Goal: Transaction & Acquisition: Purchase product/service

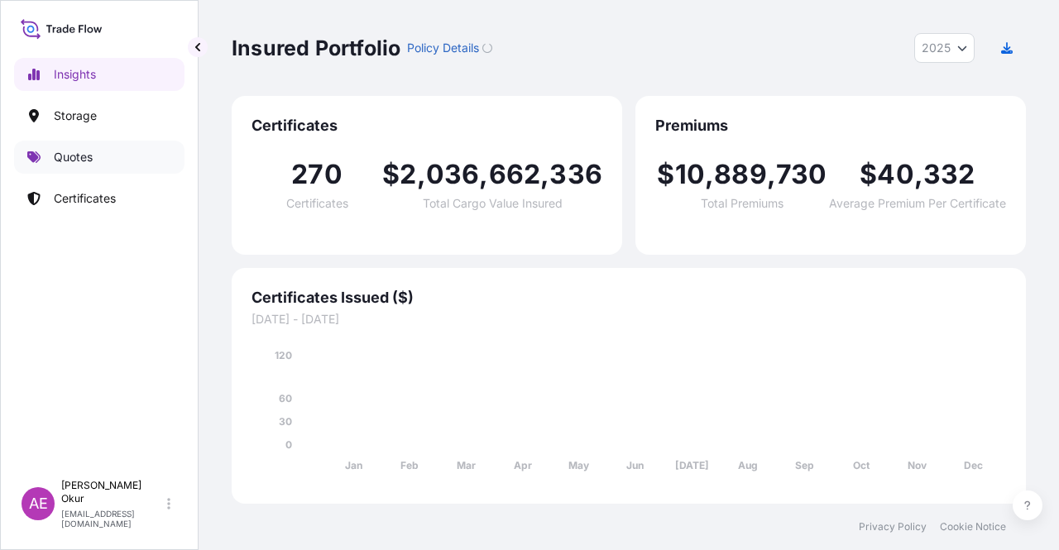
click at [97, 165] on link "Quotes" at bounding box center [99, 157] width 170 height 33
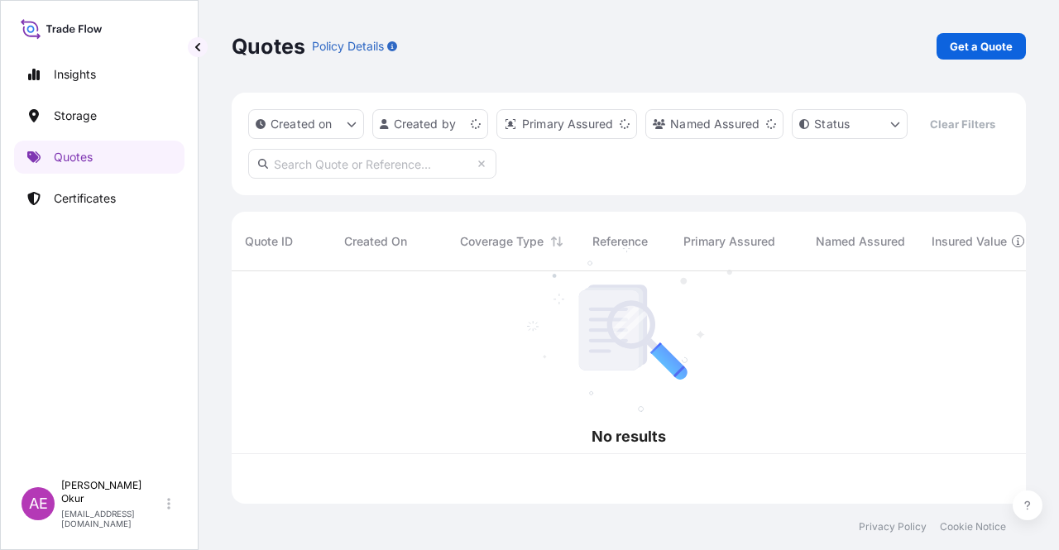
scroll to position [229, 781]
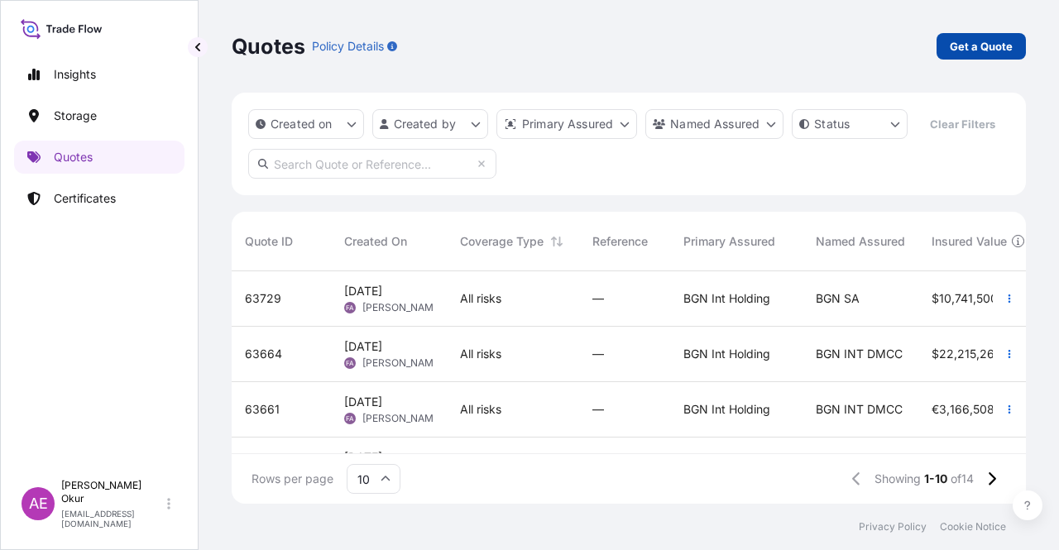
click at [992, 33] on link "Get a Quote" at bounding box center [981, 46] width 89 height 26
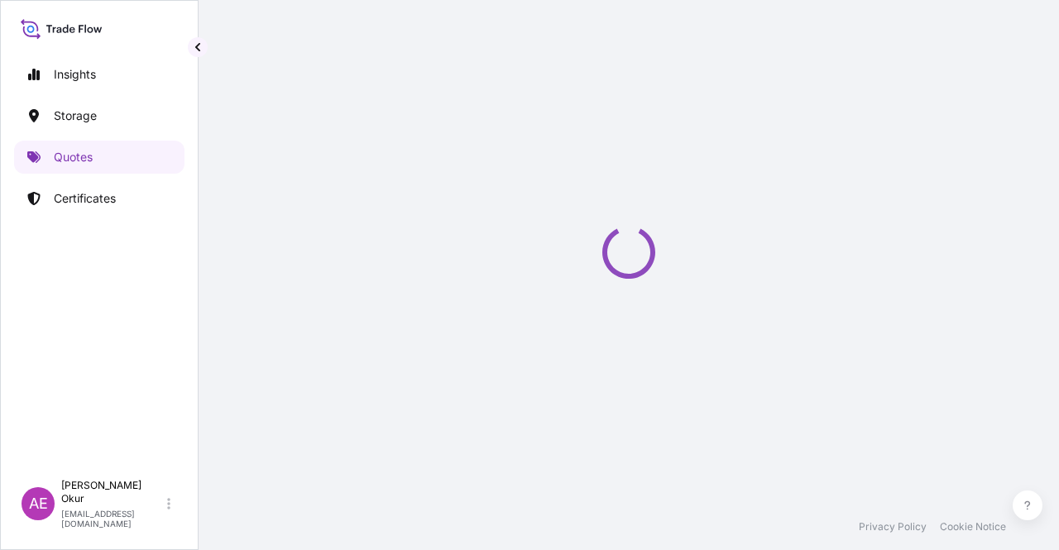
scroll to position [26, 0]
select select "Ocean Vessel"
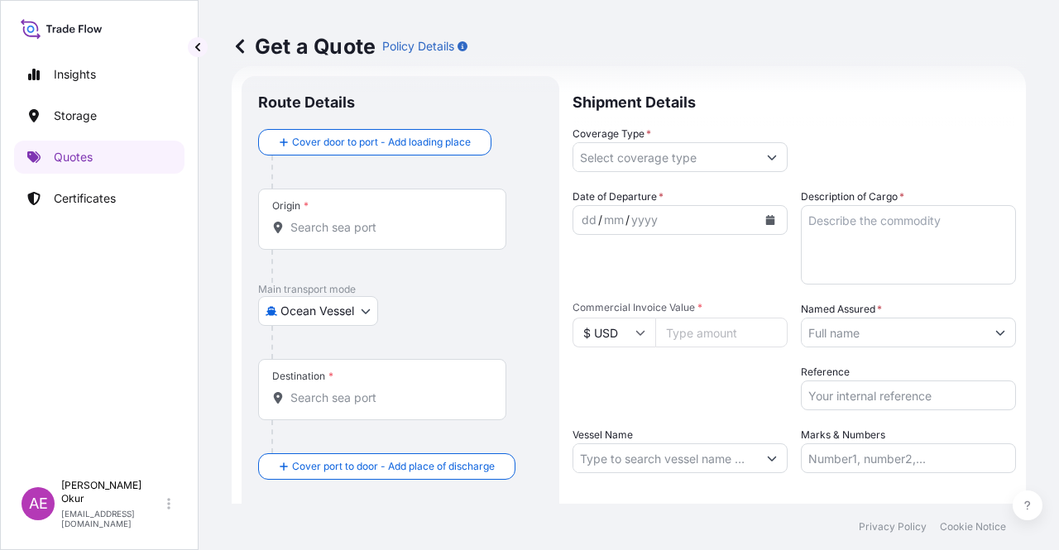
click at [325, 209] on div "Origin *" at bounding box center [382, 219] width 248 height 61
click at [325, 219] on input "Origin *" at bounding box center [387, 227] width 195 height 17
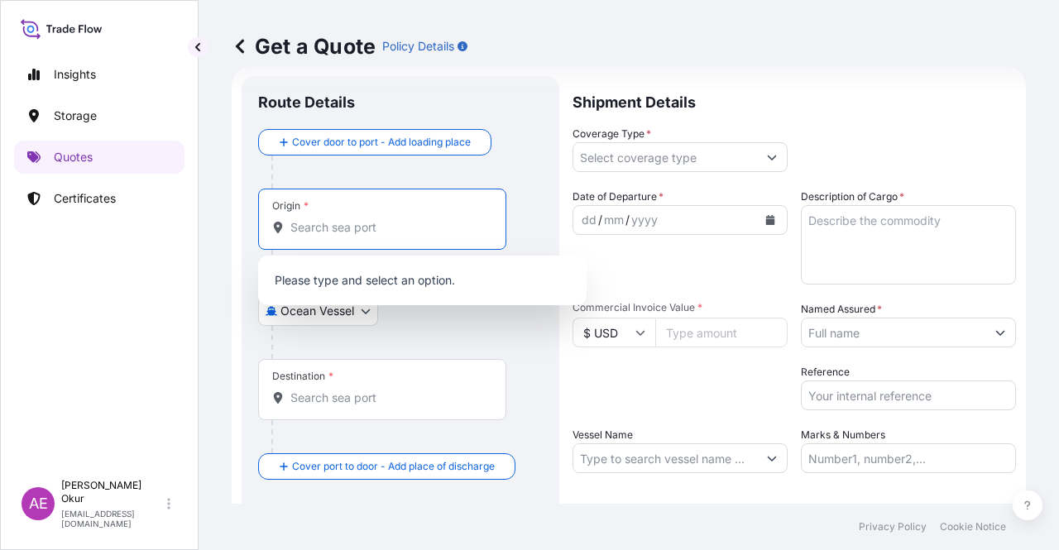
paste input "[US_STATE]"
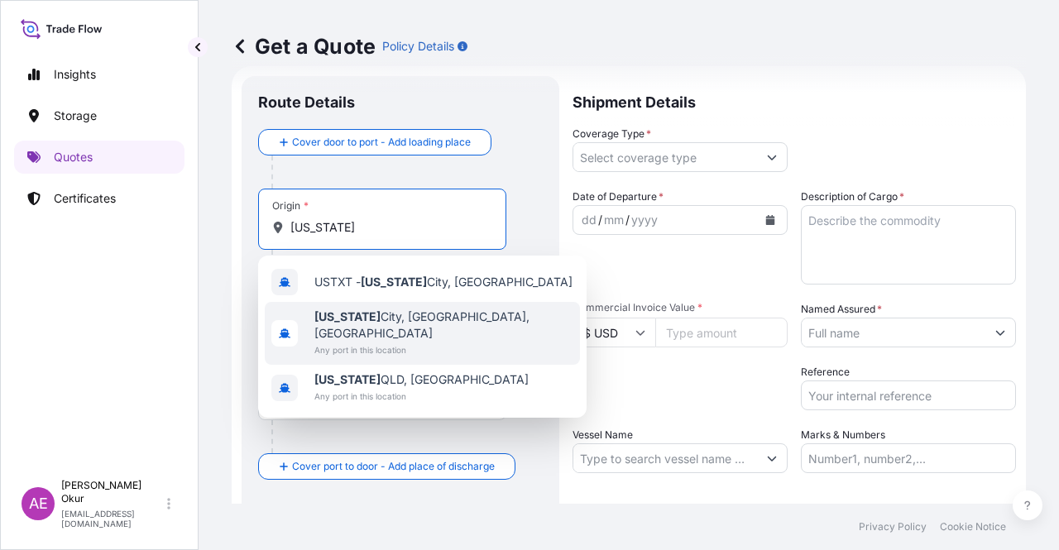
click at [358, 317] on span "[US_STATE][GEOGRAPHIC_DATA], [GEOGRAPHIC_DATA], [GEOGRAPHIC_DATA]" at bounding box center [444, 325] width 259 height 33
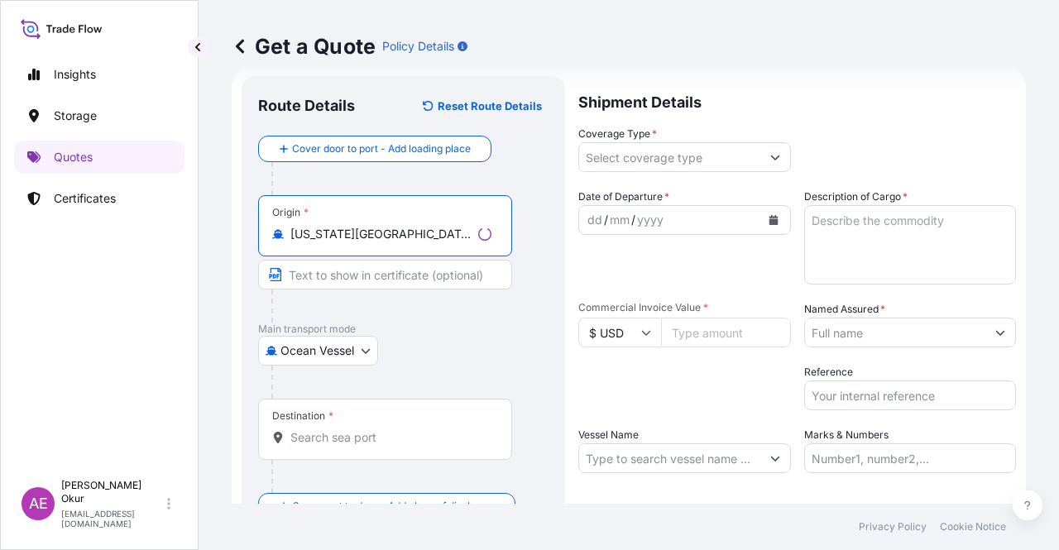
type input "[US_STATE][GEOGRAPHIC_DATA], [GEOGRAPHIC_DATA], [GEOGRAPHIC_DATA]"
click at [383, 280] on input "Text to appear on certificate" at bounding box center [385, 275] width 254 height 30
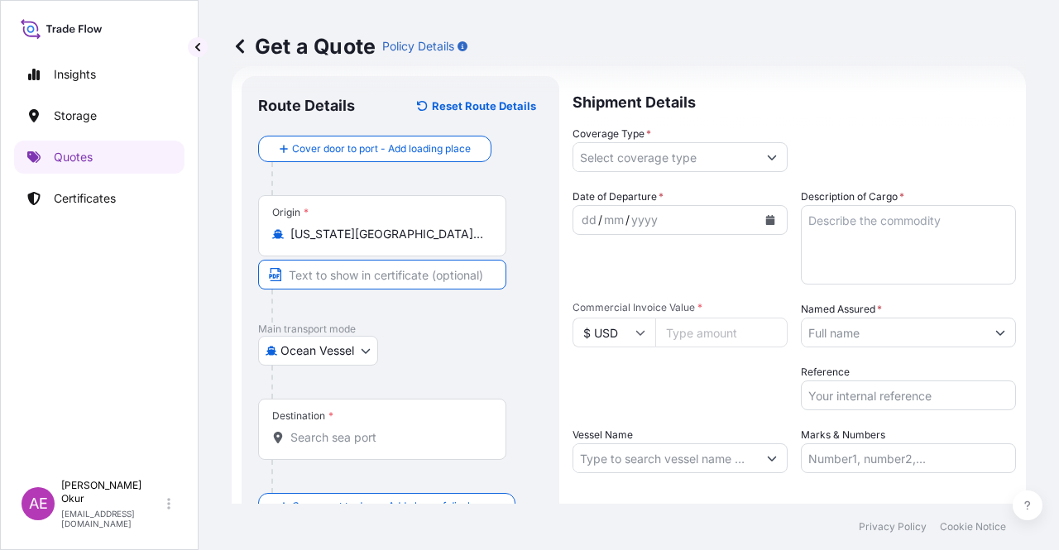
paste input "[US_STATE]"
type input "[US_STATE] / [GEOGRAPHIC_DATA]"
click at [372, 418] on div "Destination *" at bounding box center [382, 429] width 248 height 61
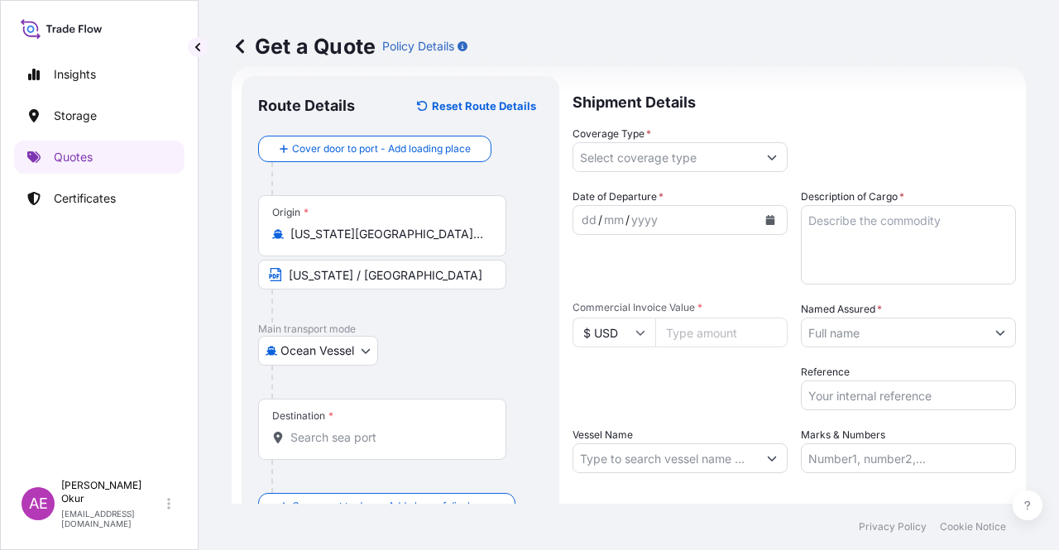
click at [380, 432] on input "Destination *" at bounding box center [387, 438] width 195 height 17
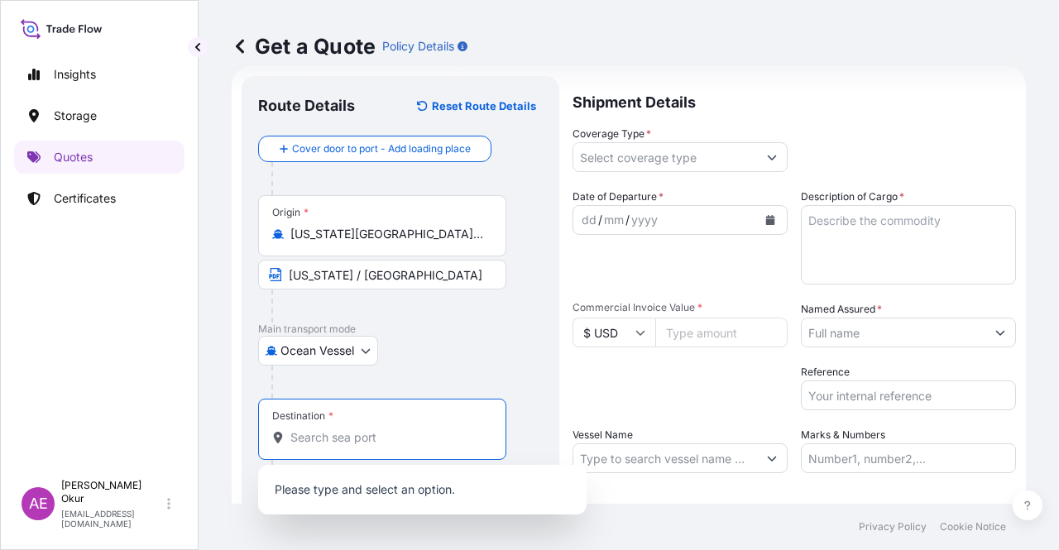
paste input "KOCAELI"
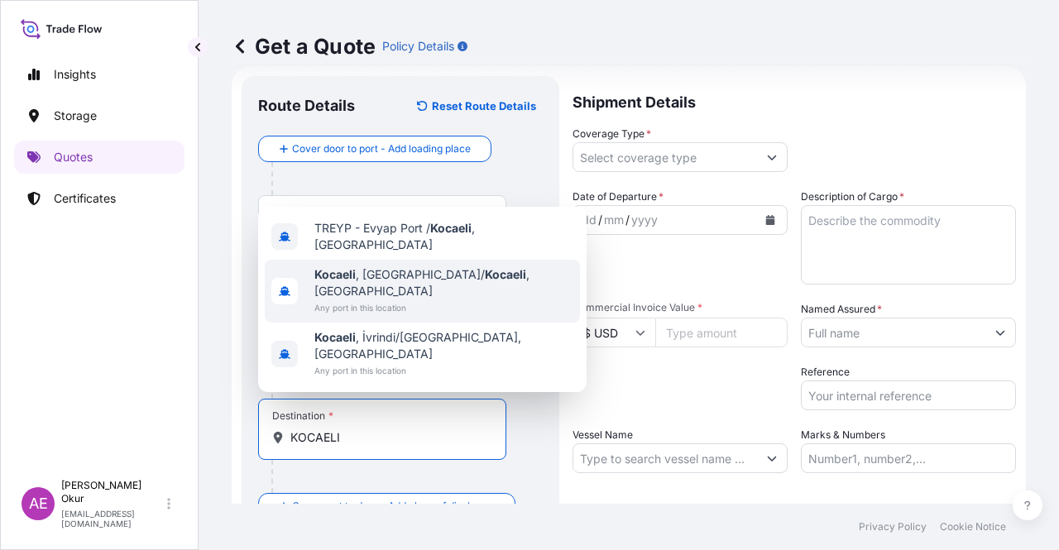
click at [391, 300] on span "Kocaeli , [GEOGRAPHIC_DATA]/ [GEOGRAPHIC_DATA] , [GEOGRAPHIC_DATA]" at bounding box center [444, 282] width 259 height 33
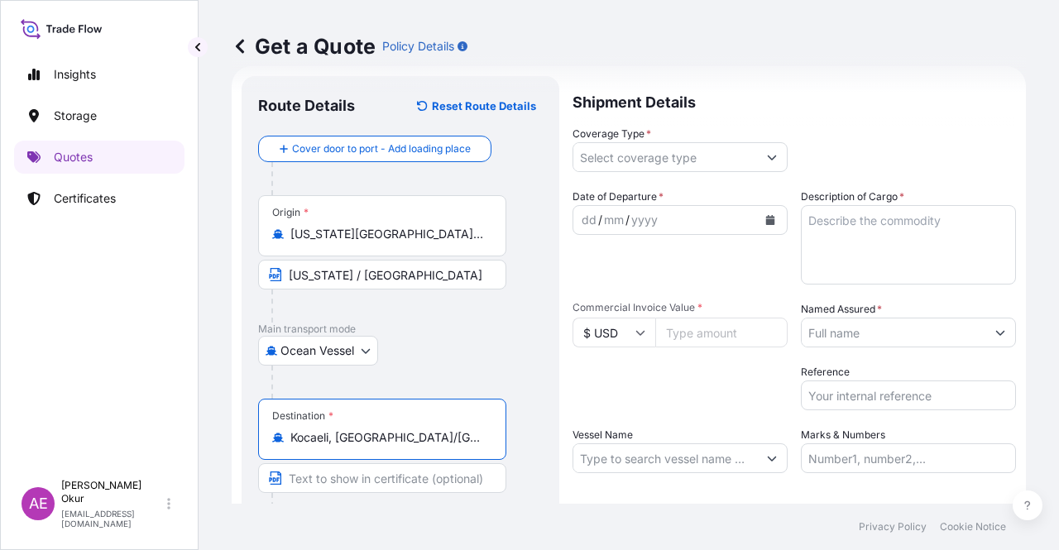
type input "Kocaeli, [GEOGRAPHIC_DATA]/[GEOGRAPHIC_DATA], [GEOGRAPHIC_DATA]"
click at [362, 487] on input "Text to appear on certificate" at bounding box center [382, 478] width 248 height 30
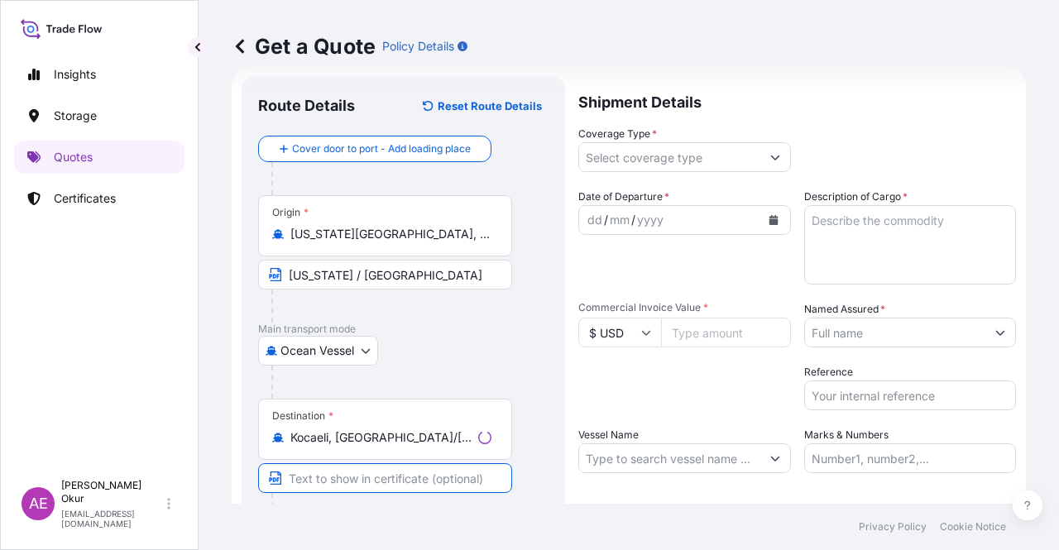
paste input "KOCAELI"
type input "KOCAELI / [GEOGRAPHIC_DATA]"
click at [603, 151] on input "Coverage Type *" at bounding box center [666, 157] width 184 height 30
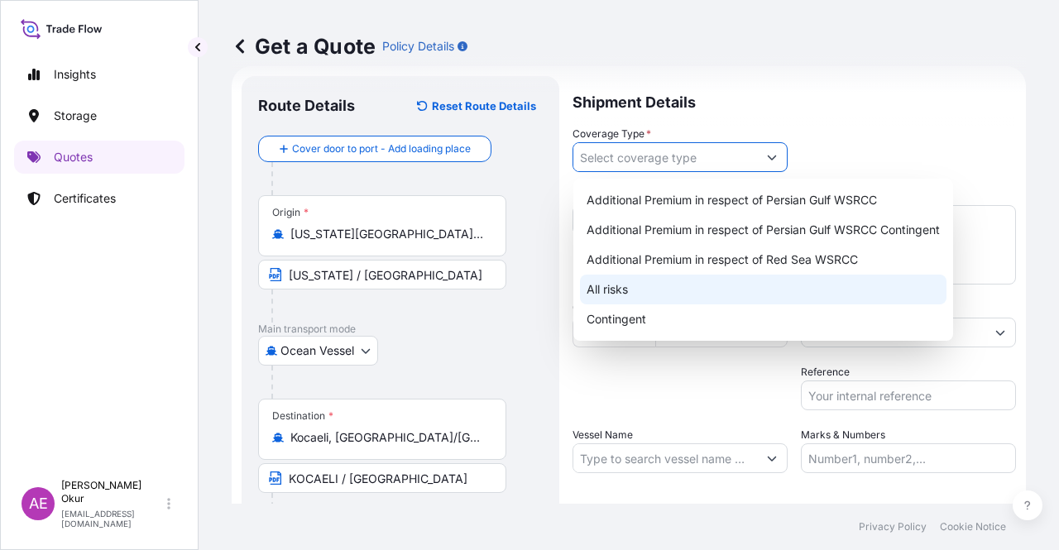
click at [620, 286] on div "All risks" at bounding box center [763, 290] width 367 height 30
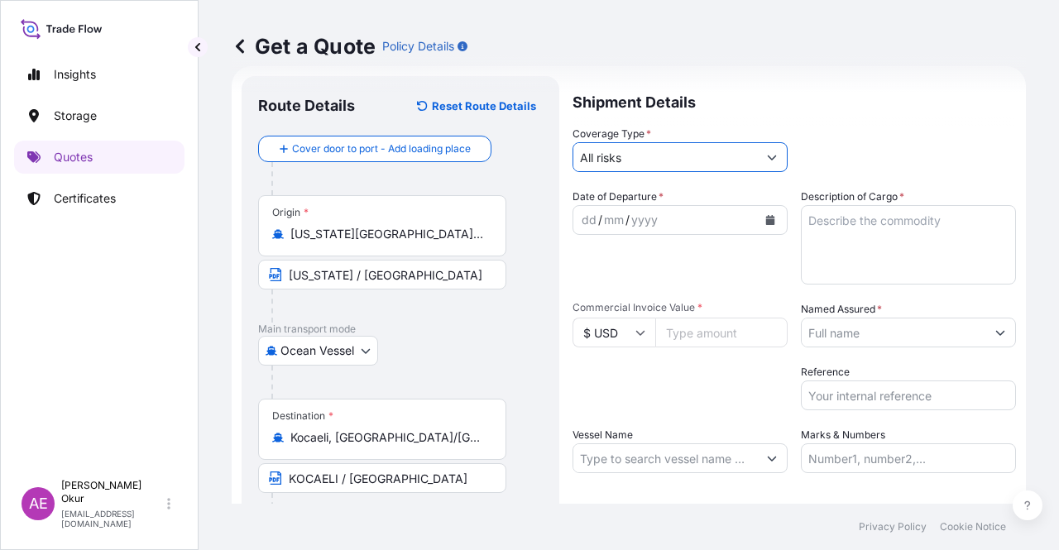
type input "All risks"
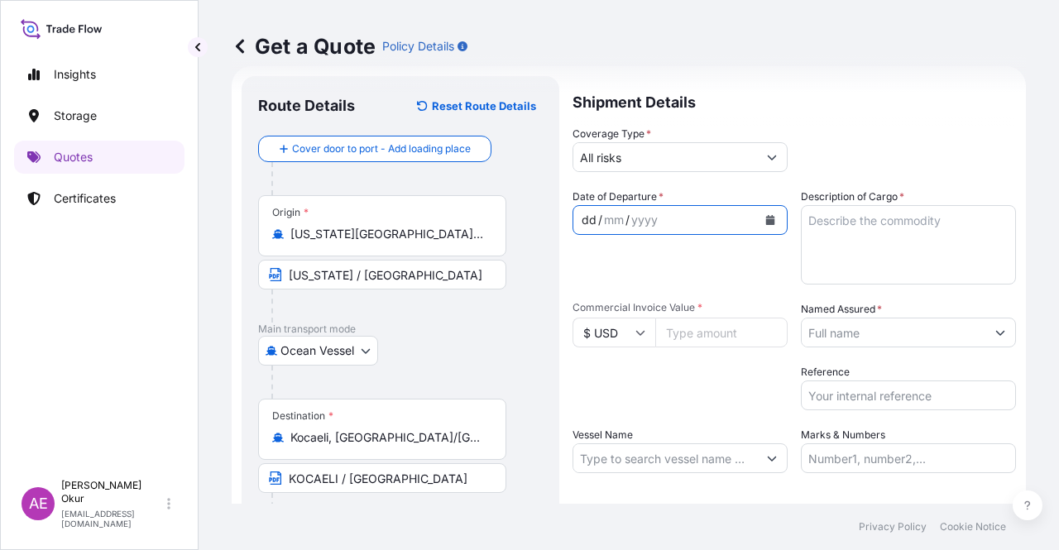
click at [588, 223] on div "dd" at bounding box center [589, 220] width 18 height 20
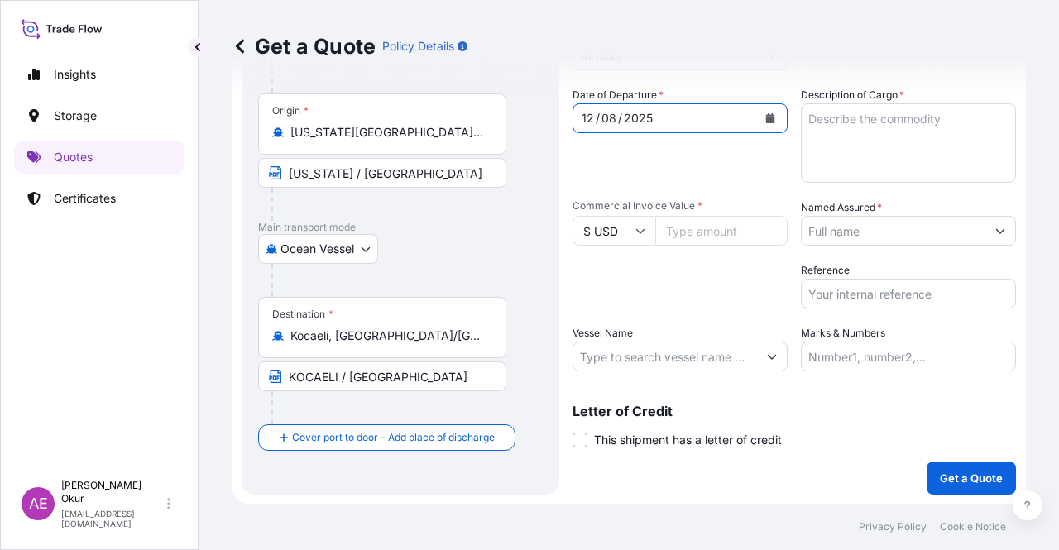
scroll to position [0, 0]
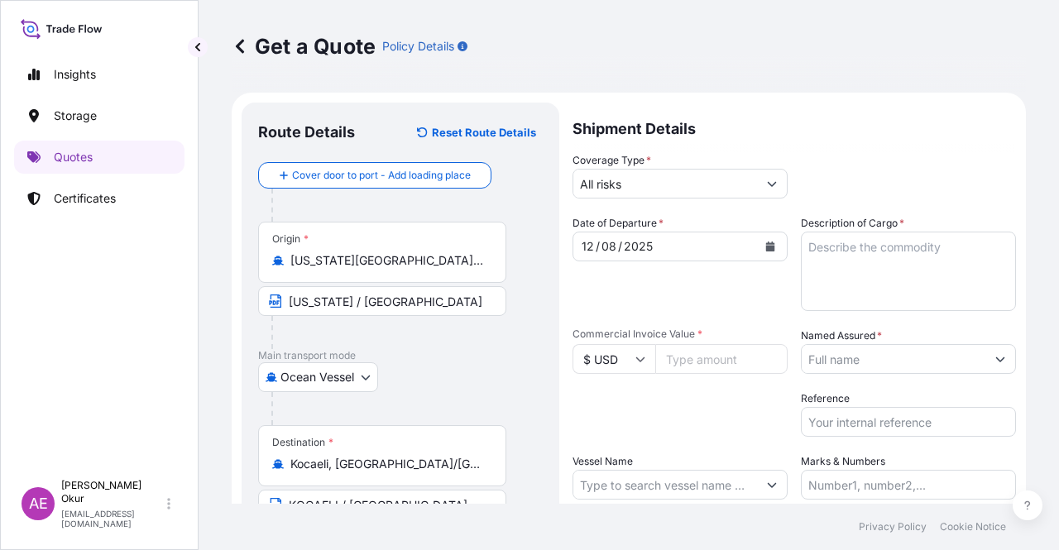
click at [685, 344] on input "Commercial Invoice Value *" at bounding box center [721, 359] width 132 height 30
click at [699, 363] on input "Commercial Invoice Value *" at bounding box center [721, 359] width 132 height 30
paste input "1054898.94"
type input "1054898.94"
click at [888, 269] on textarea "Description of Cargo *" at bounding box center [908, 271] width 215 height 79
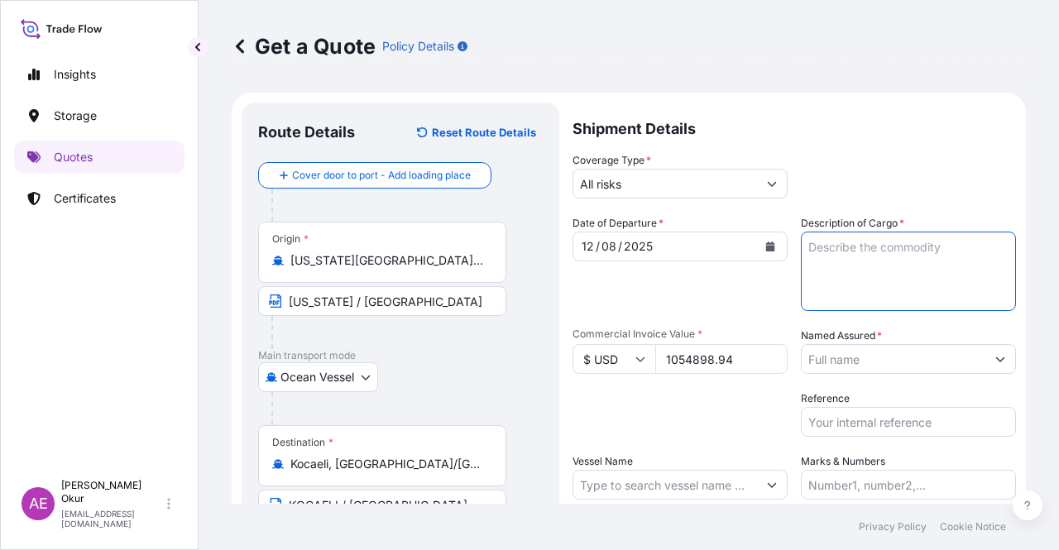
paste textarea "HEXANE"
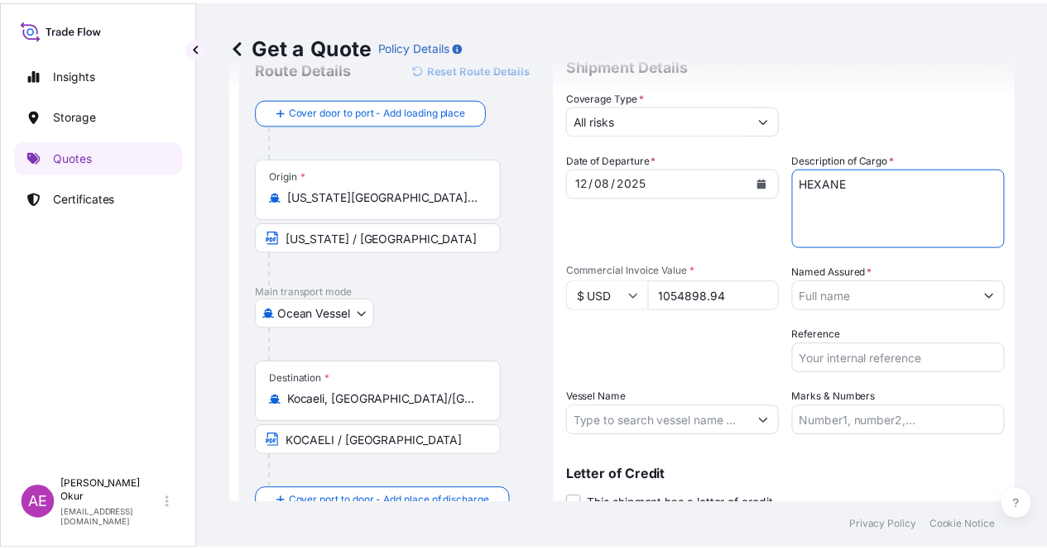
scroll to position [128, 0]
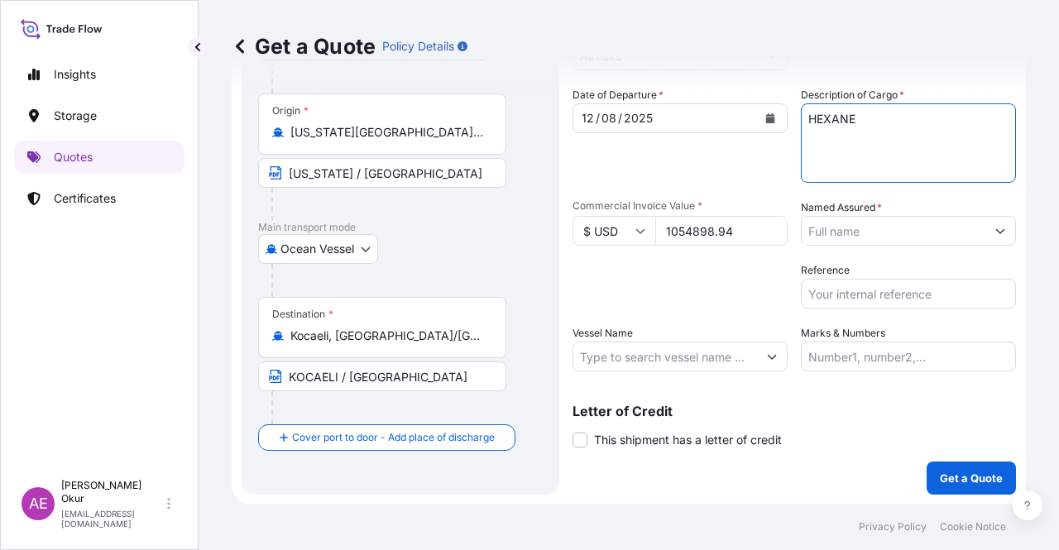
type textarea "HEXANE"
click at [881, 226] on input "Named Assured *" at bounding box center [894, 231] width 184 height 30
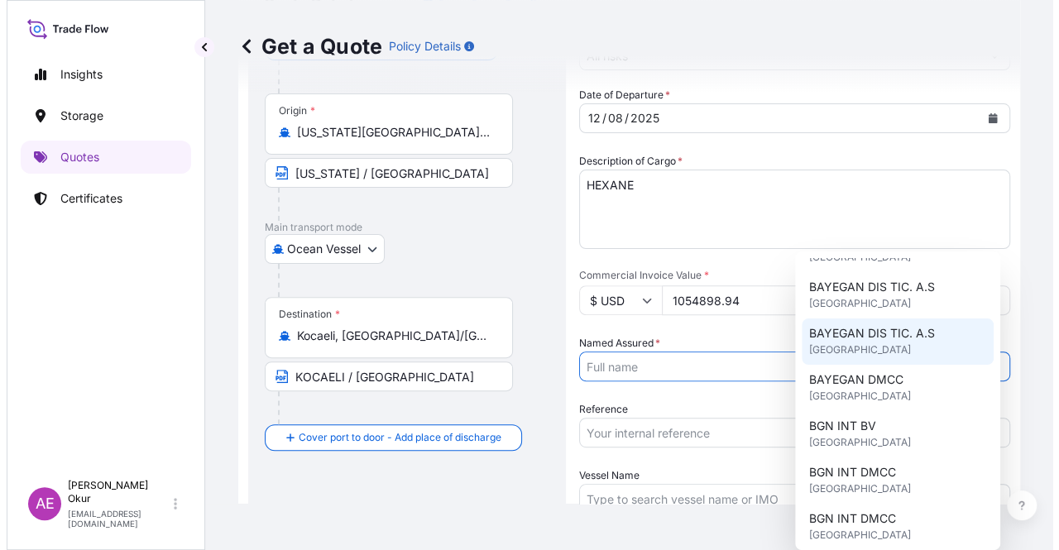
scroll to position [83, 0]
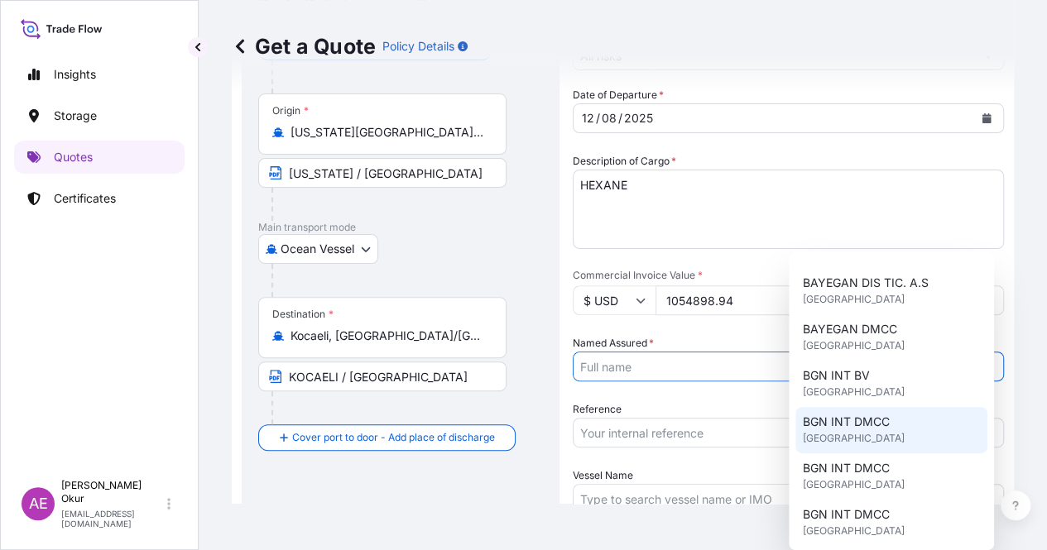
click at [891, 429] on div "BGN INT DMCC [GEOGRAPHIC_DATA]" at bounding box center [891, 430] width 192 height 46
type input "BGN INT DMCC"
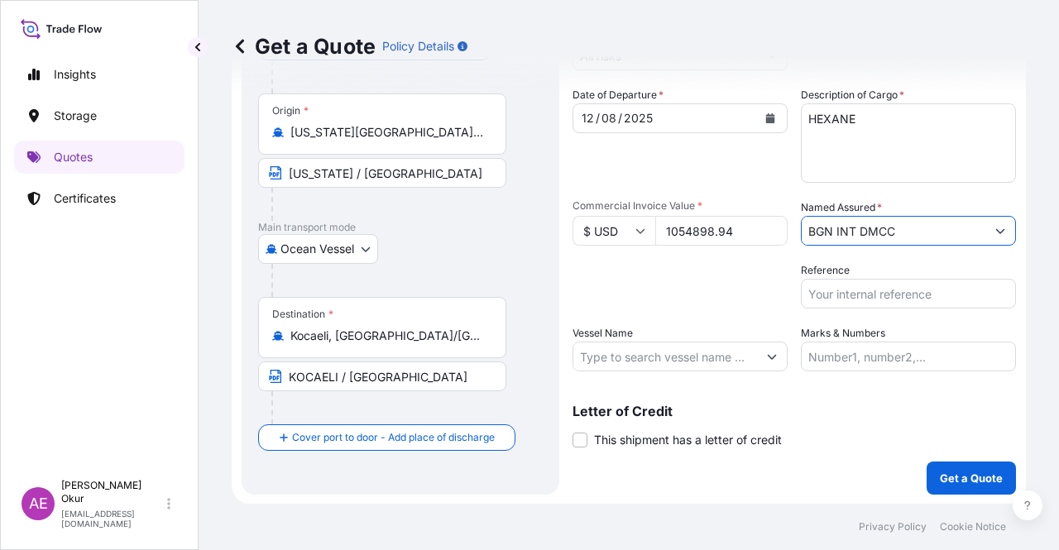
click at [919, 218] on input "BGN INT DMCC" at bounding box center [894, 231] width 184 height 30
click at [990, 234] on button "Show suggestions" at bounding box center [1001, 231] width 30 height 30
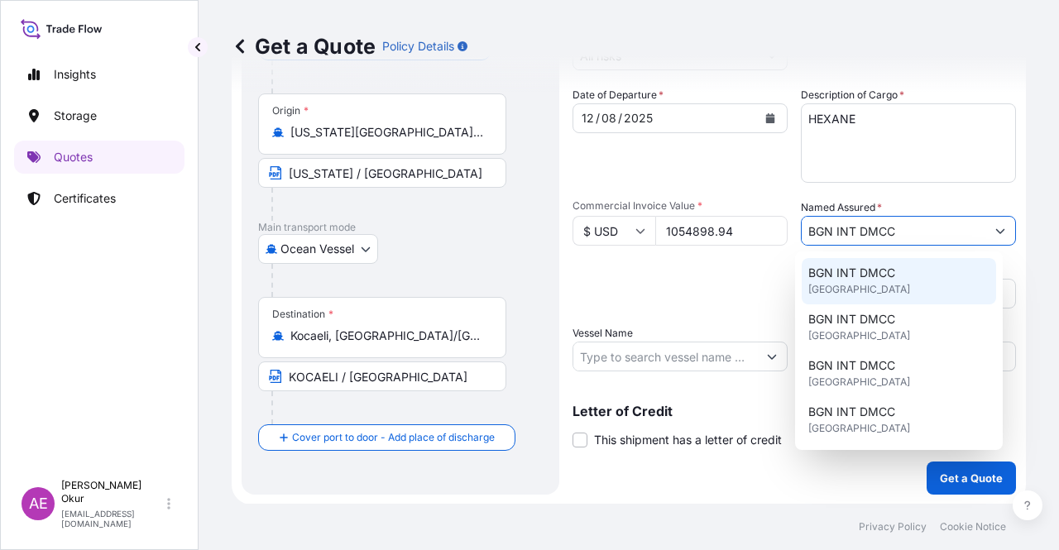
drag, startPoint x: 903, startPoint y: 226, endPoint x: 273, endPoint y: 242, distance: 630.0
click at [437, 238] on form "Route Details Reset Route Details Cover door to port - Add loading place Place …" at bounding box center [629, 234] width 795 height 540
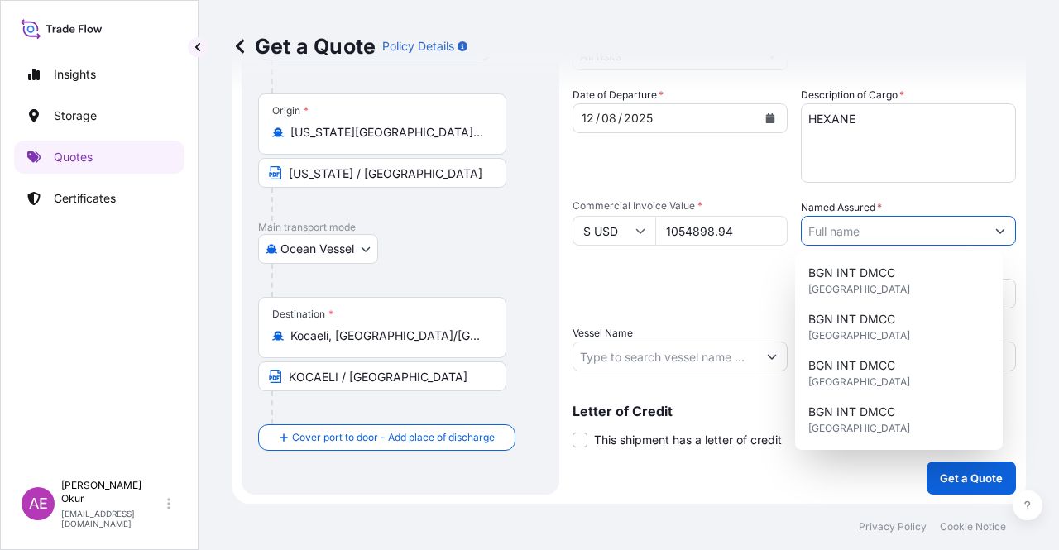
click at [657, 307] on div "Packing Category Type to search a container mode Please select a primary mode o…" at bounding box center [680, 285] width 215 height 46
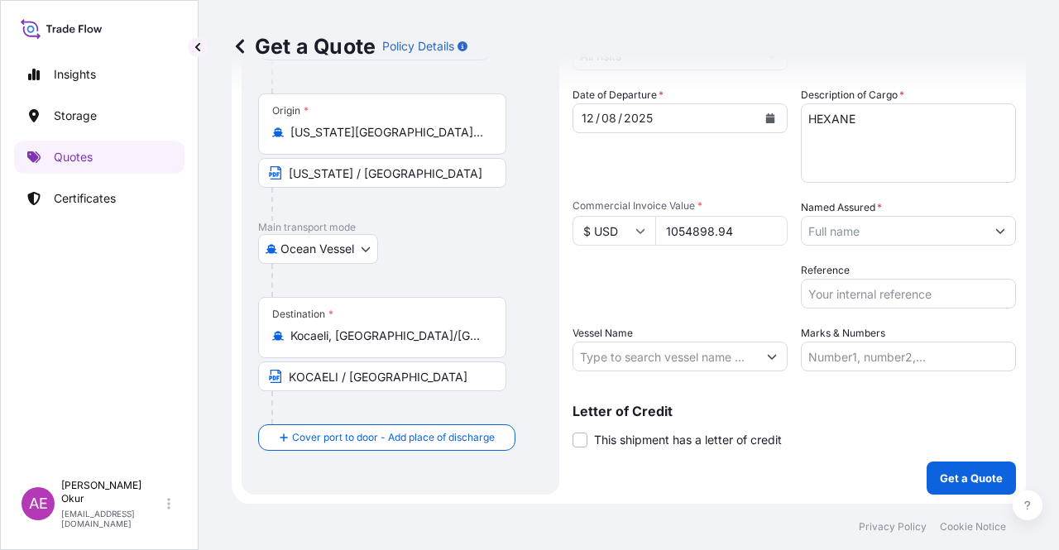
click at [996, 229] on button "Show suggestions" at bounding box center [1001, 231] width 30 height 30
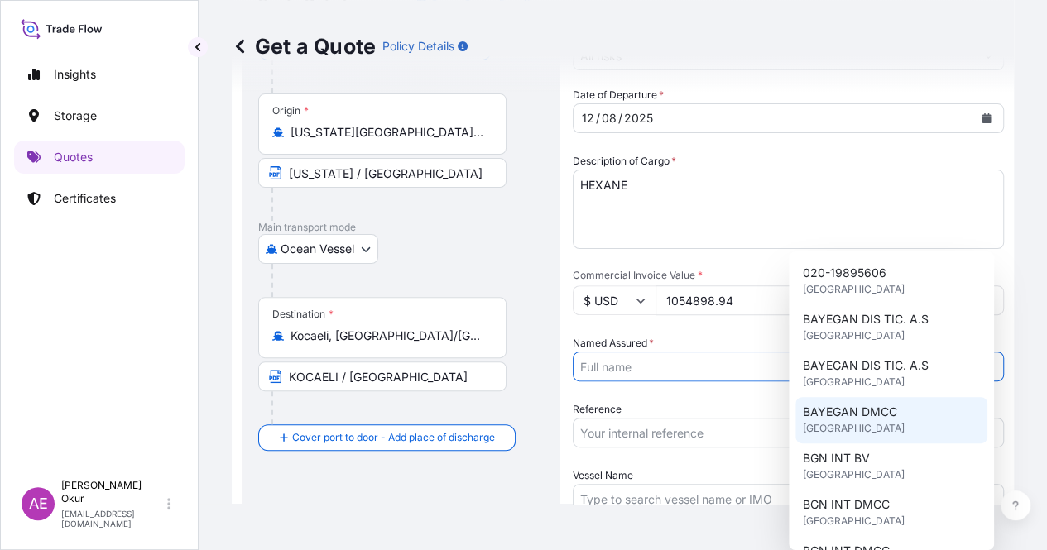
click at [894, 413] on span "BAYEGAN DMCC" at bounding box center [849, 412] width 94 height 17
type input "BAYEGAN DMCC"
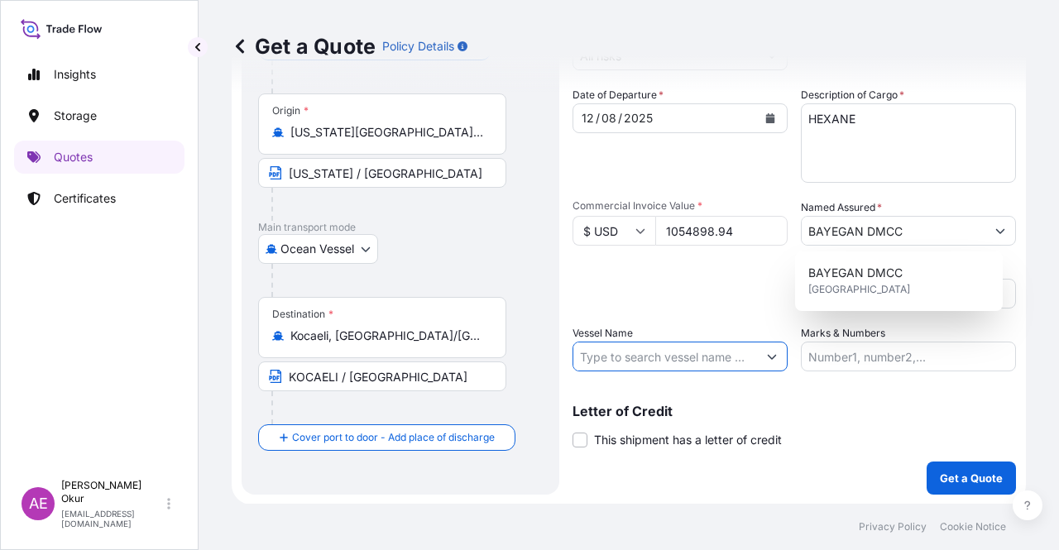
click at [705, 367] on input "Vessel Name" at bounding box center [666, 357] width 184 height 30
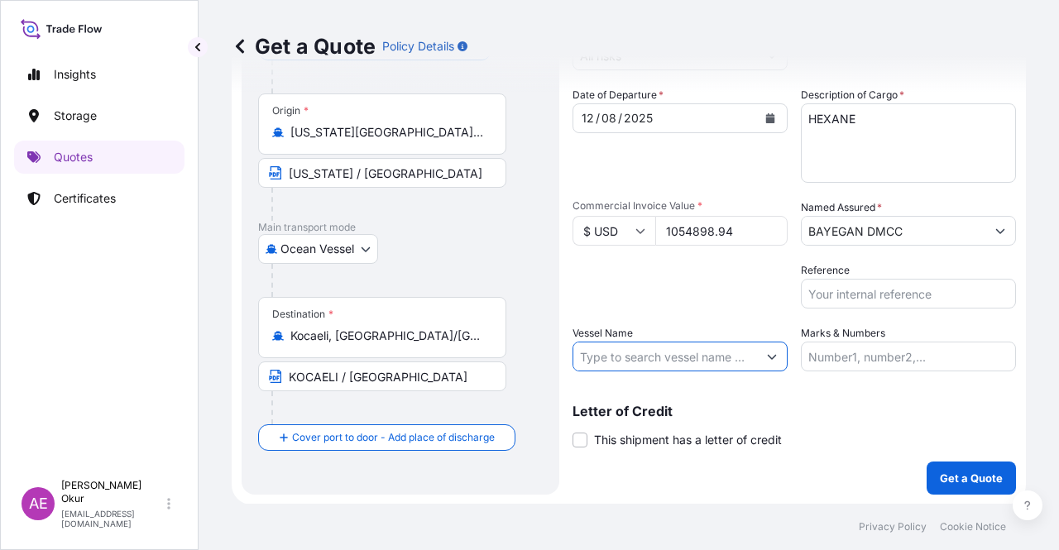
paste input "CHEM SILICON"
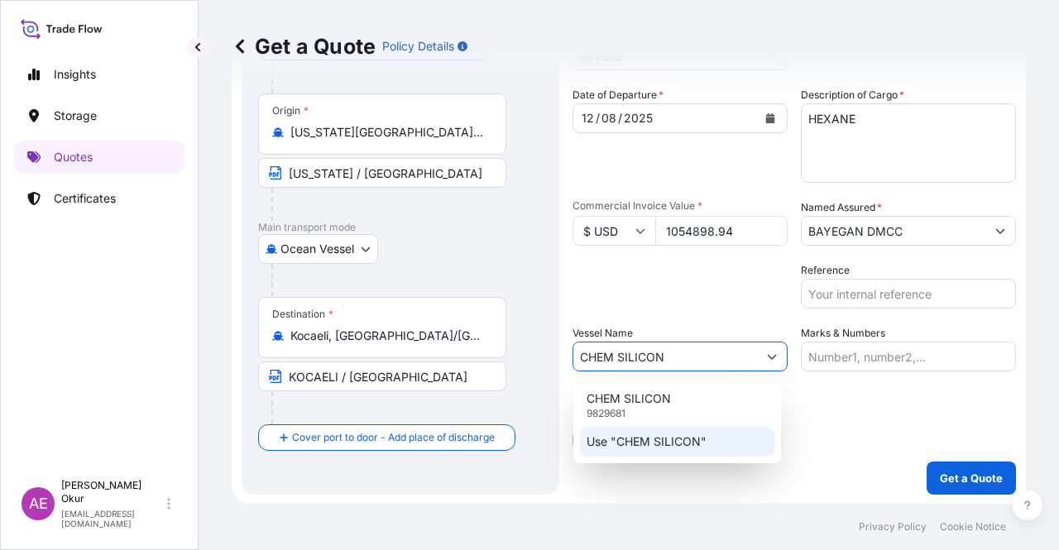
click at [694, 448] on p "Use "CHEM SILICON"" at bounding box center [647, 442] width 120 height 17
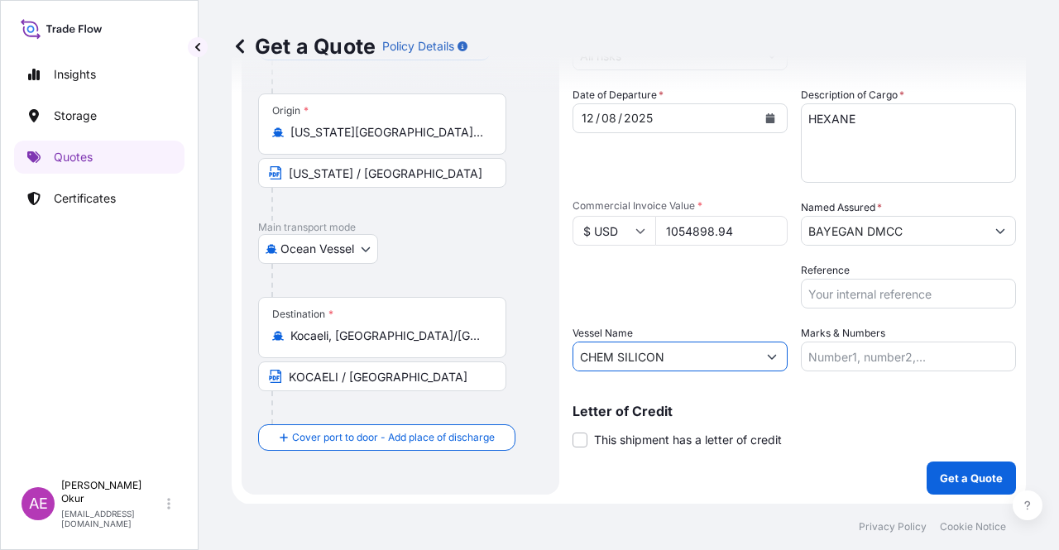
type input "CHEM SILICON"
click at [877, 367] on input "Marks & Numbers" at bounding box center [908, 357] width 215 height 30
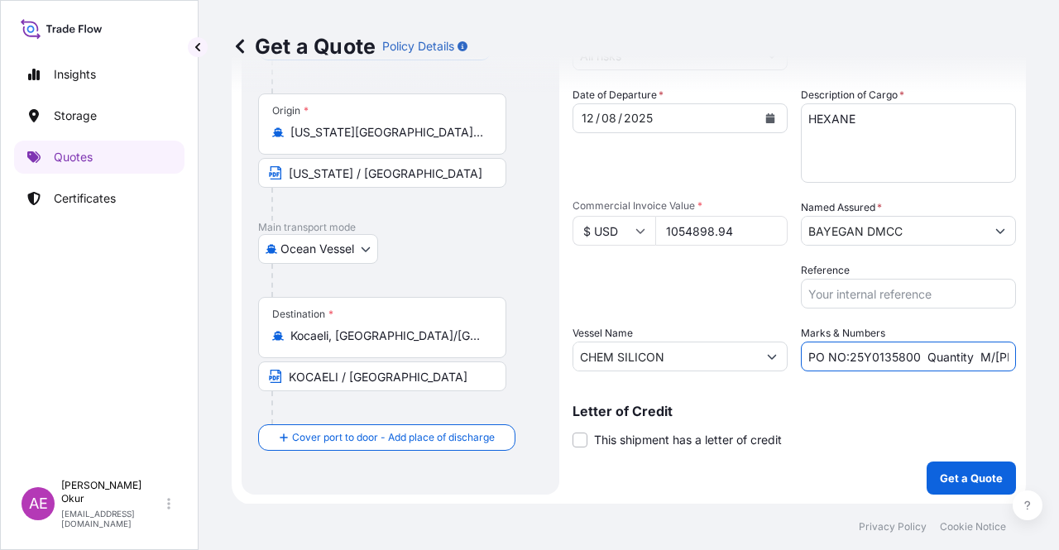
drag, startPoint x: 843, startPoint y: 355, endPoint x: 912, endPoint y: 355, distance: 69.5
click at [912, 355] on input "PO NO:25Y0135800 Quantity M/[PERSON_NAME]: 495,000 Premium: USD 57,03" at bounding box center [908, 357] width 215 height 30
paste input "93"
click at [937, 354] on input "PO NO:25Y0193800 Quantity M/[PERSON_NAME]: 495,000 Premium: USD 57,03" at bounding box center [908, 357] width 215 height 30
drag, startPoint x: 978, startPoint y: 355, endPoint x: 1002, endPoint y: 357, distance: 24.1
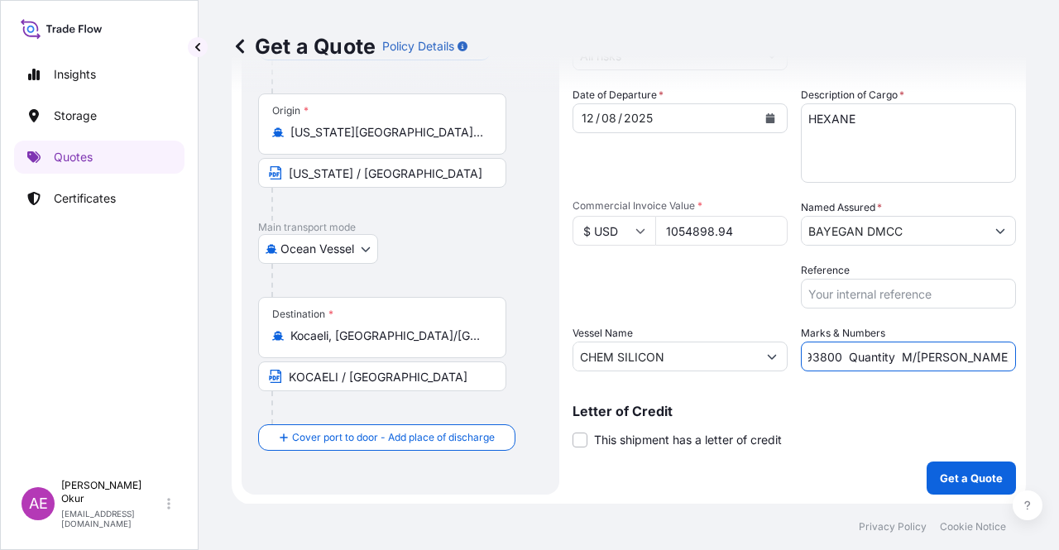
click at [1002, 357] on input "PO NO:25Y0193800 Quantity M/[PERSON_NAME]: 495,000 Premium: USD 57,03" at bounding box center [908, 357] width 215 height 30
click at [900, 358] on input "PO NO:25Y0193800 Quantity M/[PERSON_NAME]: 495,000 Premium: USD 57,03" at bounding box center [908, 357] width 215 height 30
drag, startPoint x: 887, startPoint y: 358, endPoint x: 934, endPoint y: 358, distance: 46.4
click at [934, 358] on input "PO NO:25Y0193800 Quantity M/[PERSON_NAME]: 495,000 Premium: USD 57,03" at bounding box center [908, 357] width 215 height 30
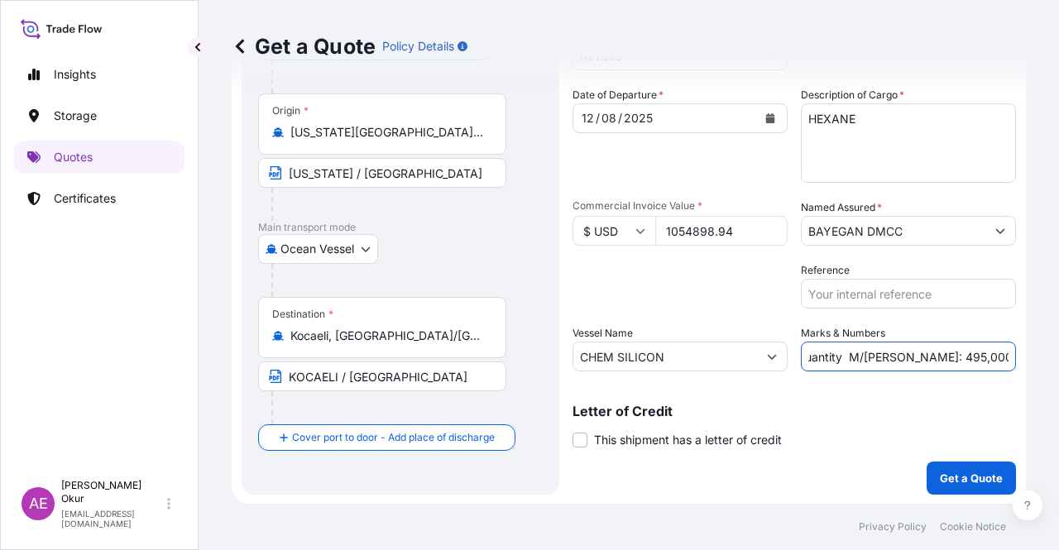
paste input "1.498,436"
drag, startPoint x: 958, startPoint y: 358, endPoint x: 984, endPoint y: 359, distance: 26.5
click at [1059, 360] on div "Get a Quote Policy Details Route Details Reset Route Details Cover door to port…" at bounding box center [629, 252] width 861 height 504
click at [902, 359] on input "PO NO:25Y0193800 Quantity M/[PERSON_NAME]: 1.498,436 Premium: USD 57,03" at bounding box center [908, 357] width 215 height 30
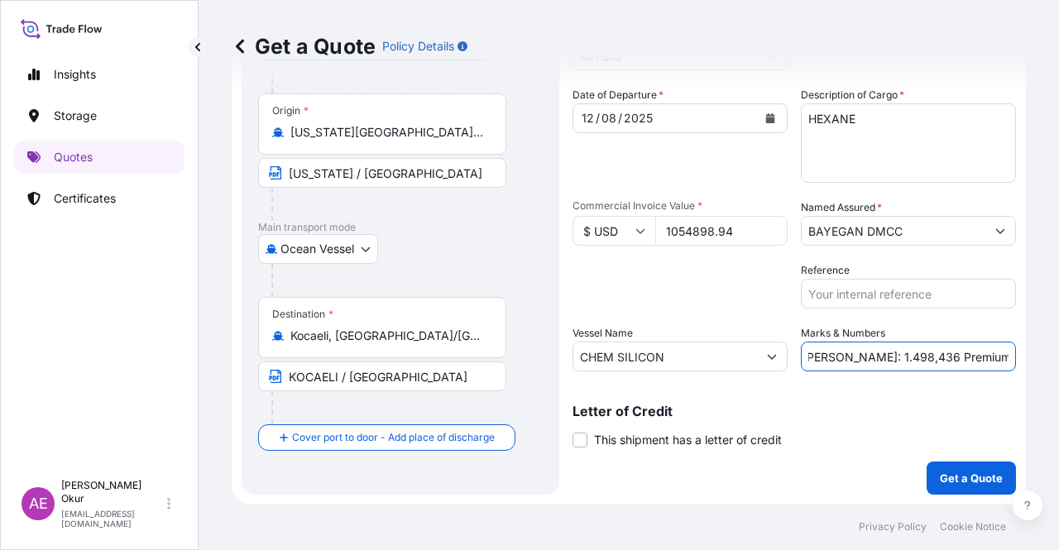
click at [982, 354] on input "PO NO:25Y0193800 Quantity M/[PERSON_NAME]: 1.498,436 Premium: USD 57,03" at bounding box center [908, 357] width 215 height 30
click at [975, 354] on input "PO NO:25Y0193800 Quantity M/[PERSON_NAME]: 1.498,436 Premium: USD 57,03" at bounding box center [908, 357] width 215 height 30
drag, startPoint x: 968, startPoint y: 357, endPoint x: 1049, endPoint y: 360, distance: 81.2
click at [1049, 360] on div "Get a Quote Policy Details Route Details Reset Route Details Cover door to port…" at bounding box center [629, 252] width 861 height 504
paste input "116,04"
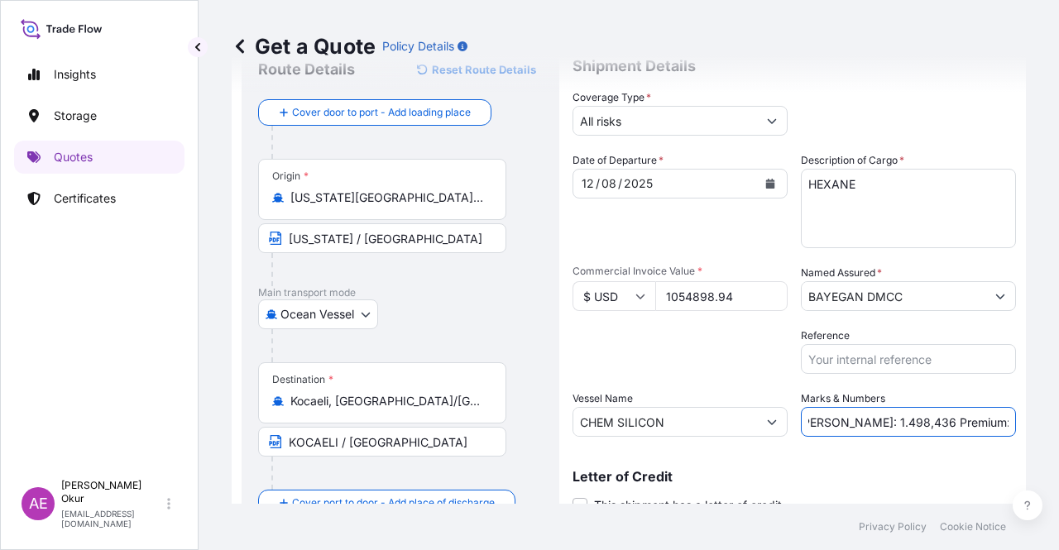
scroll to position [128, 0]
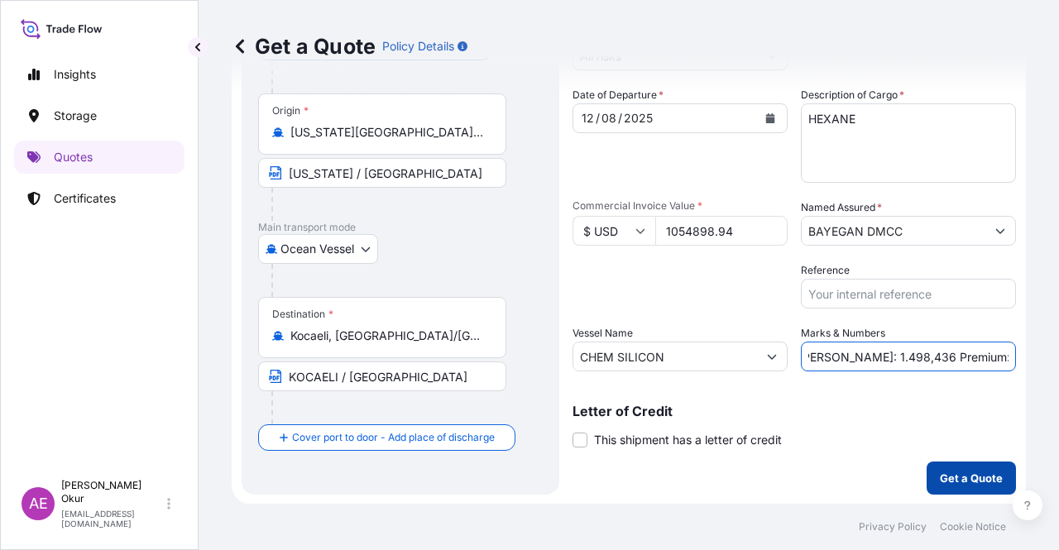
type input "PO NO:25Y0193800 Quantity M/[PERSON_NAME]: 1.498,436 Premium: USD 116,04"
click at [953, 476] on p "Get a Quote" at bounding box center [971, 478] width 63 height 17
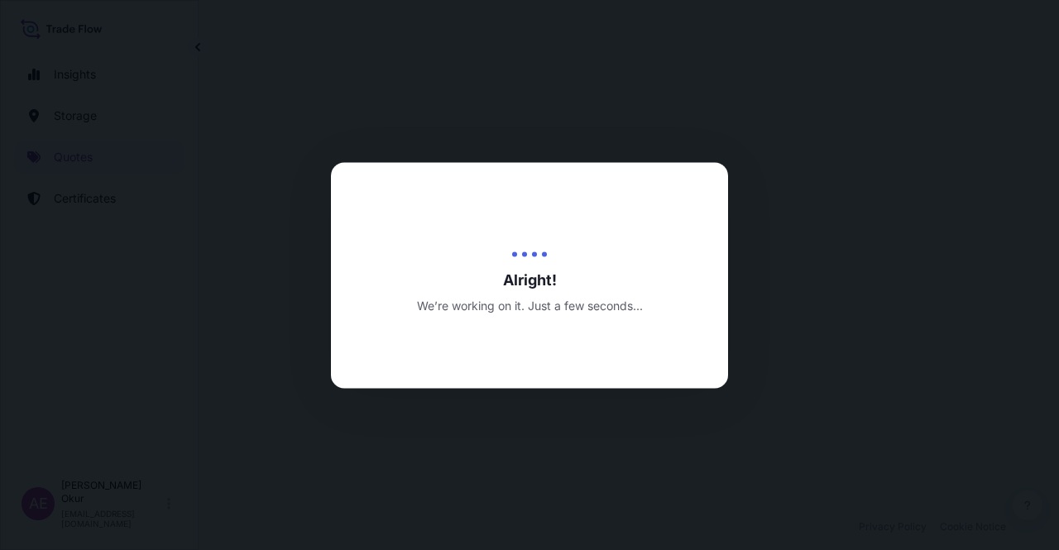
select select "Ocean Vessel"
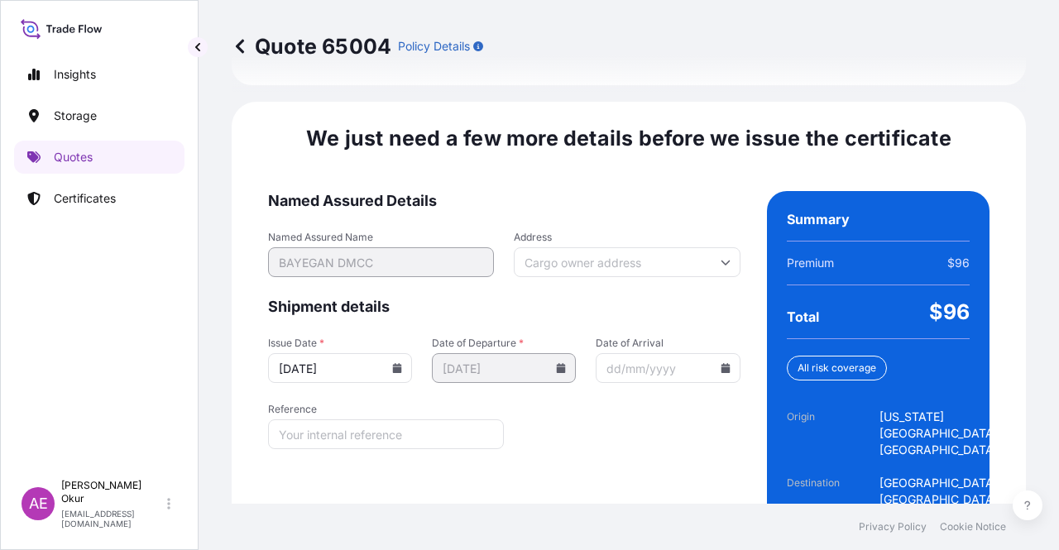
scroll to position [2115, 0]
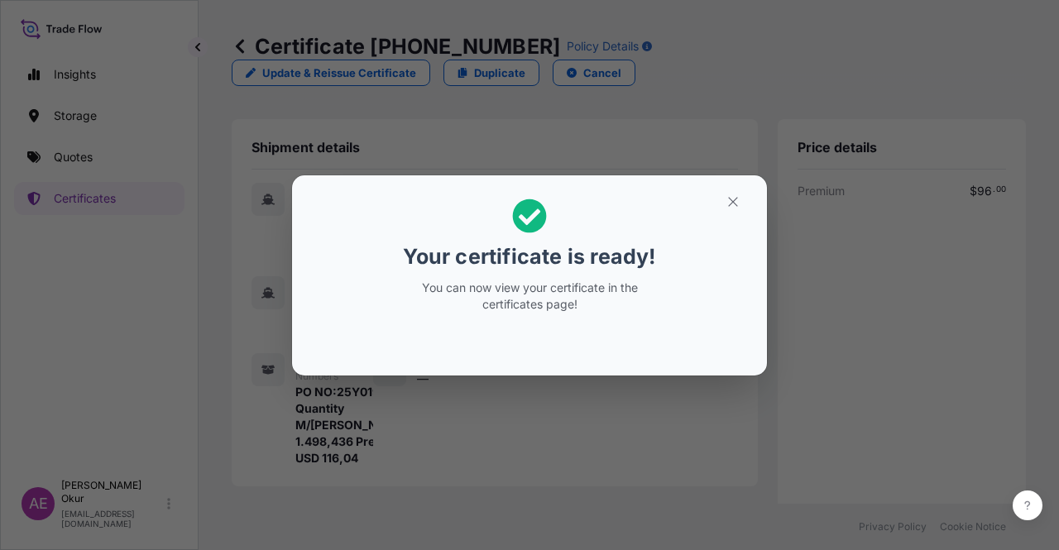
click at [738, 216] on h2 "Your certificate is ready! You can now view your certificate in the certificate…" at bounding box center [529, 256] width 449 height 134
click at [732, 201] on icon "button" at bounding box center [733, 201] width 15 height 15
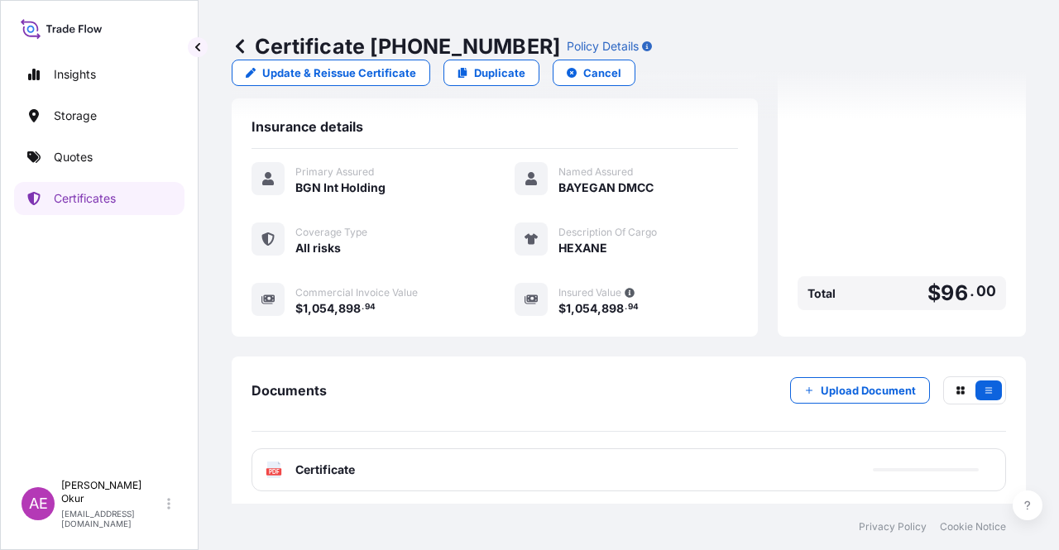
scroll to position [430, 0]
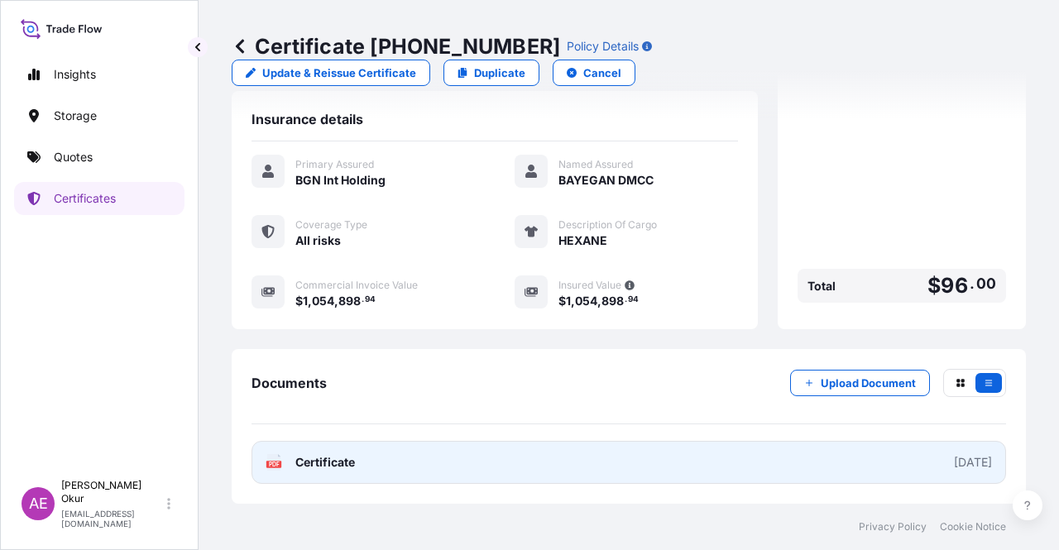
click at [306, 464] on span "Certificate" at bounding box center [325, 462] width 60 height 17
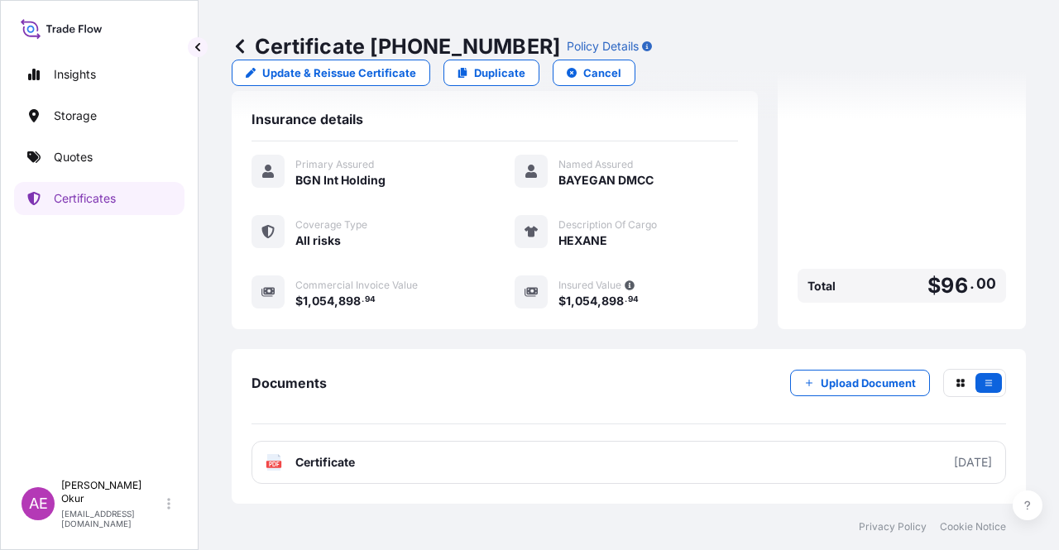
click at [101, 163] on link "Quotes" at bounding box center [99, 157] width 170 height 33
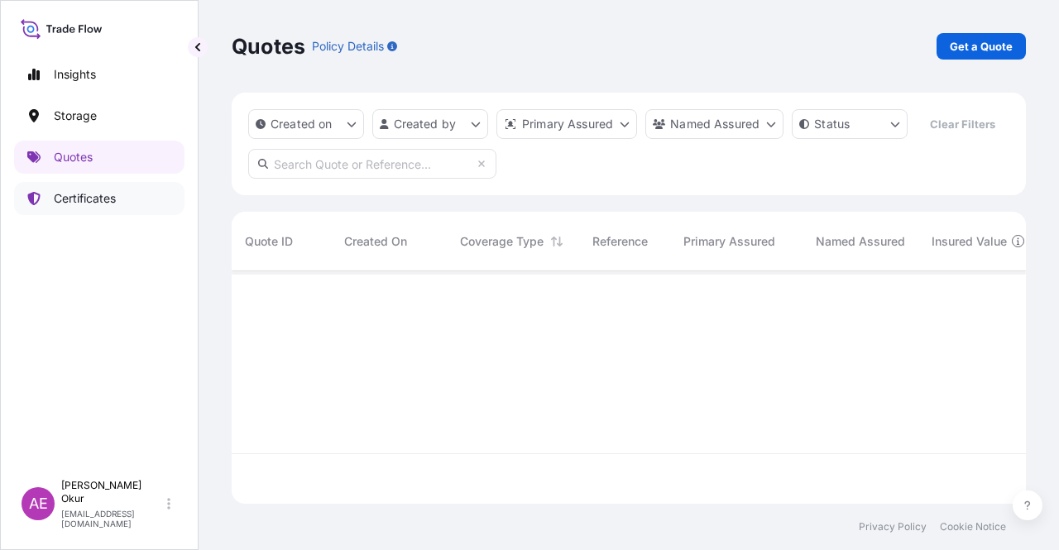
scroll to position [229, 781]
click at [987, 26] on div "Quotes Policy Details Get a Quote" at bounding box center [629, 46] width 795 height 93
click at [980, 42] on p "Get a Quote" at bounding box center [981, 46] width 63 height 17
select select "Ocean Vessel"
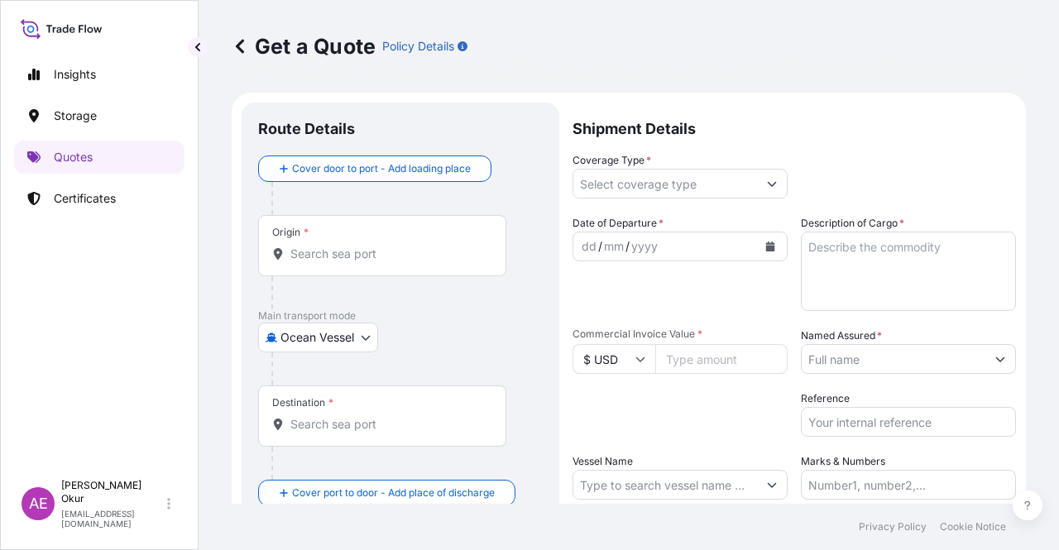
scroll to position [26, 0]
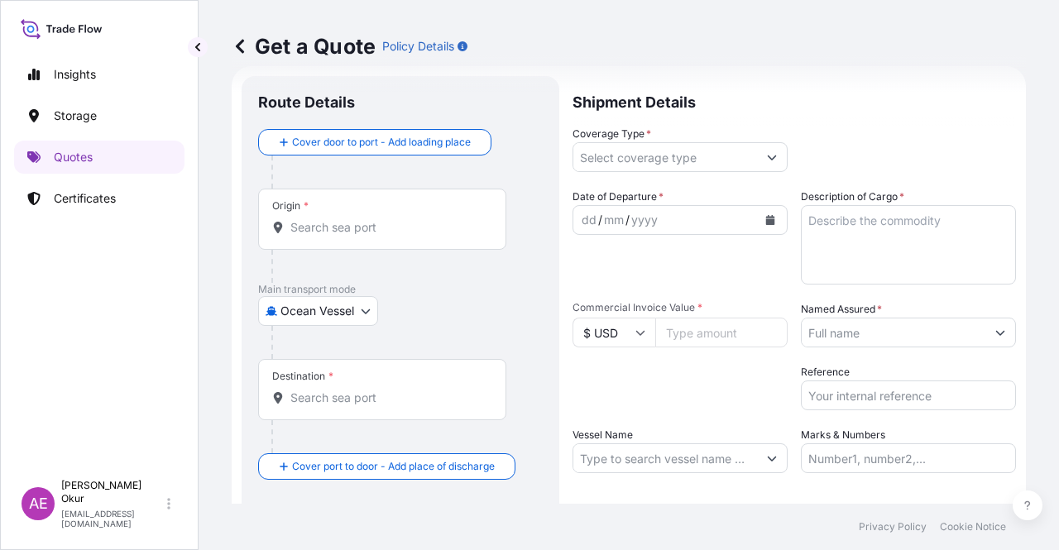
click at [356, 211] on div "Origin *" at bounding box center [382, 219] width 248 height 61
click at [356, 219] on input "Origin *" at bounding box center [387, 227] width 195 height 17
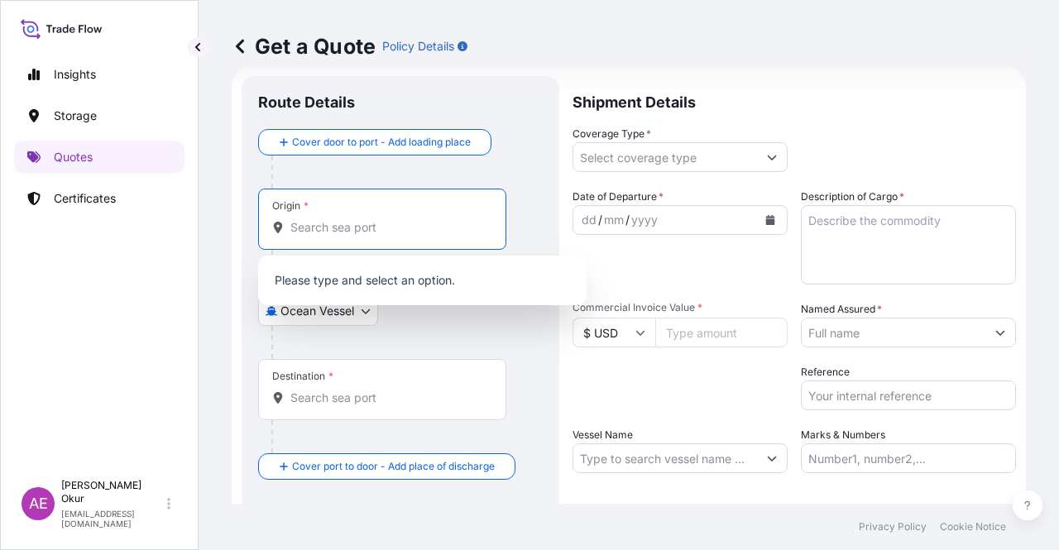
paste input "[GEOGRAPHIC_DATA], [GEOGRAPHIC_DATA]"
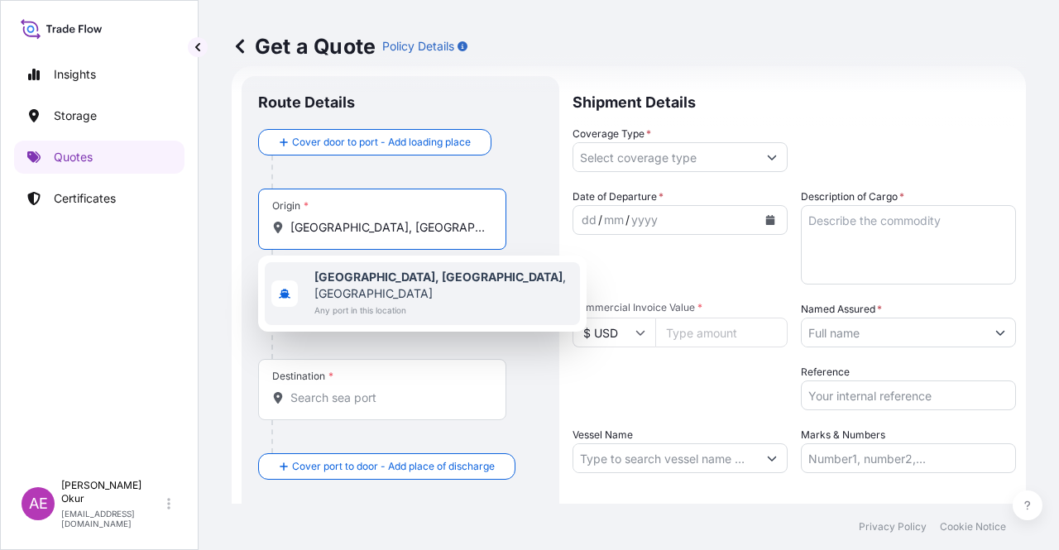
click at [399, 302] on span "Any port in this location" at bounding box center [444, 310] width 259 height 17
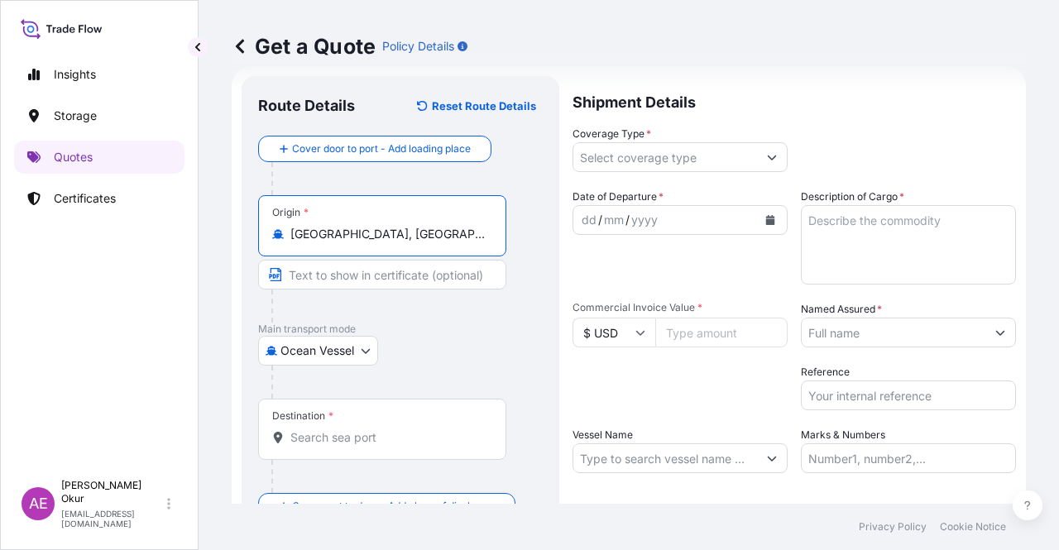
type input "[GEOGRAPHIC_DATA], [GEOGRAPHIC_DATA], [GEOGRAPHIC_DATA]"
click at [377, 281] on input "Text to appear on certificate" at bounding box center [382, 275] width 248 height 30
paste input "[GEOGRAPHIC_DATA], [GEOGRAPHIC_DATA]"
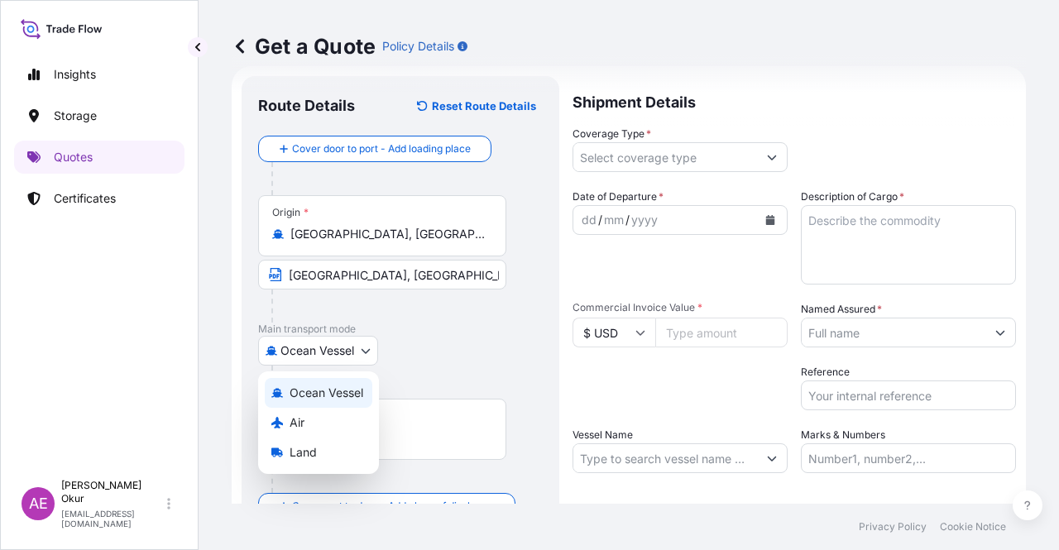
click at [339, 343] on body "0 options available. 1 option available. Insights Storage Quotes Certificates A…" at bounding box center [529, 275] width 1059 height 550
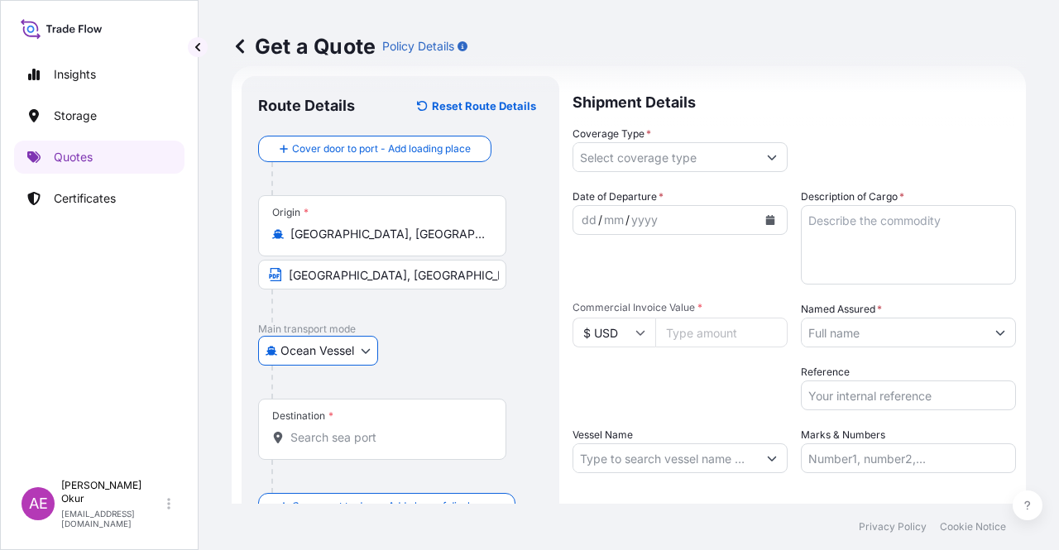
click at [424, 282] on input "[GEOGRAPHIC_DATA], [GEOGRAPHIC_DATA]" at bounding box center [382, 275] width 248 height 30
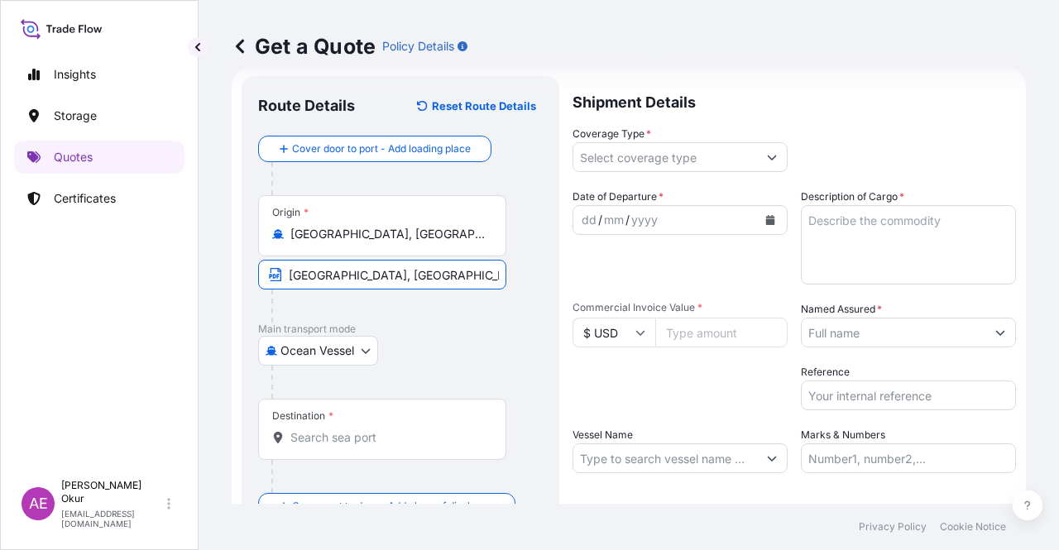
type input "[GEOGRAPHIC_DATA], [GEOGRAPHIC_DATA] / [GEOGRAPHIC_DATA]"
click at [318, 473] on div at bounding box center [388, 476] width 235 height 33
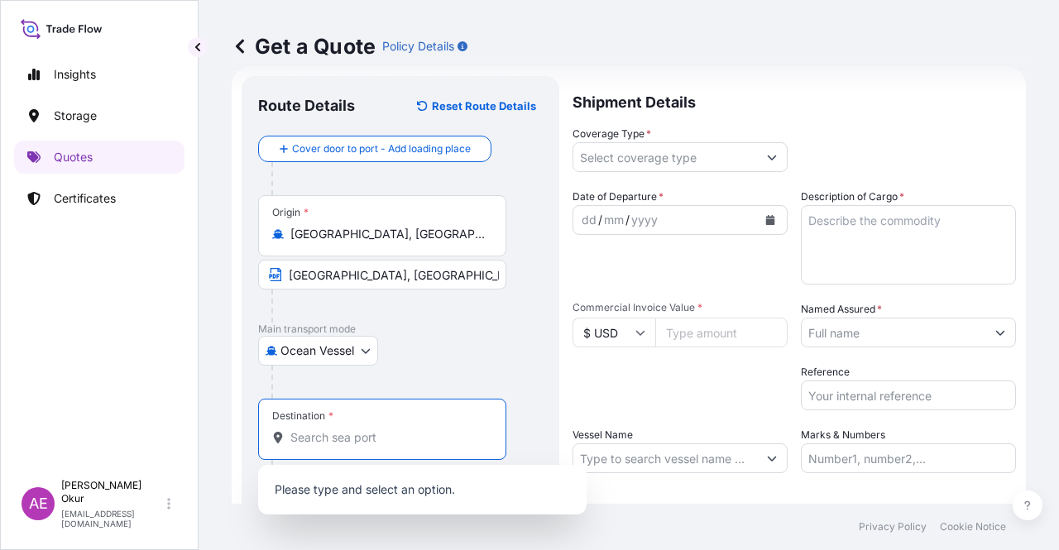
click at [351, 433] on input "Destination *" at bounding box center [387, 438] width 195 height 17
paste input "[GEOGRAPHIC_DATA]"
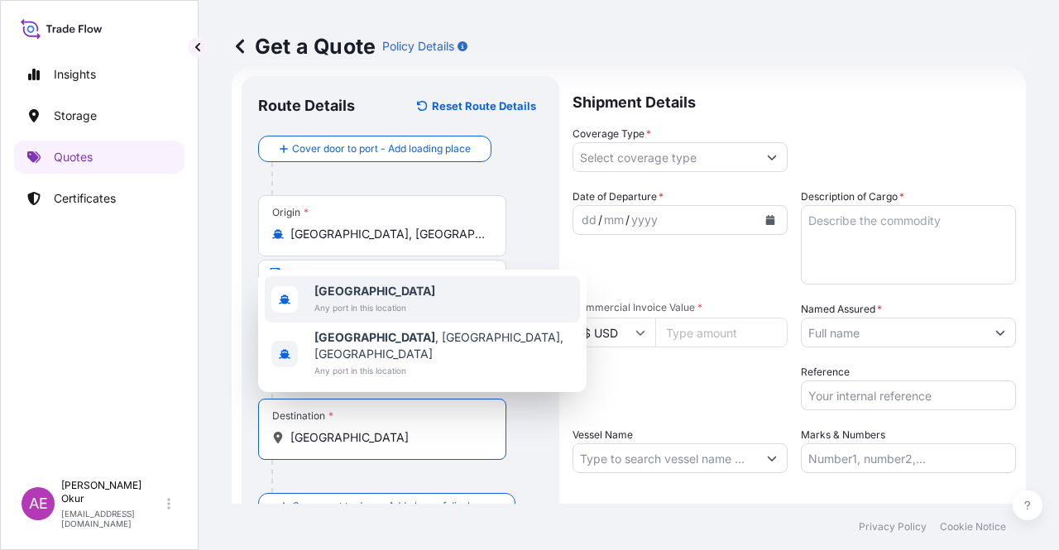
click at [401, 316] on span "Any port in this location" at bounding box center [375, 308] width 121 height 17
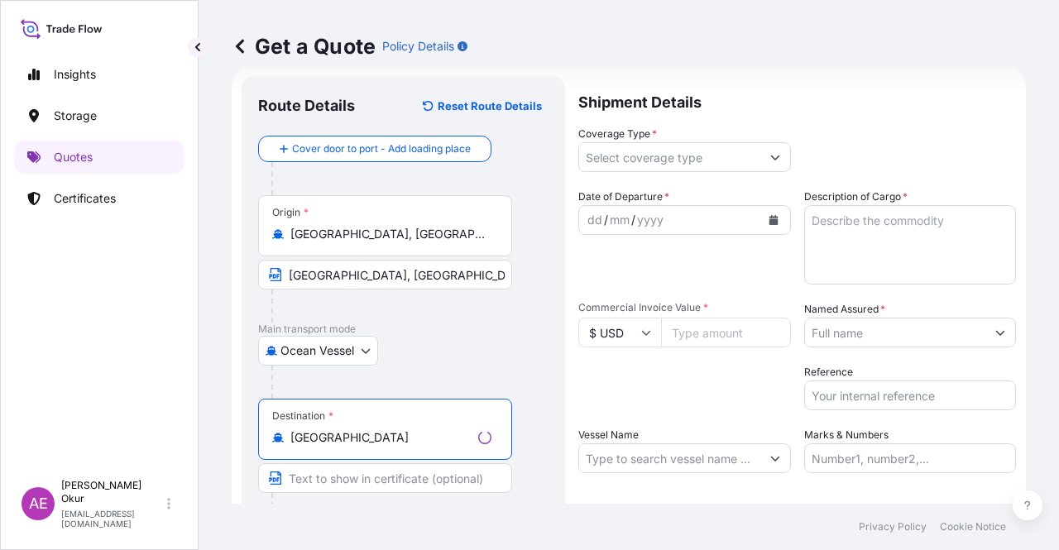
type input "[GEOGRAPHIC_DATA]"
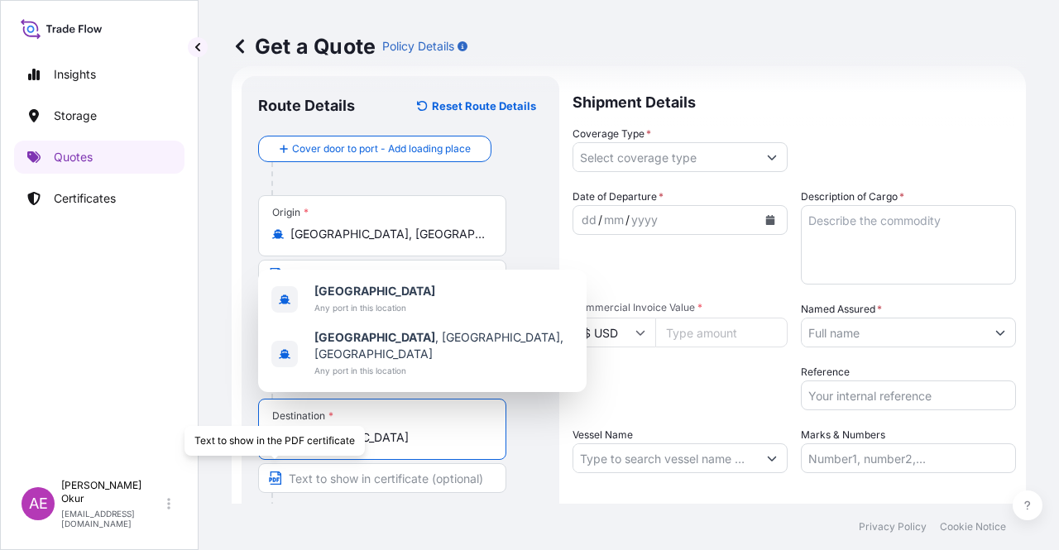
click at [338, 483] on input "Text to appear on certificate" at bounding box center [382, 478] width 248 height 30
paste input "ONE OR MORE SAFE PORT(S) OR BERTH(S) IN [GEOGRAPHIC_DATA]"
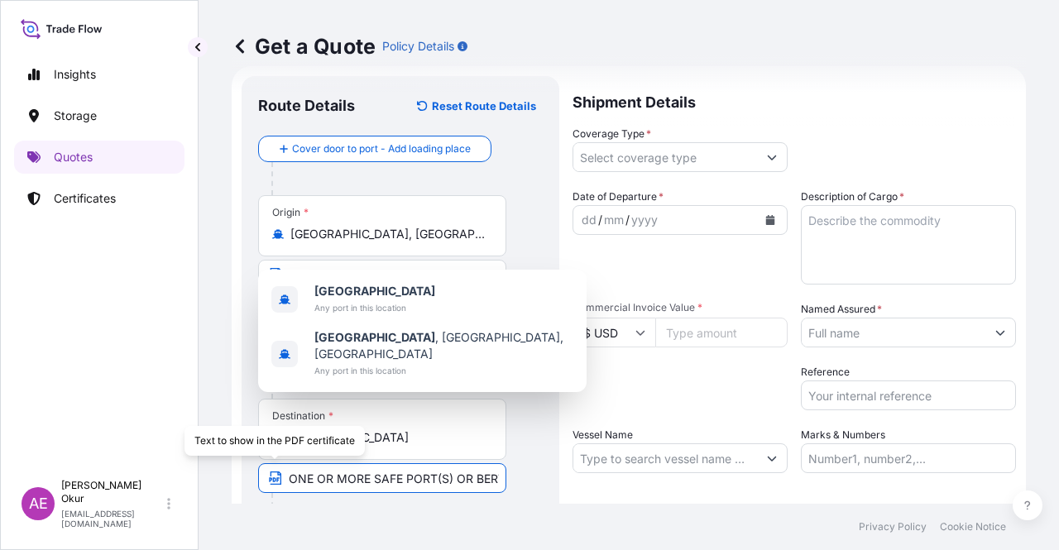
scroll to position [0, 109]
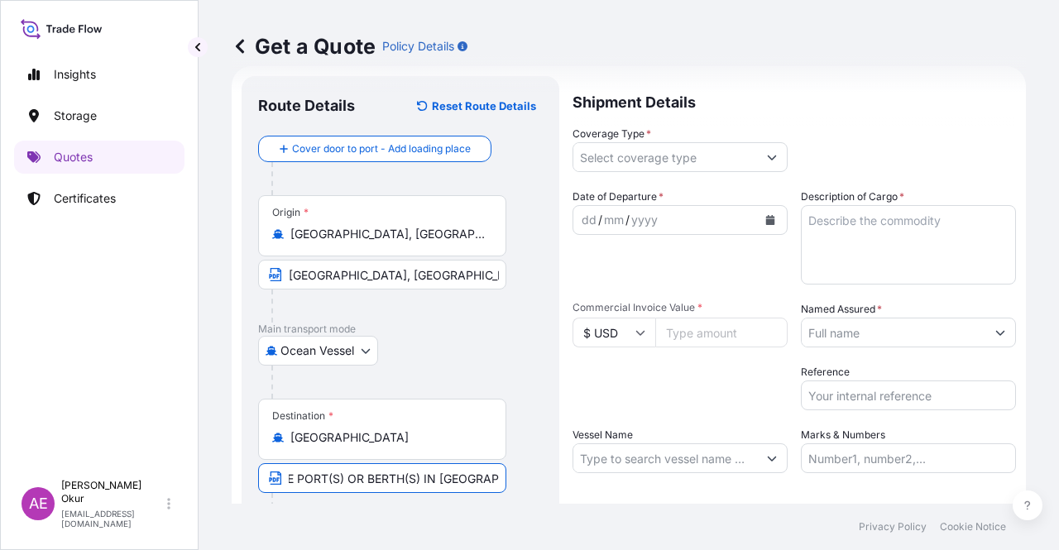
click at [300, 478] on input "ONE OR MORE SAFE PORT(S) OR BERTH(S) IN [GEOGRAPHIC_DATA]" at bounding box center [382, 478] width 248 height 30
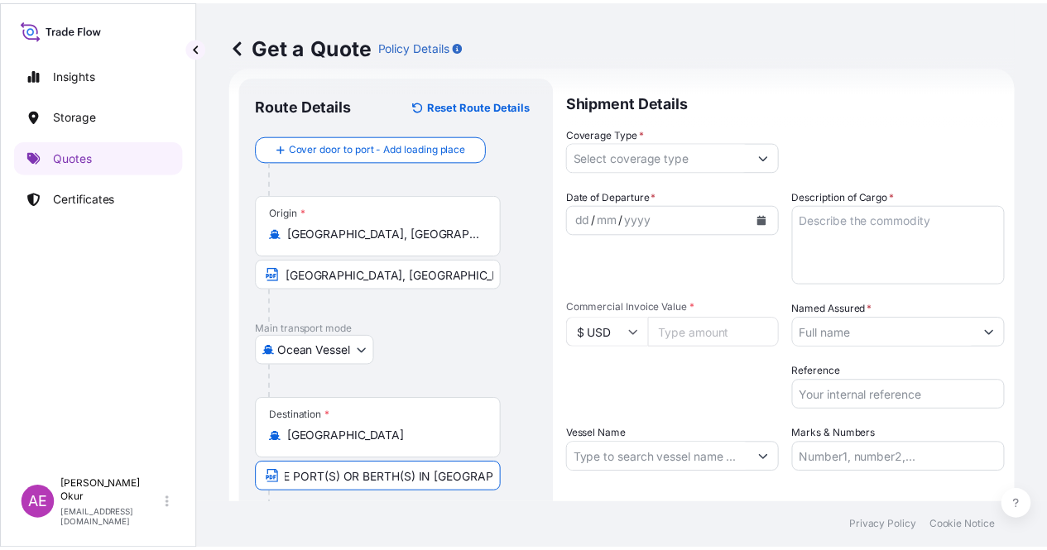
scroll to position [0, 0]
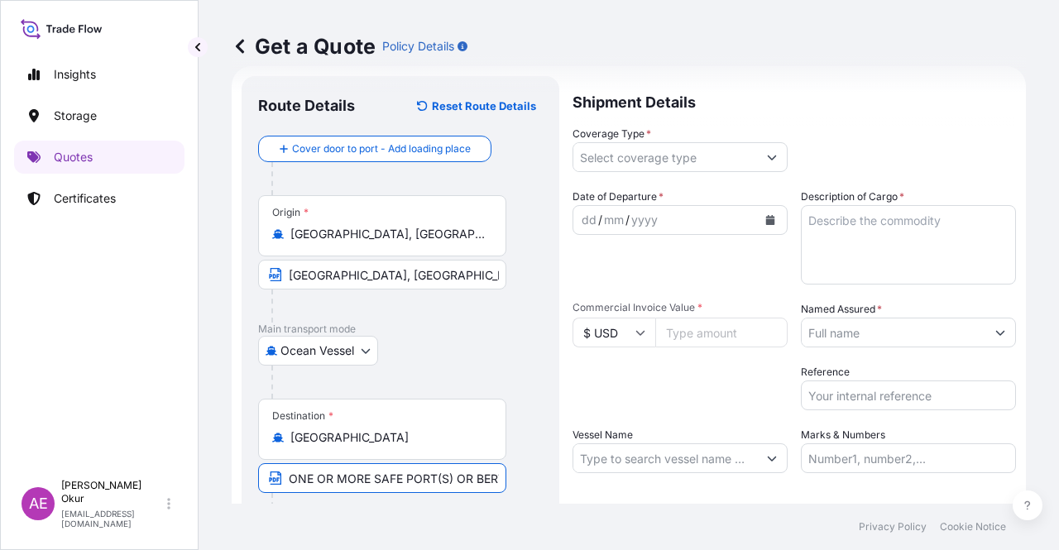
drag, startPoint x: 296, startPoint y: 478, endPoint x: 146, endPoint y: 476, distance: 150.6
click at [195, 475] on div "Insights Storage Quotes Certificates AE Alp Eren Okur [EMAIL_ADDRESS][DOMAIN_NA…" at bounding box center [529, 275] width 1059 height 550
type input "ONE OR MORE SAFE PORT(S) OR BERTH(S) IN [GEOGRAPHIC_DATA]"
click at [511, 487] on div "Destination * [GEOGRAPHIC_DATA] ONE OR MORE SAFE PORT(S) OR BERTH(S) IN [GEOGRA…" at bounding box center [400, 462] width 285 height 127
click at [716, 155] on input "Coverage Type *" at bounding box center [666, 157] width 184 height 30
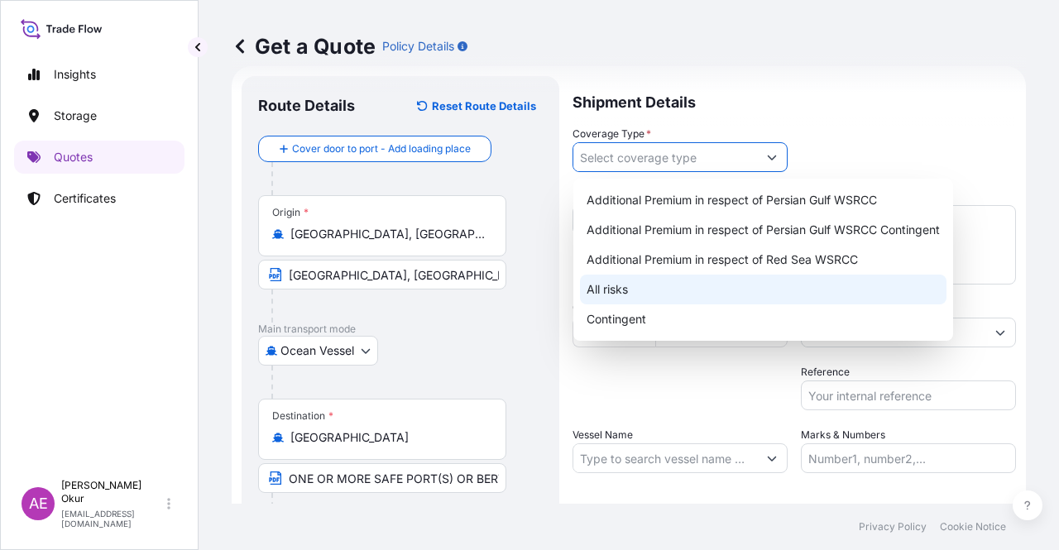
click at [611, 287] on div "All risks" at bounding box center [763, 290] width 367 height 30
type input "All risks"
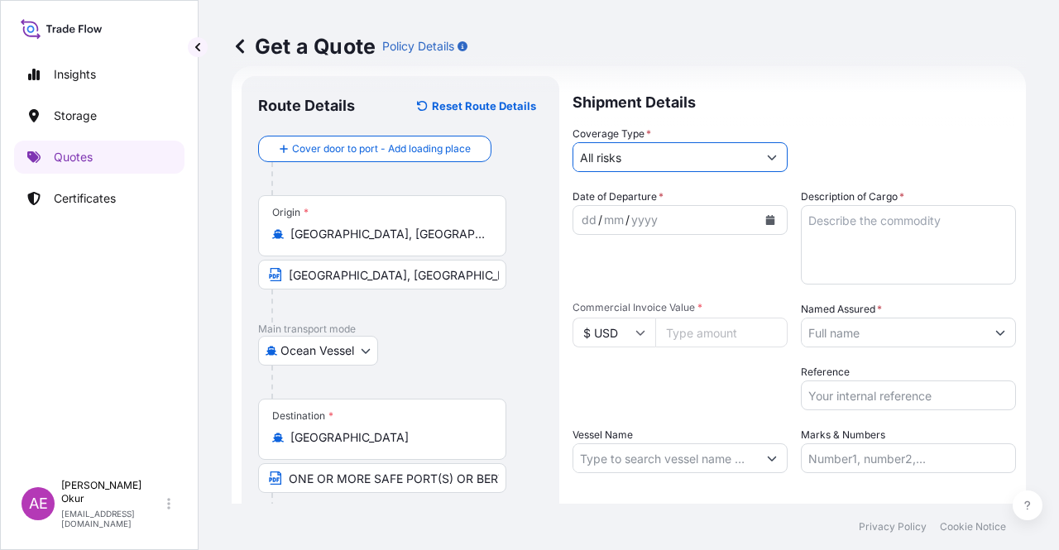
click at [594, 216] on div "dd" at bounding box center [589, 220] width 18 height 20
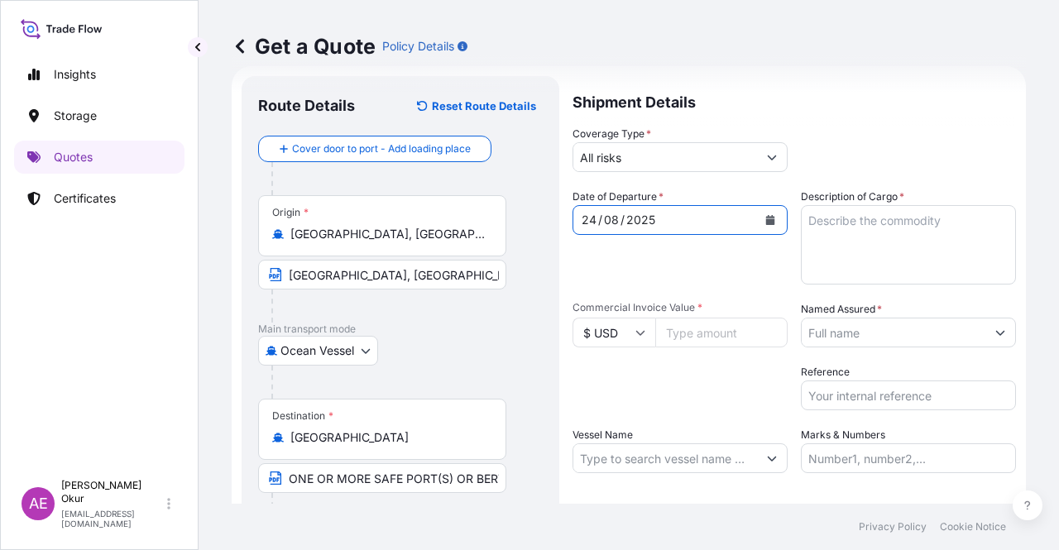
click at [905, 224] on textarea "Description of Cargo *" at bounding box center [908, 244] width 215 height 79
paste textarea "PROPANE"
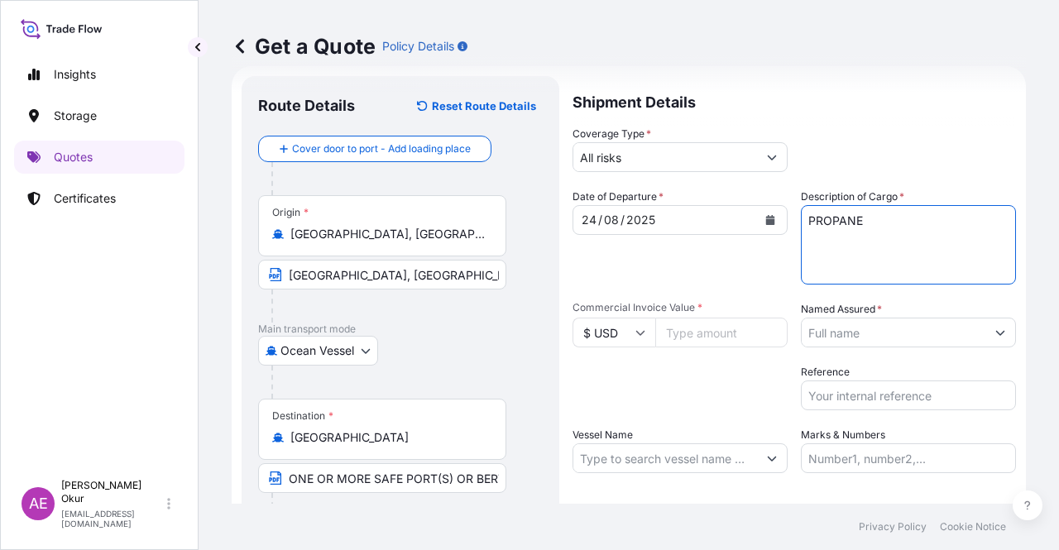
type textarea "PROPANE"
click at [698, 330] on input "Commercial Invoice Value *" at bounding box center [721, 333] width 132 height 30
paste input "5791066.05"
type input "5791066.05"
click at [920, 333] on input "Named Assured *" at bounding box center [894, 333] width 184 height 30
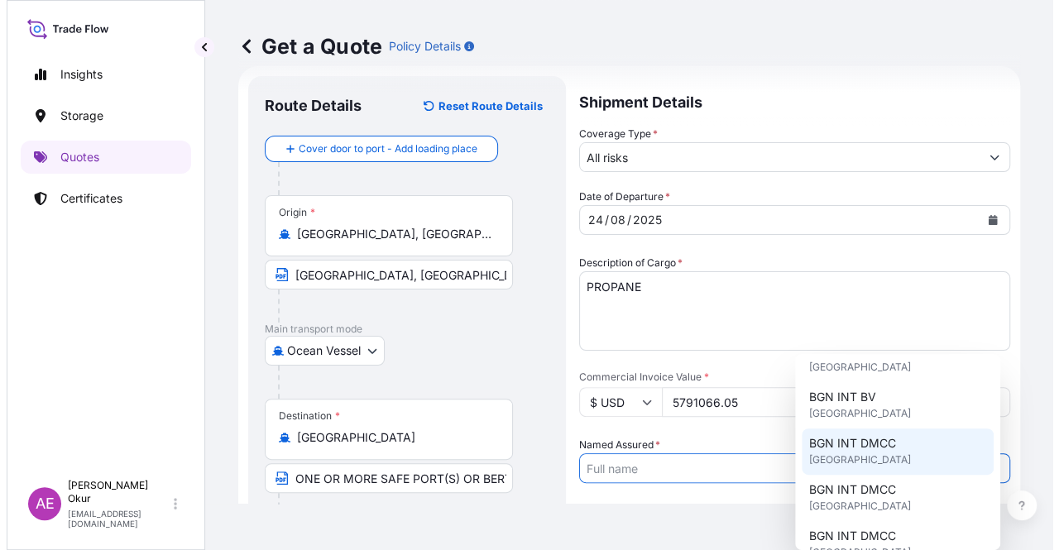
scroll to position [166, 0]
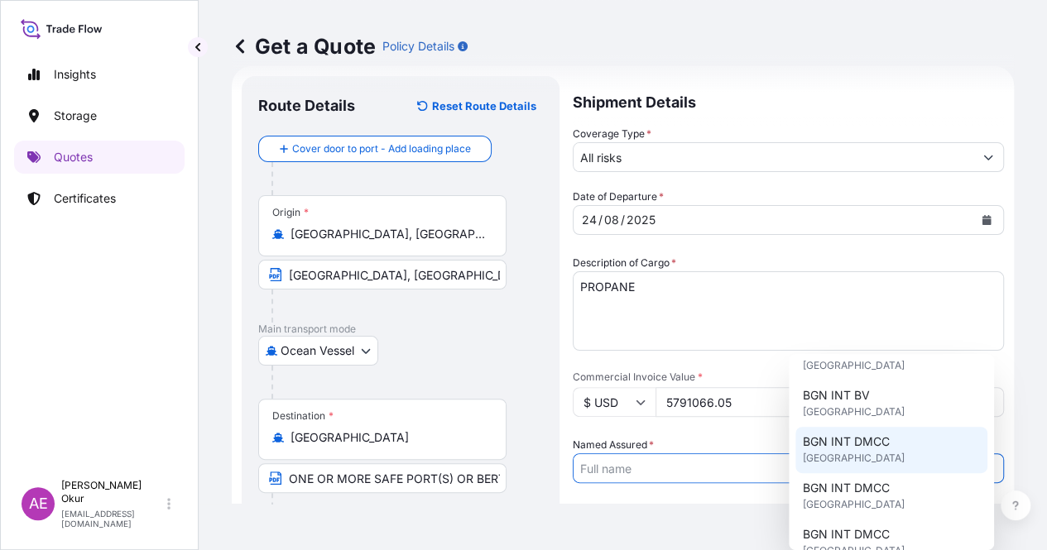
click at [869, 444] on span "BGN INT DMCC" at bounding box center [845, 442] width 87 height 17
type input "BGN INT DMCC"
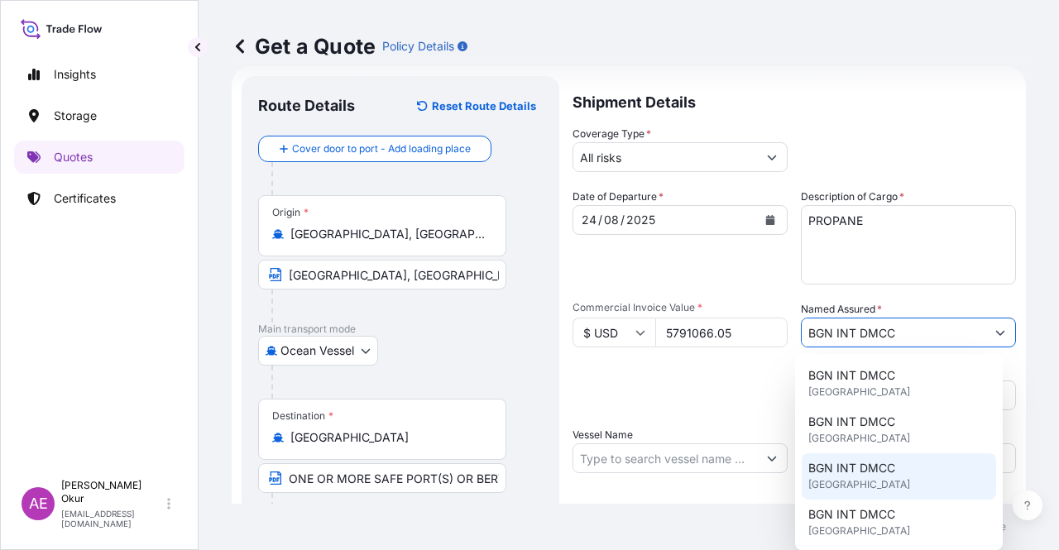
click at [653, 447] on input "Vessel Name" at bounding box center [666, 459] width 184 height 30
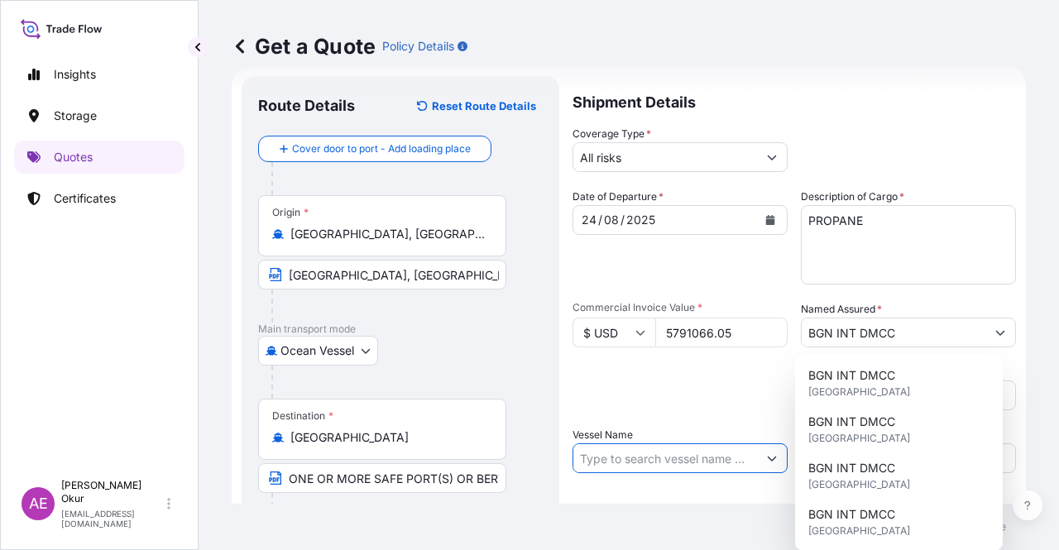
paste input "KOHAKU"
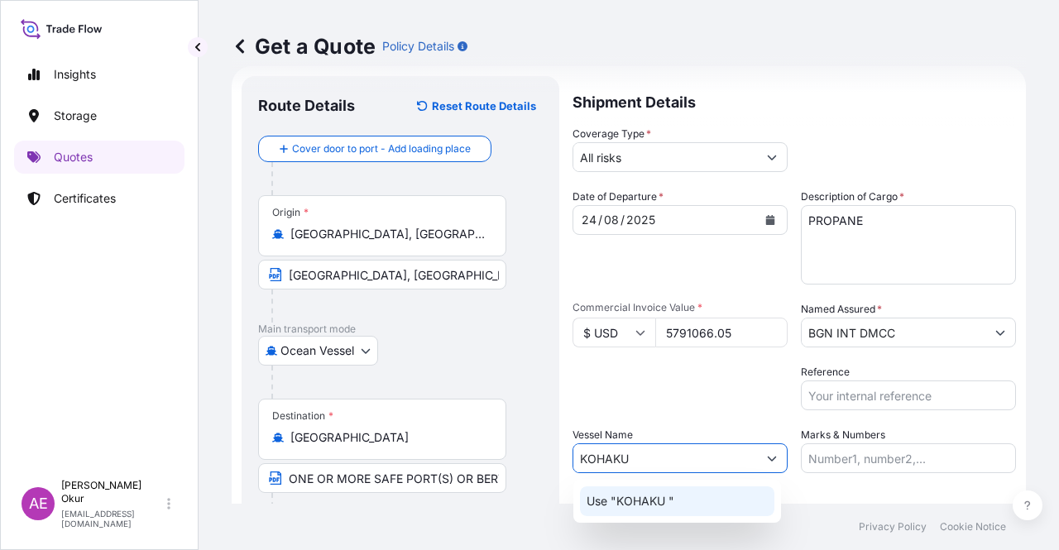
click at [656, 497] on p "Use "KOHAKU "" at bounding box center [631, 501] width 88 height 17
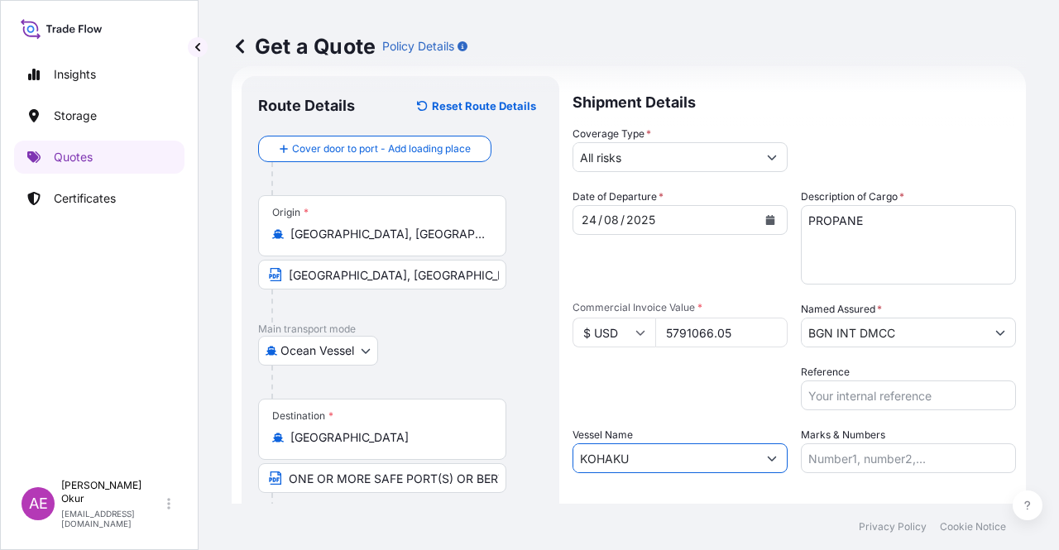
type input "KOHAKU"
click at [849, 473] on div "Shipment Details Coverage Type * All risks Date of Departure * [DATE] Cargo Cat…" at bounding box center [795, 336] width 444 height 521
click at [851, 462] on input "Marks & Numbers" at bounding box center [908, 459] width 215 height 30
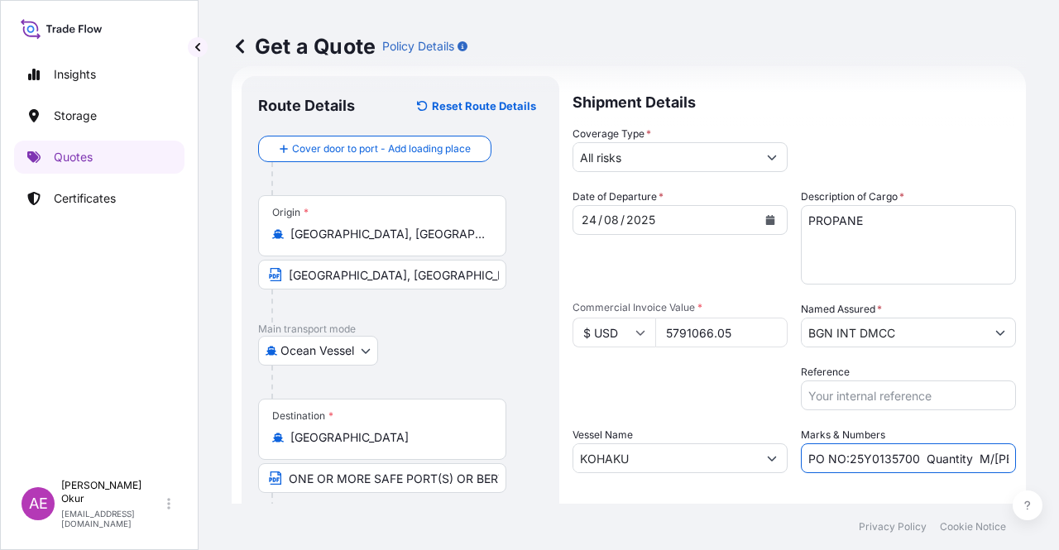
drag, startPoint x: 843, startPoint y: 459, endPoint x: 911, endPoint y: 463, distance: 68.8
click at [911, 463] on input "PO NO:25Y0135700 Quantity M/[PERSON_NAME]: 495,000 Premium: USD 54,04" at bounding box center [908, 459] width 215 height 30
paste input "61200"
click at [998, 454] on input "PO NO:25Y0161200 Quantity M/[PERSON_NAME]: 495,000 Premium: USD 54,04" at bounding box center [908, 459] width 215 height 30
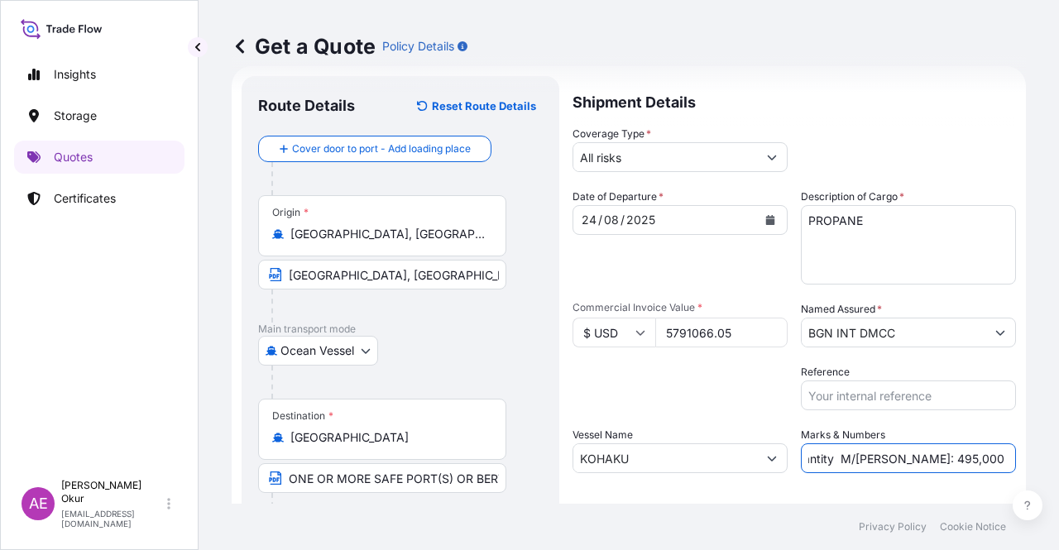
click at [882, 449] on input "PO NO:25Y0161200 Quantity M/[PERSON_NAME]: 495,000 Premium: USD 54,04" at bounding box center [908, 459] width 215 height 30
drag, startPoint x: 879, startPoint y: 454, endPoint x: 923, endPoint y: 459, distance: 44.1
click at [923, 459] on input "PO NO:25Y0161200 Quantity M/[PERSON_NAME]: 495,000 Premium: USD 54,04" at bounding box center [908, 459] width 215 height 30
paste input "11.550"
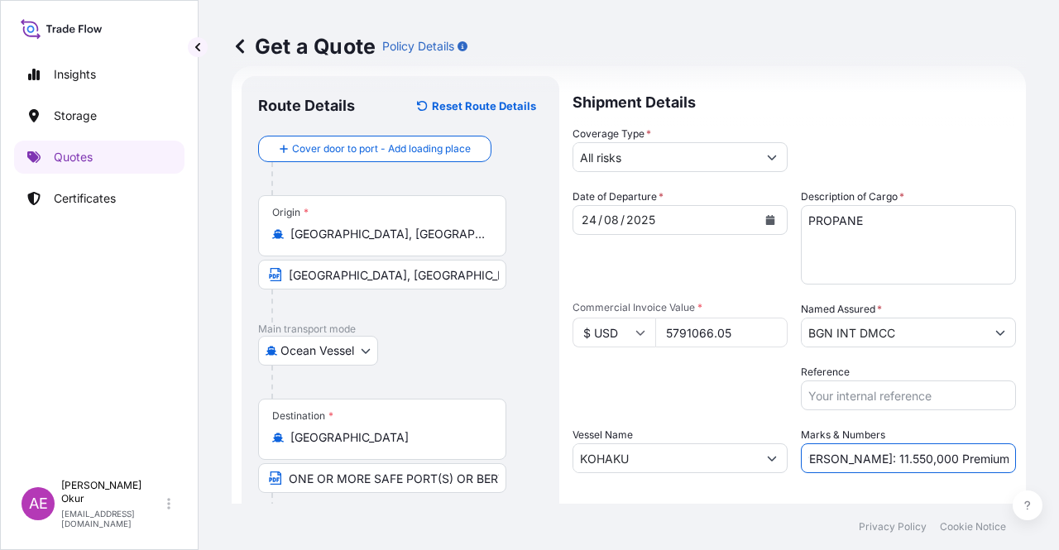
drag, startPoint x: 972, startPoint y: 464, endPoint x: 1058, endPoint y: 465, distance: 86.1
click at [1059, 465] on div "Get a Quote Policy Details Route Details Reset Route Details Cover door to port…" at bounding box center [629, 252] width 861 height 504
click at [925, 462] on input "PO NO:25Y0161200 Quantity M/[PERSON_NAME]: 11.550,000 Premium: USD 54,04" at bounding box center [908, 459] width 215 height 30
drag, startPoint x: 965, startPoint y: 457, endPoint x: 1054, endPoint y: 459, distance: 89.4
click at [1052, 459] on div "Get a Quote Policy Details Route Details Reset Route Details Cover door to port…" at bounding box center [629, 252] width 861 height 504
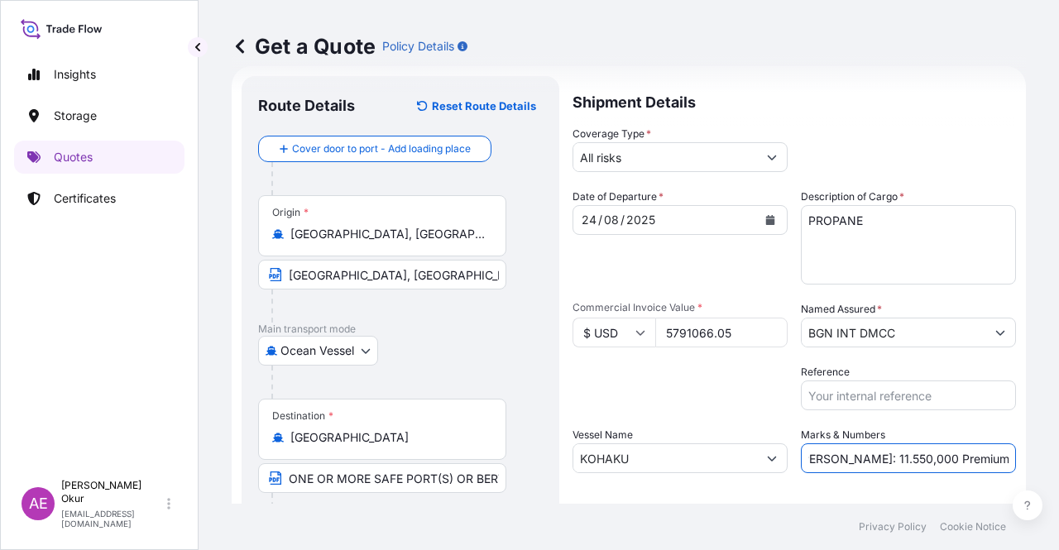
paste input "637,02"
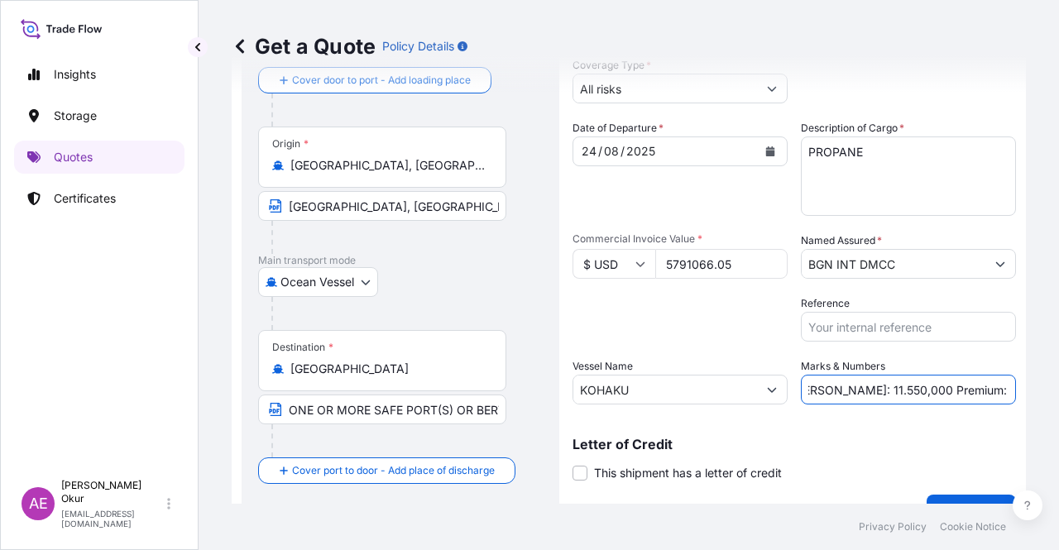
scroll to position [128, 0]
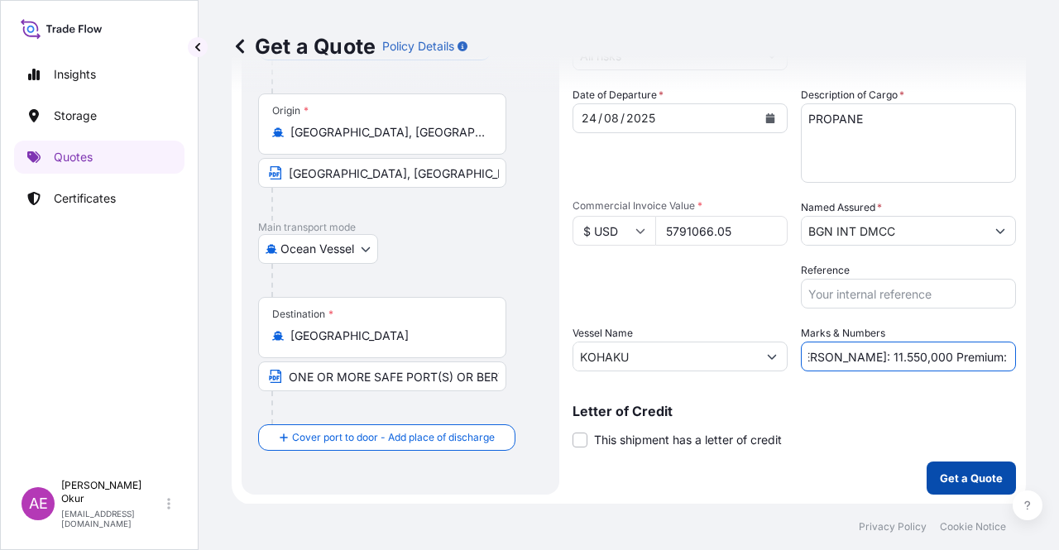
type input "PO NO:25Y0161200 Quantity M/[PERSON_NAME]: 11.550,000 Premium: USD 637,02"
click at [964, 465] on button "Get a Quote" at bounding box center [971, 478] width 89 height 33
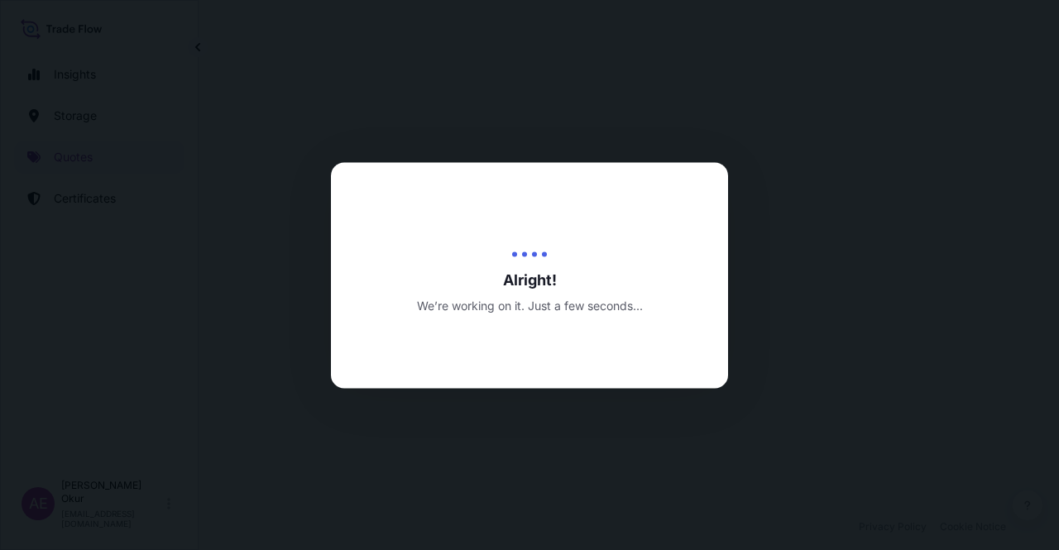
select select "Ocean Vessel"
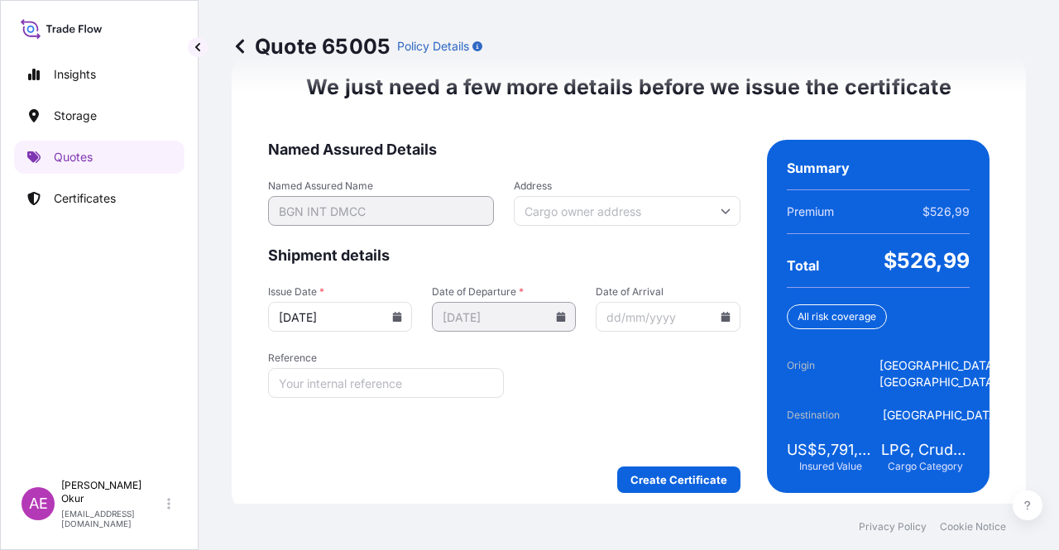
scroll to position [2115, 0]
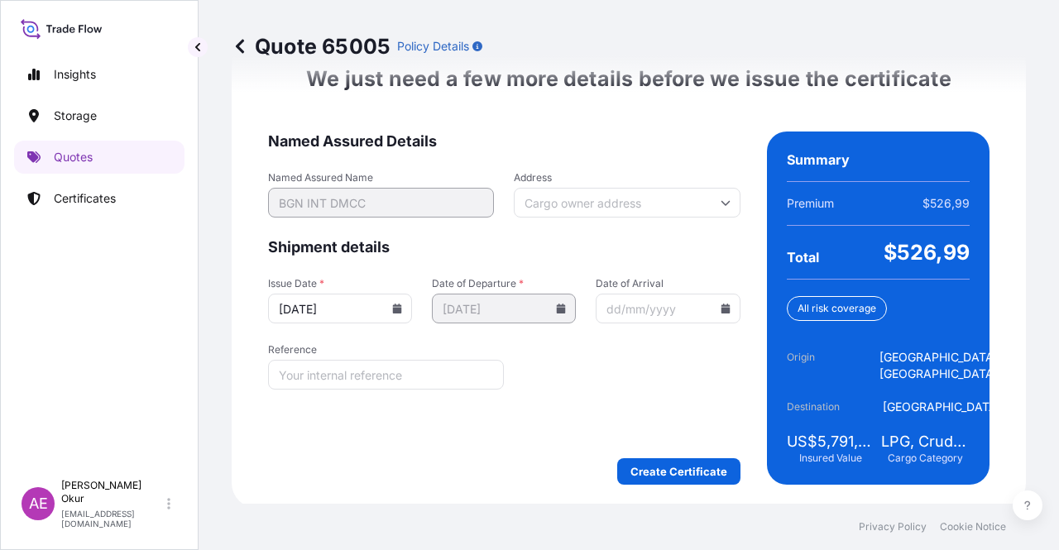
click at [662, 450] on form "Named Assured Details Named Assured Name BGN INT DMCC Address Shipment details …" at bounding box center [504, 308] width 473 height 353
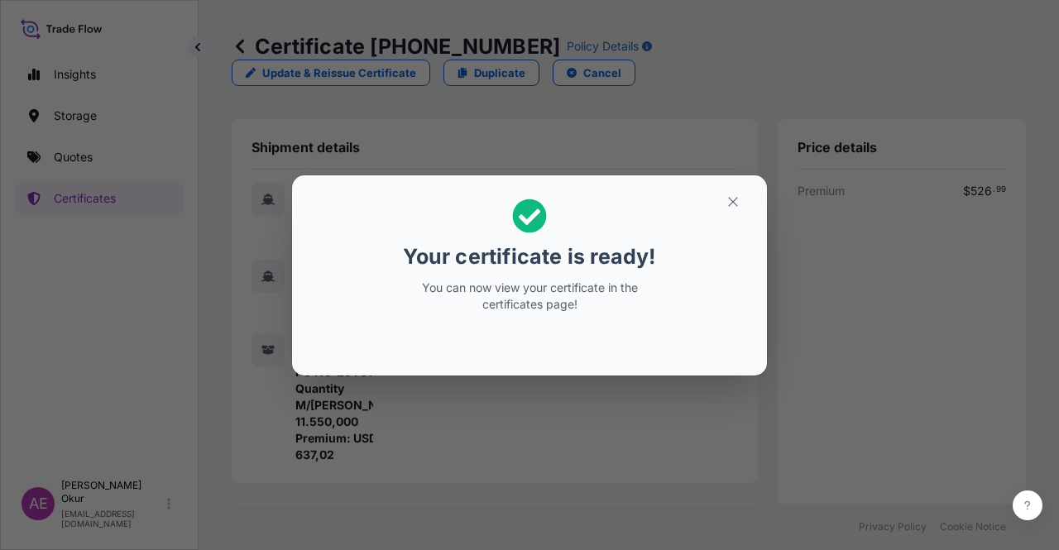
click at [736, 185] on section "Your certificate is ready! You can now view your certificate in the certificate…" at bounding box center [529, 275] width 475 height 200
click at [740, 193] on button "button" at bounding box center [733, 202] width 41 height 26
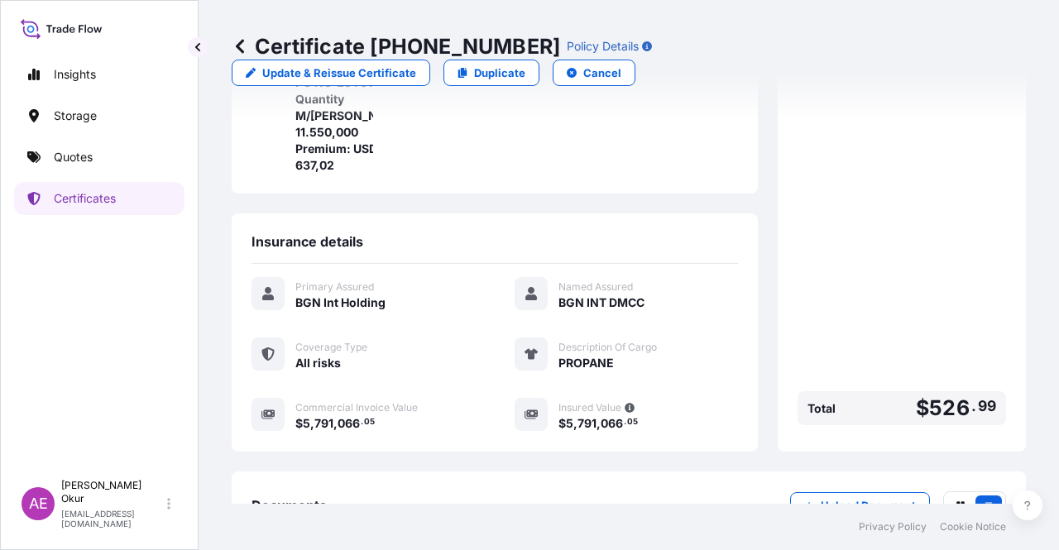
scroll to position [430, 0]
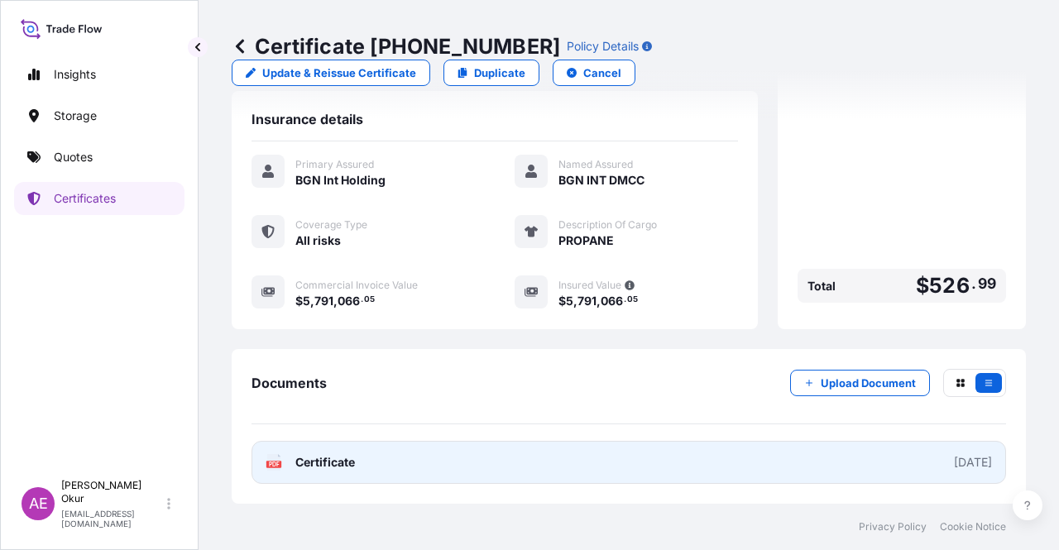
click at [328, 456] on span "Certificate" at bounding box center [325, 462] width 60 height 17
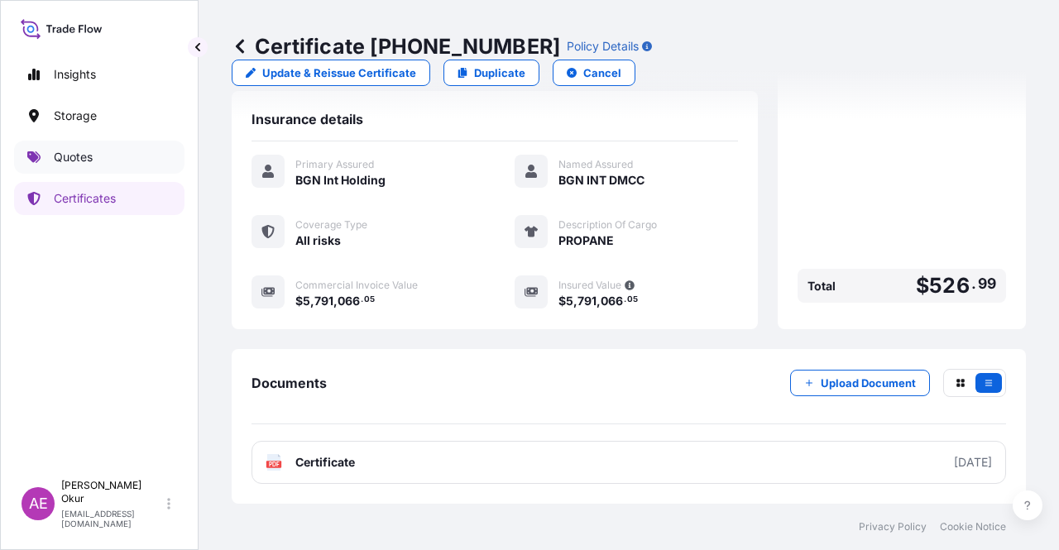
click at [117, 173] on link "Quotes" at bounding box center [99, 157] width 170 height 33
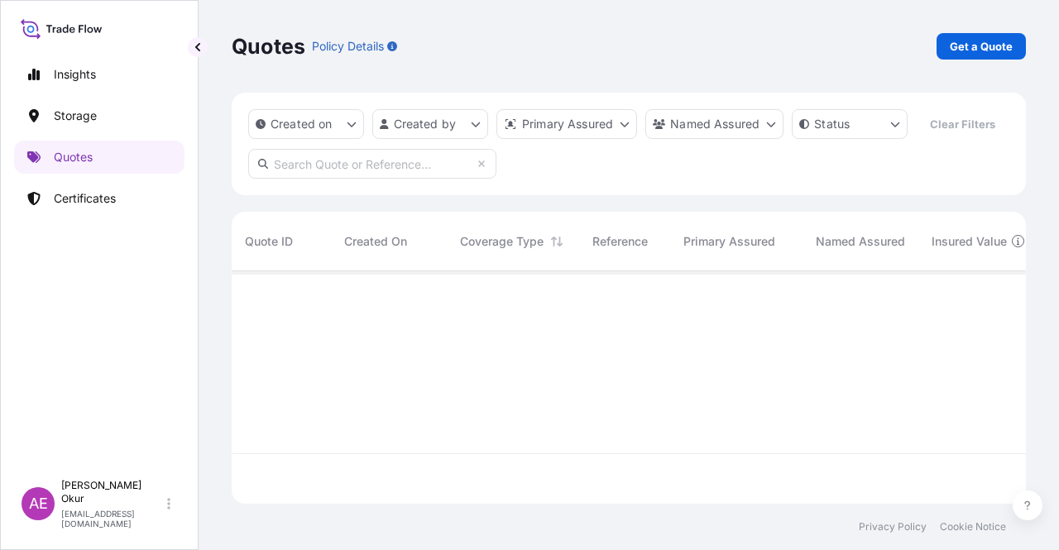
scroll to position [229, 781]
click at [1003, 38] on p "Get a Quote" at bounding box center [981, 46] width 63 height 17
select select "Ocean Vessel"
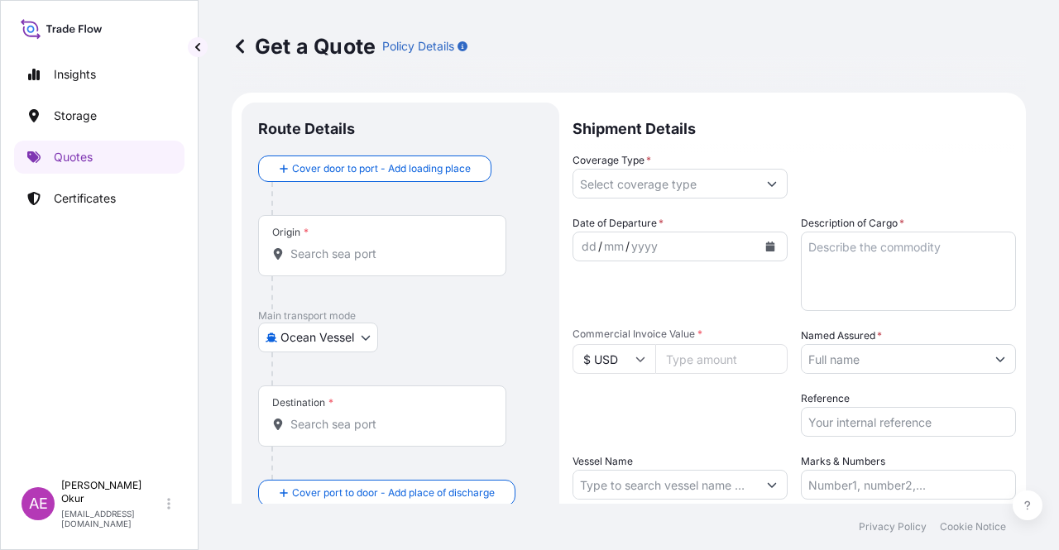
scroll to position [26, 0]
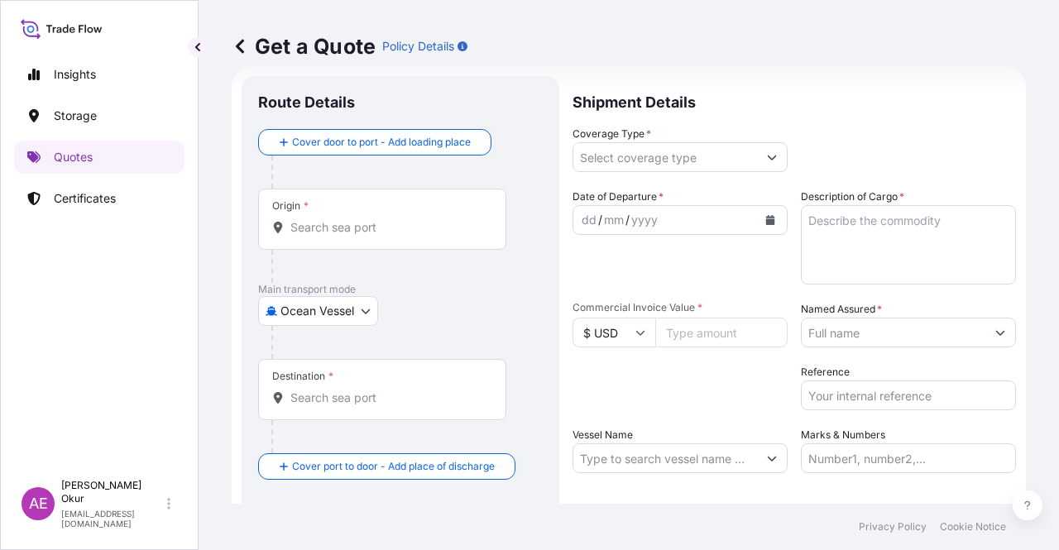
click at [420, 214] on div "Origin *" at bounding box center [382, 219] width 248 height 61
click at [420, 219] on input "Origin *" at bounding box center [387, 227] width 195 height 17
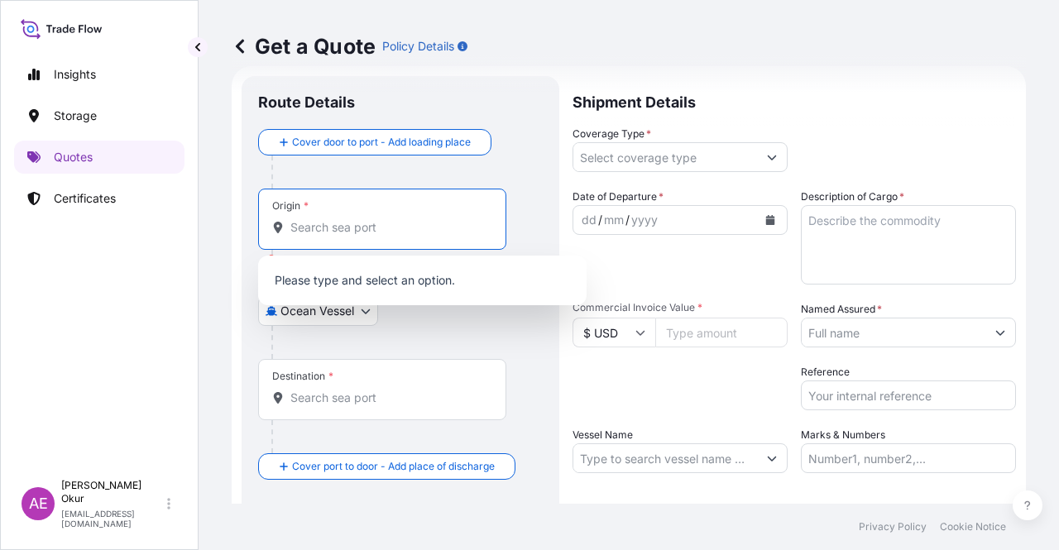
paste input "[GEOGRAPHIC_DATA], [GEOGRAPHIC_DATA]"
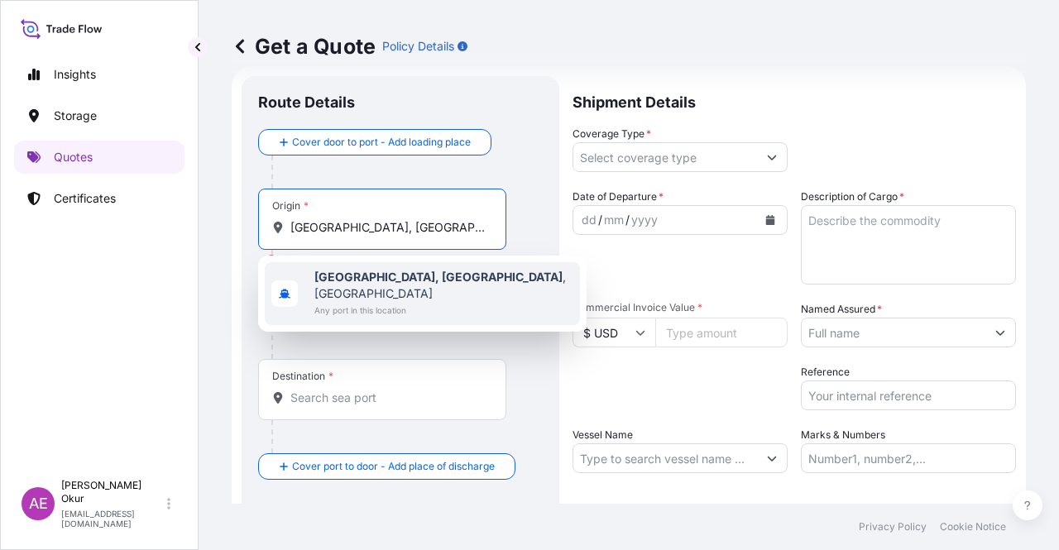
click at [391, 275] on b "[GEOGRAPHIC_DATA], [GEOGRAPHIC_DATA]" at bounding box center [439, 277] width 248 height 14
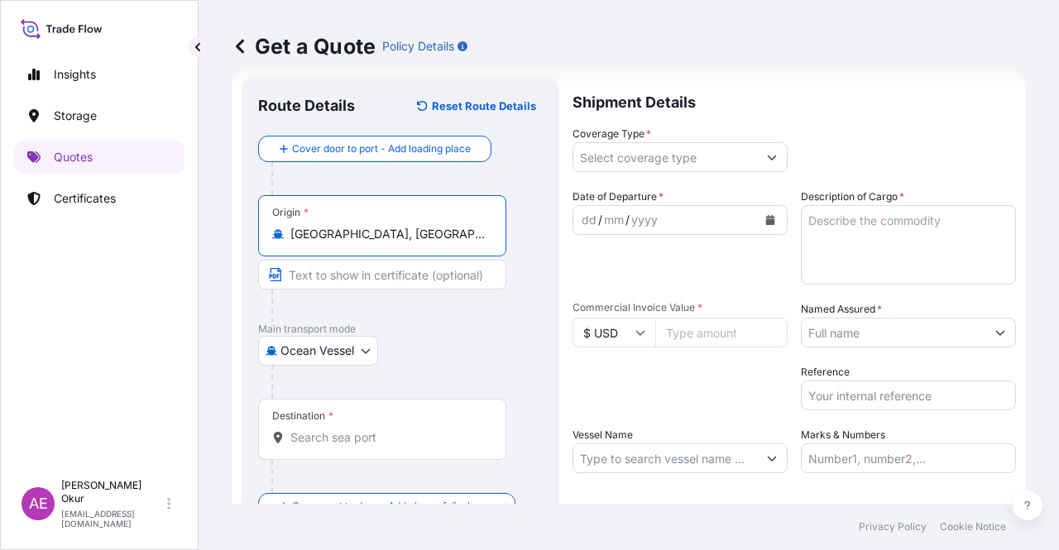
type input "[GEOGRAPHIC_DATA], [GEOGRAPHIC_DATA], [GEOGRAPHIC_DATA]"
click at [378, 256] on div "Origin * [GEOGRAPHIC_DATA], [GEOGRAPHIC_DATA], [GEOGRAPHIC_DATA]" at bounding box center [400, 258] width 285 height 127
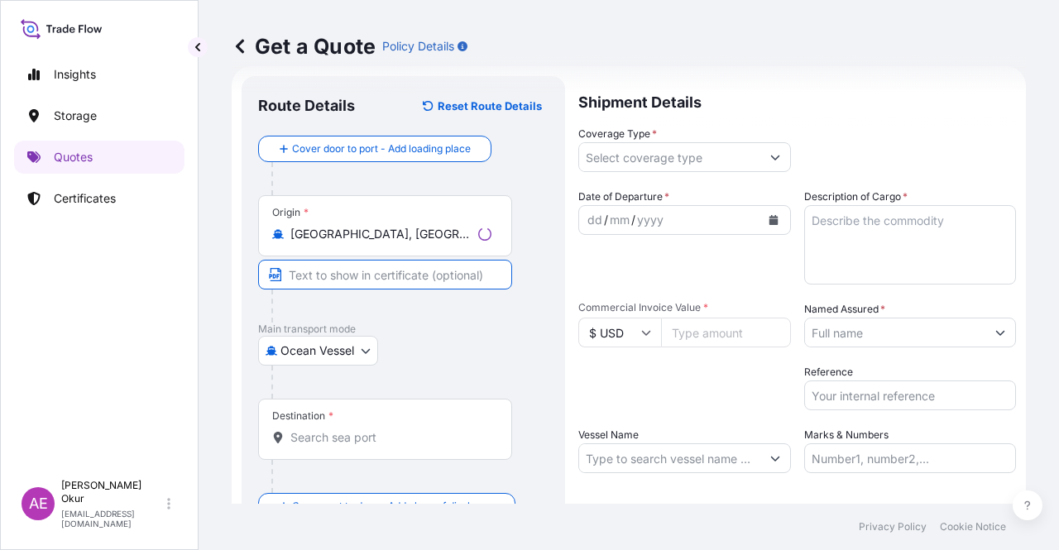
click at [377, 273] on input "Text to appear on certificate" at bounding box center [385, 275] width 254 height 30
paste input "[GEOGRAPHIC_DATA], [GEOGRAPHIC_DATA]"
type input "[GEOGRAPHIC_DATA], [GEOGRAPHIC_DATA] / [GEOGRAPHIC_DATA]"
click at [374, 430] on input "Destination *" at bounding box center [387, 438] width 195 height 17
paste input "[GEOGRAPHIC_DATA]"
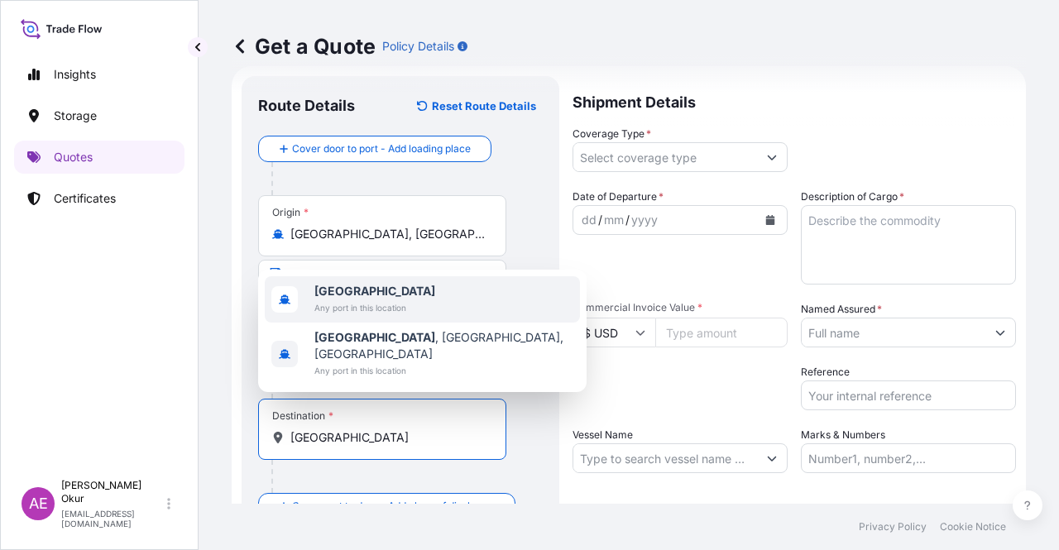
click at [431, 321] on div "[GEOGRAPHIC_DATA] Any port in this location" at bounding box center [422, 299] width 315 height 46
type input "[GEOGRAPHIC_DATA]"
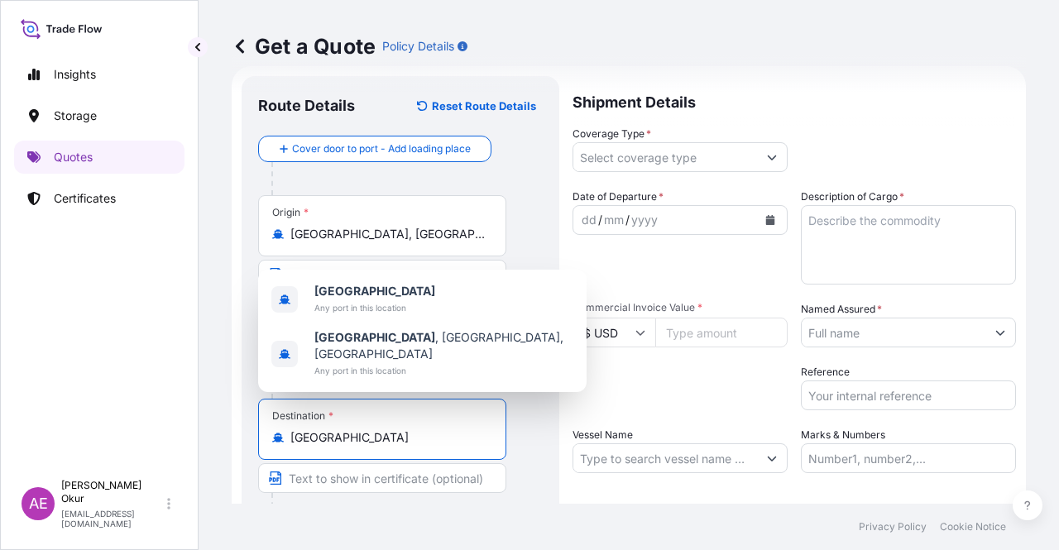
click at [353, 476] on input "Text to appear on certificate" at bounding box center [382, 478] width 248 height 30
paste input "ONE OR MORE SAFE PORT(S) OR BERTH(S) IN [GEOGRAPHIC_DATA]"
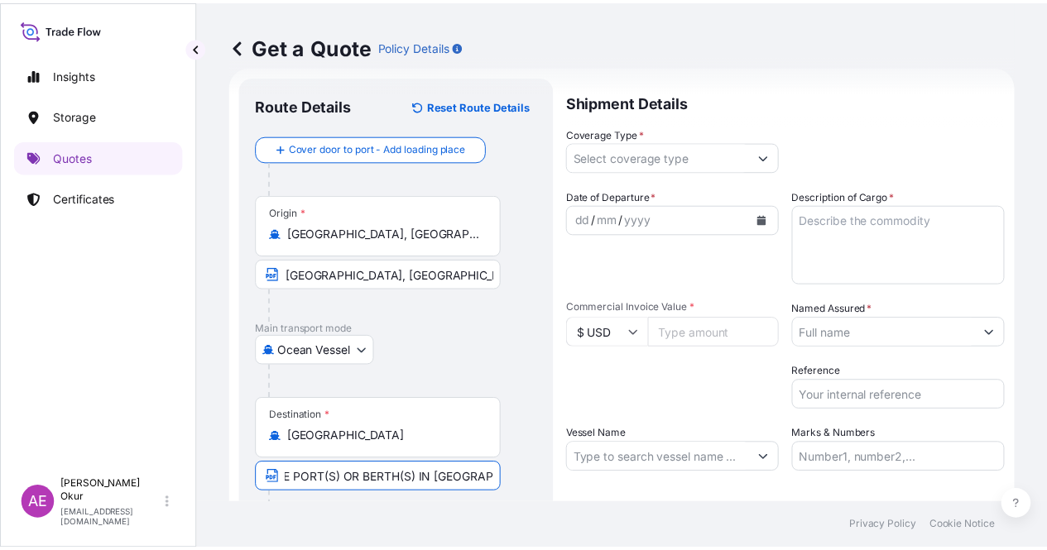
scroll to position [0, 0]
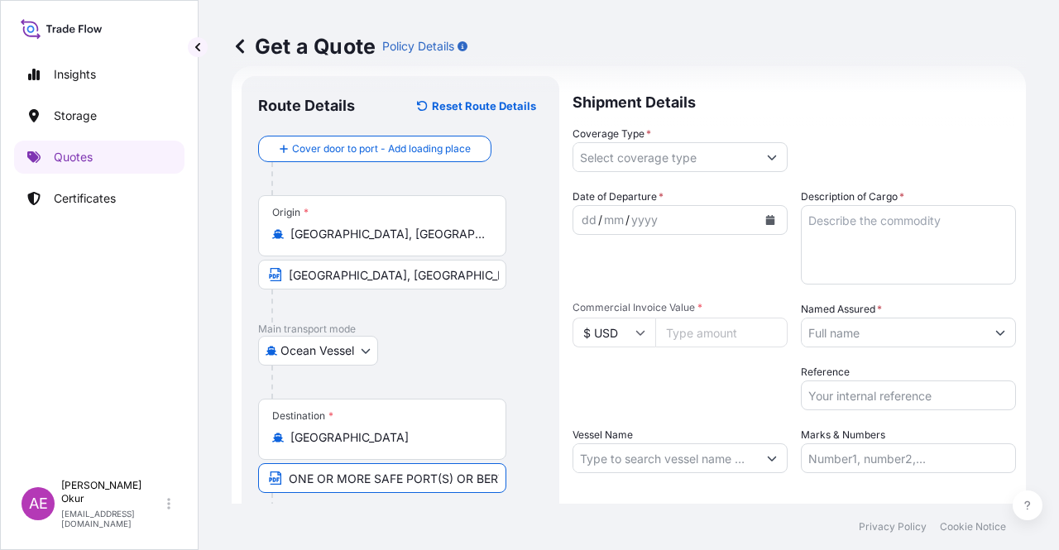
drag, startPoint x: 319, startPoint y: 473, endPoint x: 165, endPoint y: 470, distance: 154.8
click at [165, 470] on div "Insights Storage Quotes Certificates AE Alp Eren Okur [EMAIL_ADDRESS][DOMAIN_NA…" at bounding box center [529, 275] width 1059 height 550
type input "ONE OR MORE SAFE PORT(S) OR BERTH(S) IN [GEOGRAPHIC_DATA]"
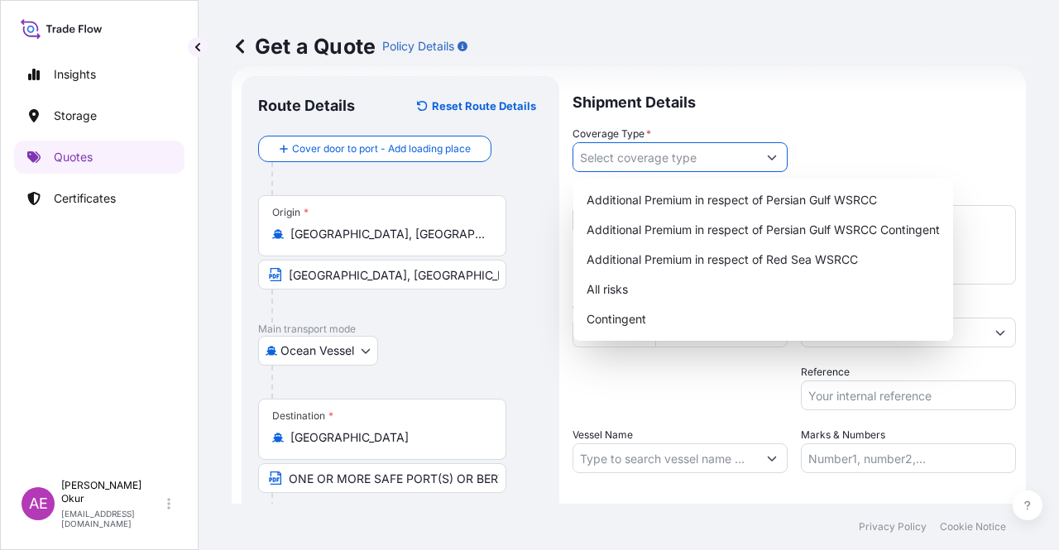
click at [720, 153] on input "Coverage Type *" at bounding box center [666, 157] width 184 height 30
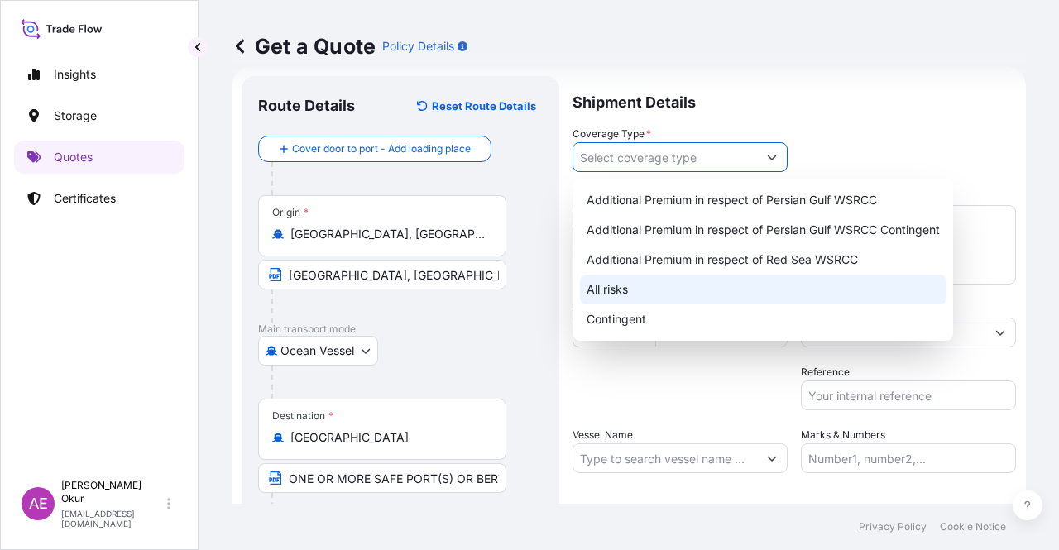
click at [653, 288] on div "All risks" at bounding box center [763, 290] width 367 height 30
type input "All risks"
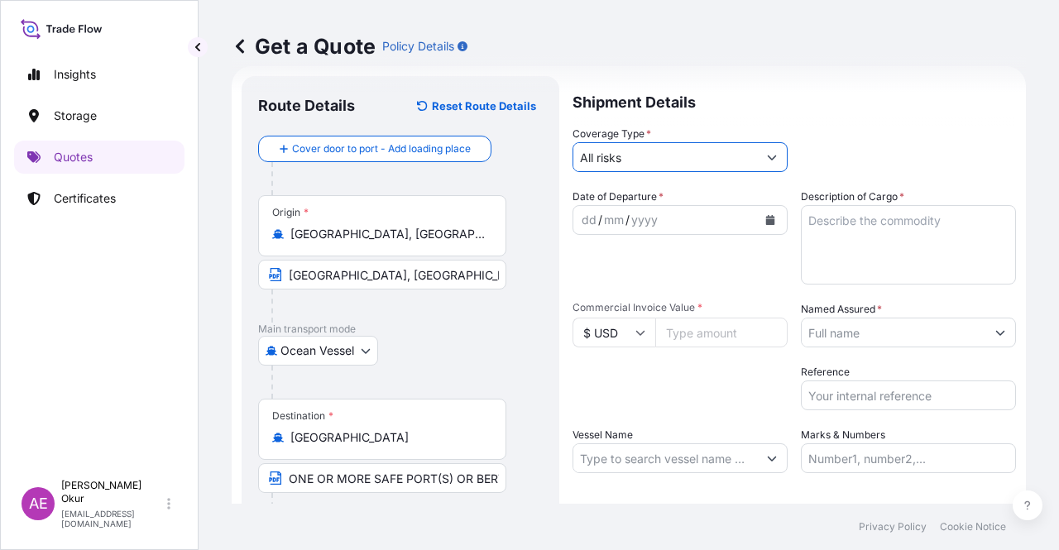
click at [588, 222] on div "dd" at bounding box center [589, 220] width 18 height 20
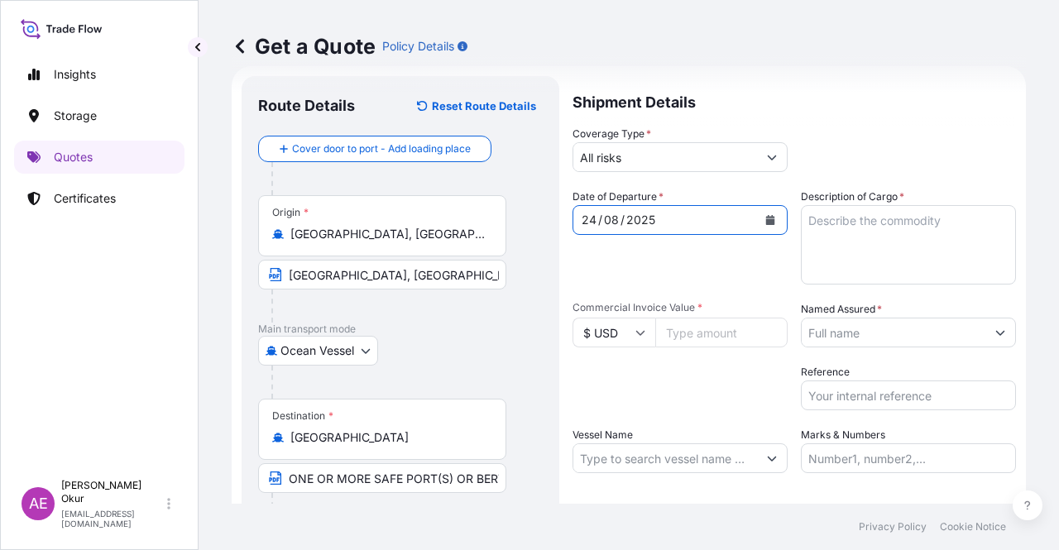
click at [899, 242] on textarea "Description of Cargo *" at bounding box center [908, 244] width 215 height 79
paste textarea "BUTANE"
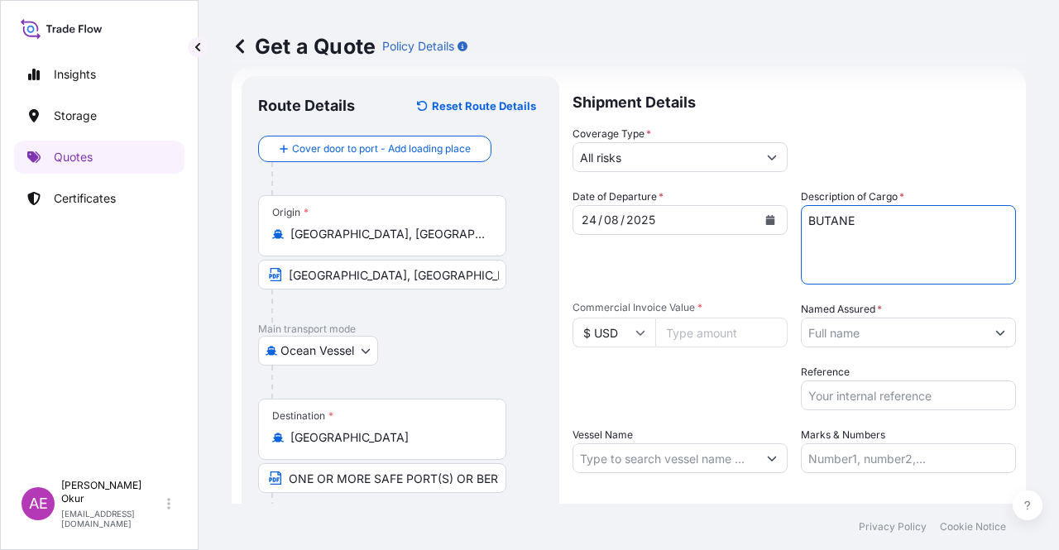
type textarea "BUTANE"
click at [703, 321] on input "Commercial Invoice Value *" at bounding box center [721, 333] width 132 height 30
paste input "12156047.2"
type input "12156047.2"
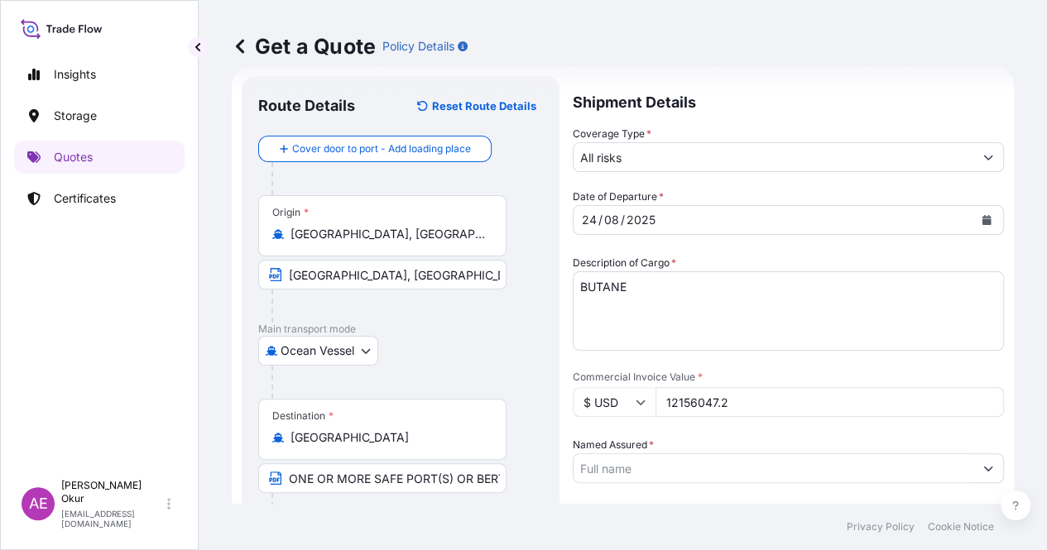
click at [937, 454] on input "Named Assured *" at bounding box center [774, 469] width 400 height 30
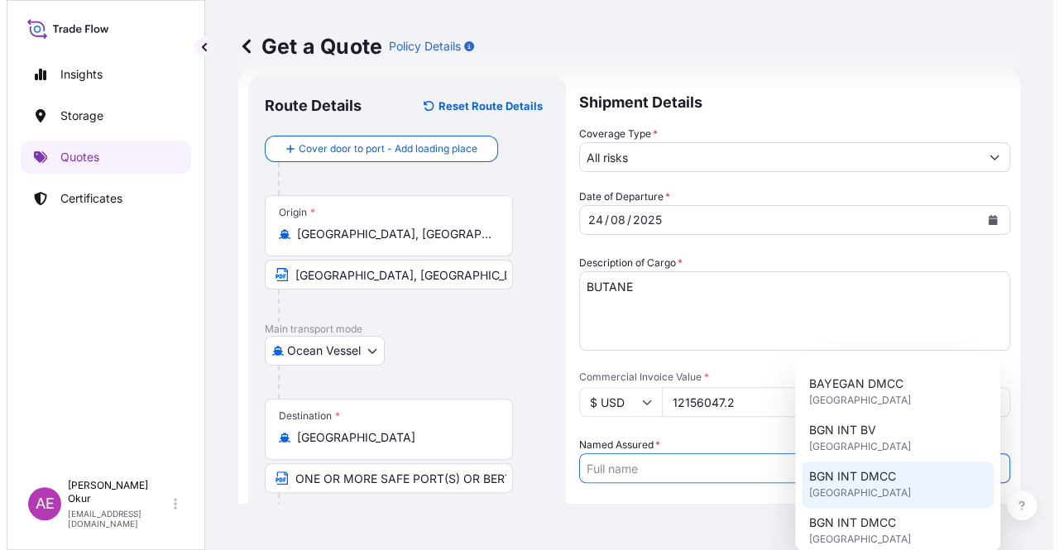
scroll to position [166, 0]
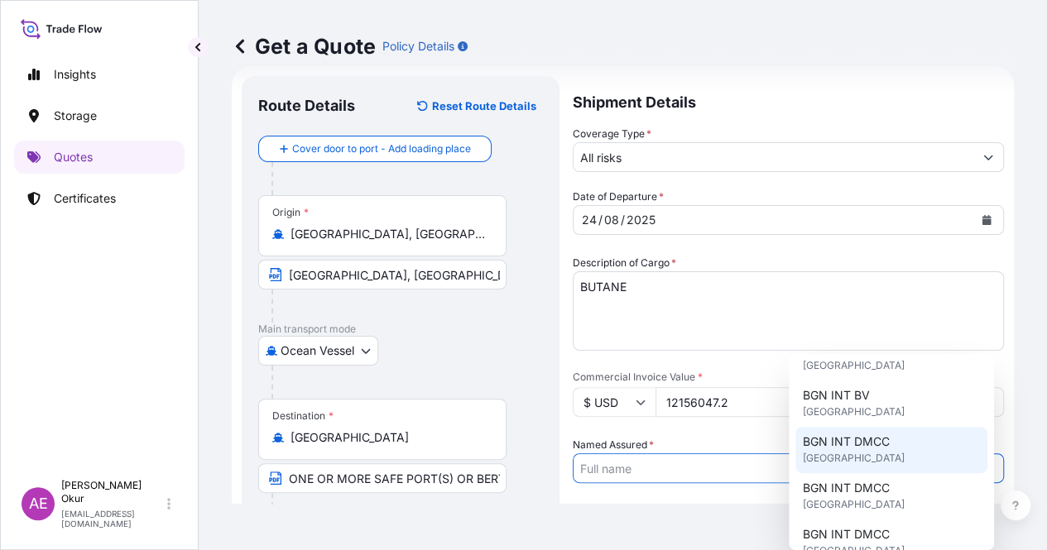
click at [882, 460] on div "BGN INT DMCC [GEOGRAPHIC_DATA]" at bounding box center [891, 450] width 192 height 46
type input "BGN INT DMCC"
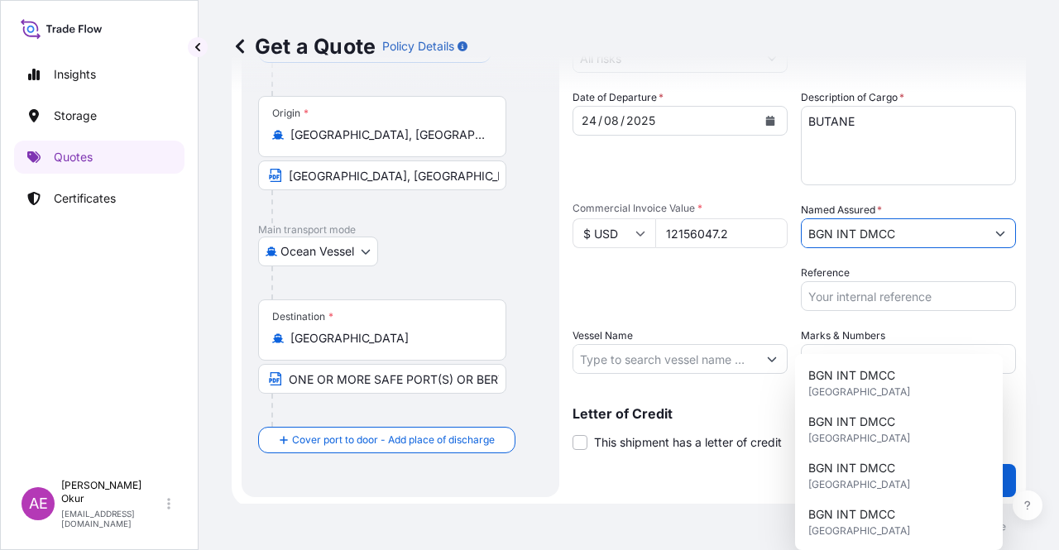
scroll to position [128, 0]
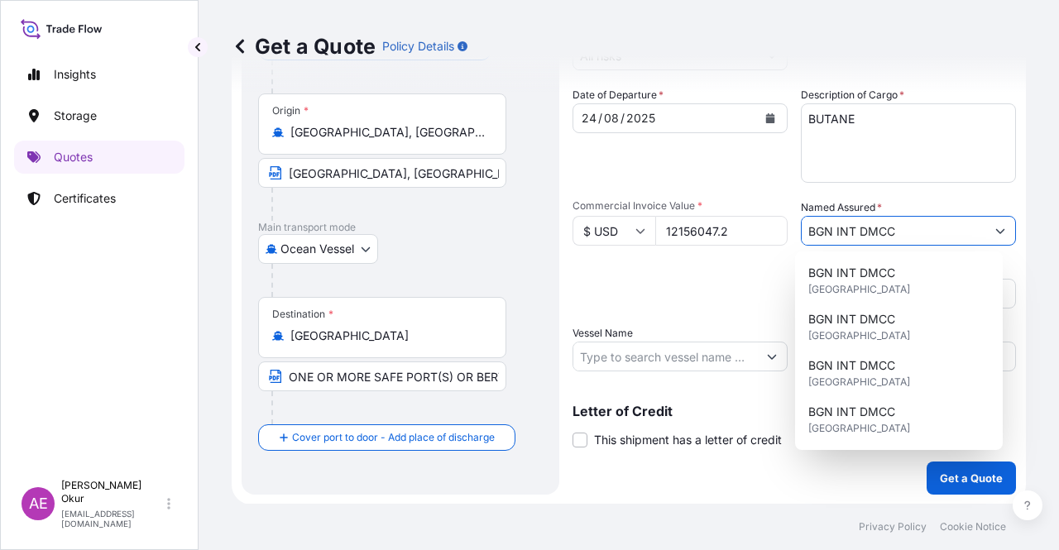
click at [657, 342] on input "Vessel Name" at bounding box center [666, 357] width 184 height 30
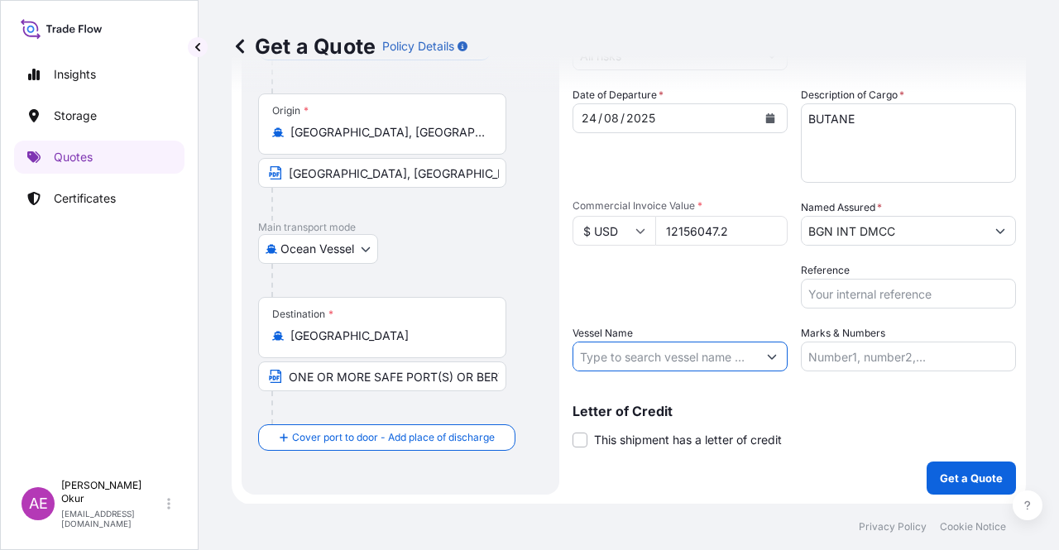
paste input "KOHAKU"
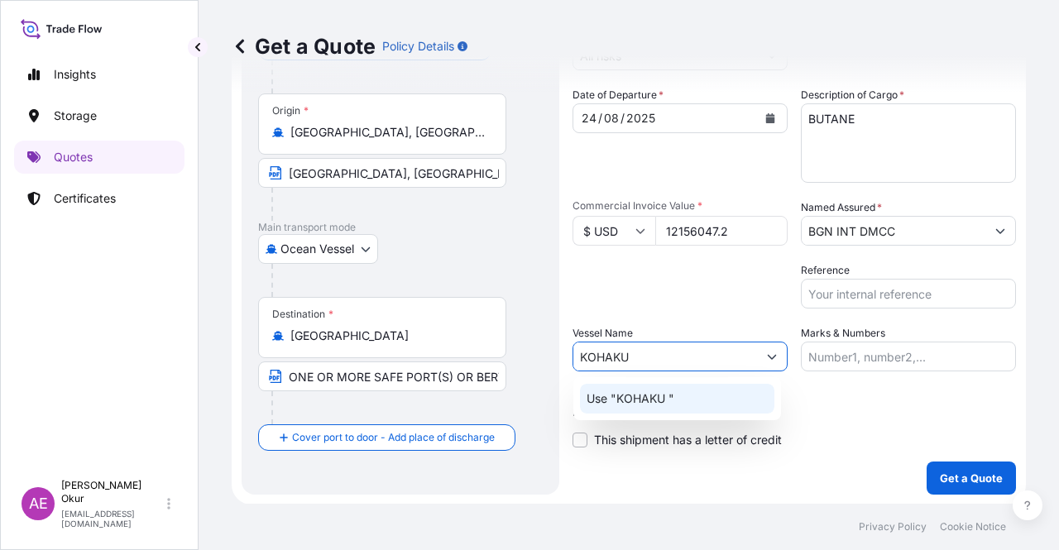
click at [698, 401] on div "Use "KOHAKU "" at bounding box center [677, 399] width 194 height 30
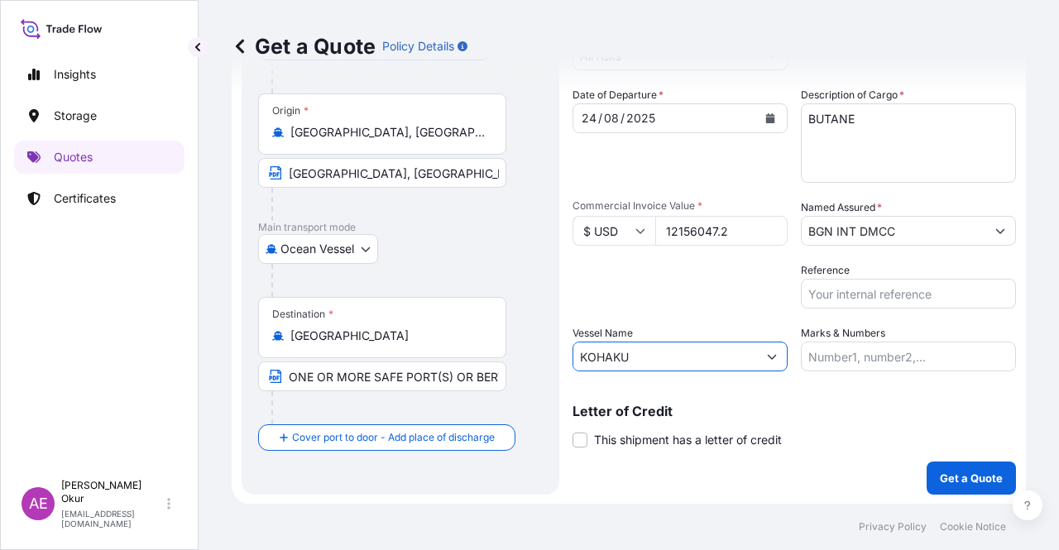
type input "KOHAKU"
click at [872, 345] on input "Marks & Numbers" at bounding box center [908, 357] width 215 height 30
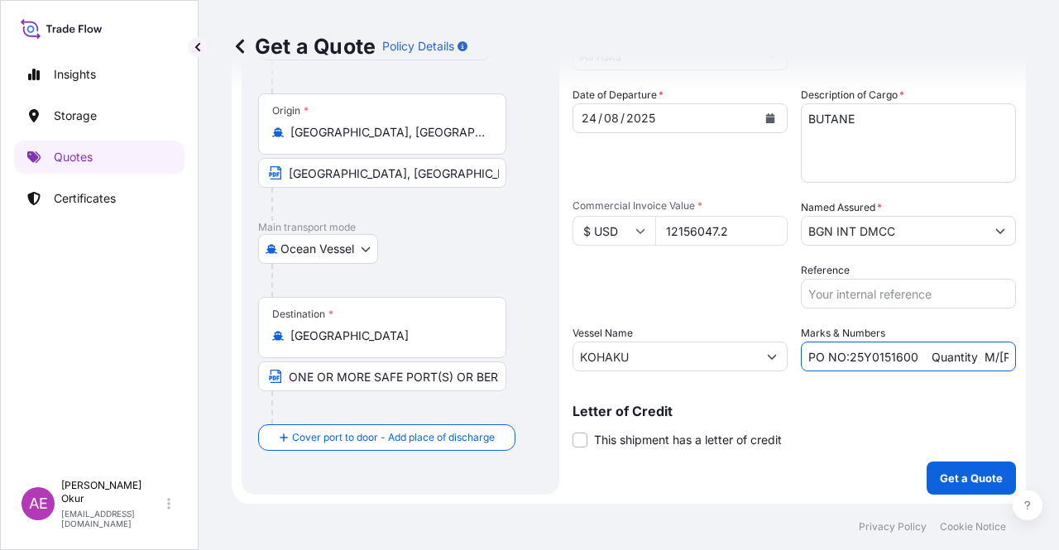
drag, startPoint x: 843, startPoint y: 355, endPoint x: 909, endPoint y: 357, distance: 65.4
click at [909, 357] on input "PO NO:25Y0151600 Quantity M/[PERSON_NAME]: 26,000 Premium: USD 3,37" at bounding box center [908, 357] width 215 height 30
paste input "61300"
drag, startPoint x: 949, startPoint y: 354, endPoint x: 1014, endPoint y: 367, distance: 65.7
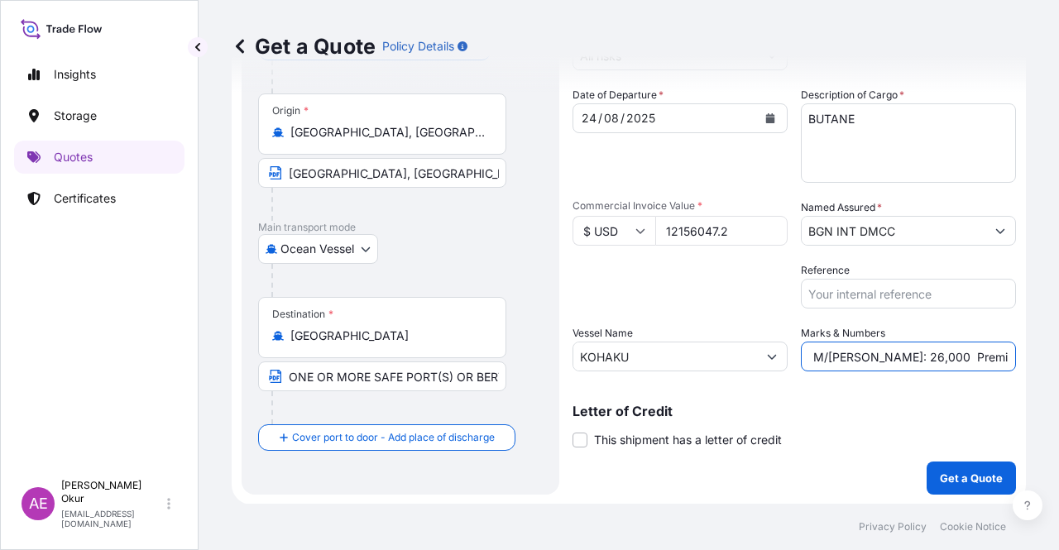
click at [1016, 367] on div "Get a Quote Policy Details Route Details Reset Route Details Cover door to port…" at bounding box center [629, 252] width 861 height 504
click at [901, 363] on input "PO NO:25Y0161300 Quantity M/[PERSON_NAME]: 26,000 Premium: USD 3,37" at bounding box center [908, 357] width 215 height 30
drag, startPoint x: 847, startPoint y: 359, endPoint x: 883, endPoint y: 358, distance: 35.6
click at [883, 358] on input "PO NO:25Y0161300 Quantity M/[PERSON_NAME]: 26,000 Premium: USD 3,37" at bounding box center [908, 357] width 215 height 30
paste input "2.000"
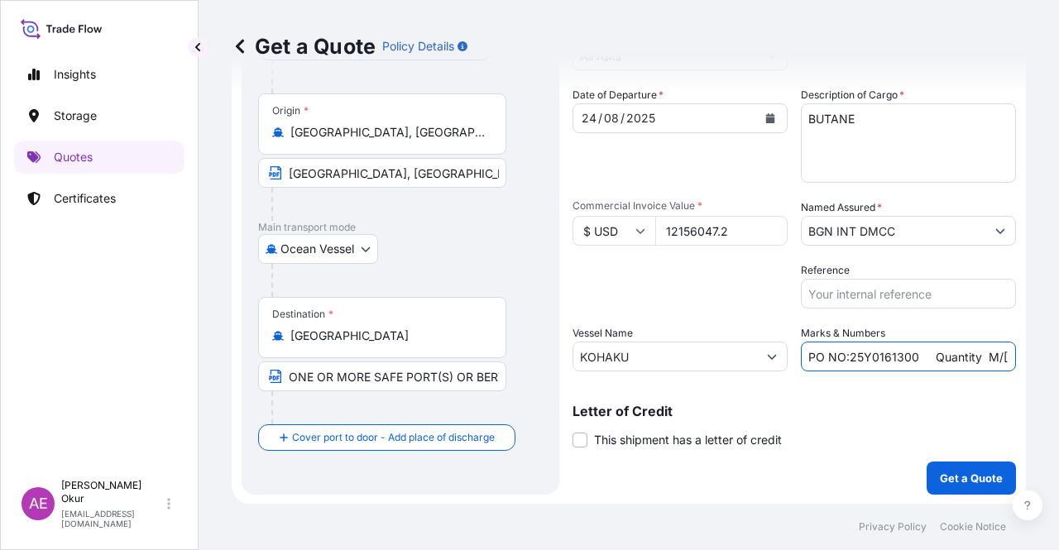
scroll to position [0, 207]
drag, startPoint x: 960, startPoint y: 359, endPoint x: 1059, endPoint y: 362, distance: 98.5
click at [1059, 362] on div "Get a Quote Policy Details Route Details Reset Route Details Cover door to port…" at bounding box center [629, 252] width 861 height 504
click at [915, 359] on input "PO NO:25Y0161300 Quantity M/[PERSON_NAME]: 22.000,000 Premium: USD 3,37" at bounding box center [908, 357] width 215 height 30
drag, startPoint x: 975, startPoint y: 353, endPoint x: 1059, endPoint y: 353, distance: 83.6
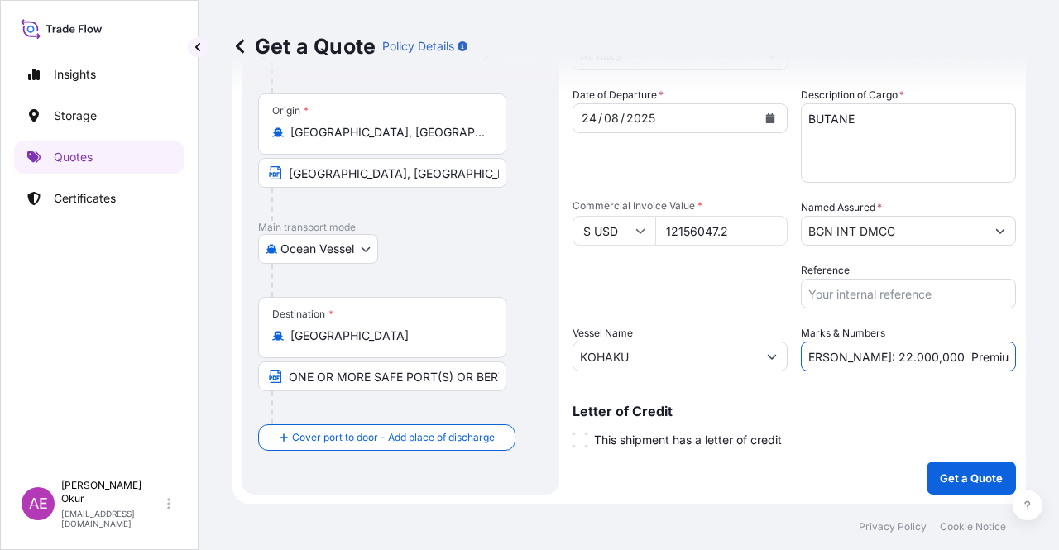
click at [1059, 353] on div "Get a Quote Policy Details Route Details Reset Route Details Cover door to port…" at bounding box center [629, 252] width 861 height 504
paste input "1.337,1"
type input "PO NO:25Y0161300 Quantity M/[PERSON_NAME]: 22.000,000 Premium: USD 1.337,17"
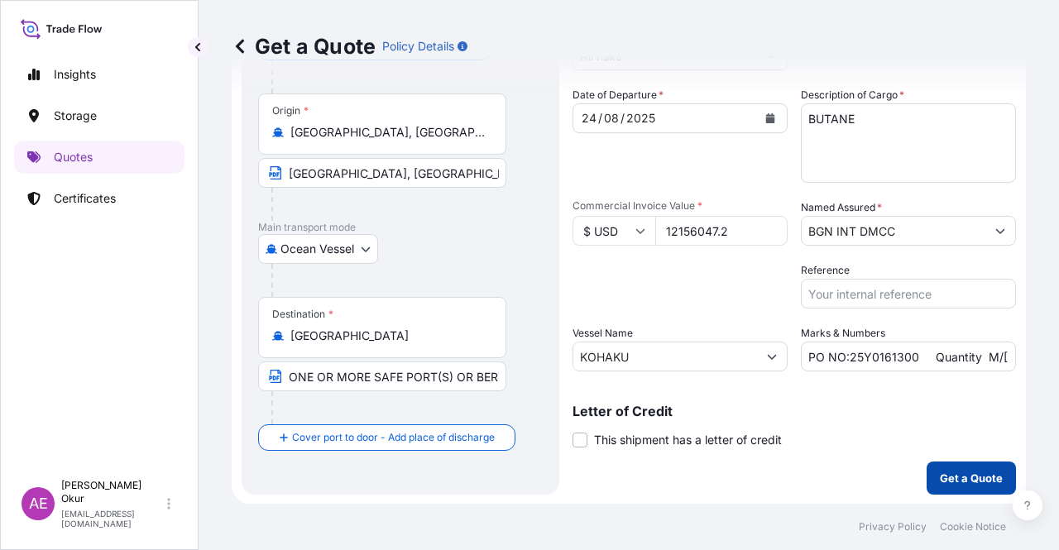
click at [977, 468] on button "Get a Quote" at bounding box center [971, 478] width 89 height 33
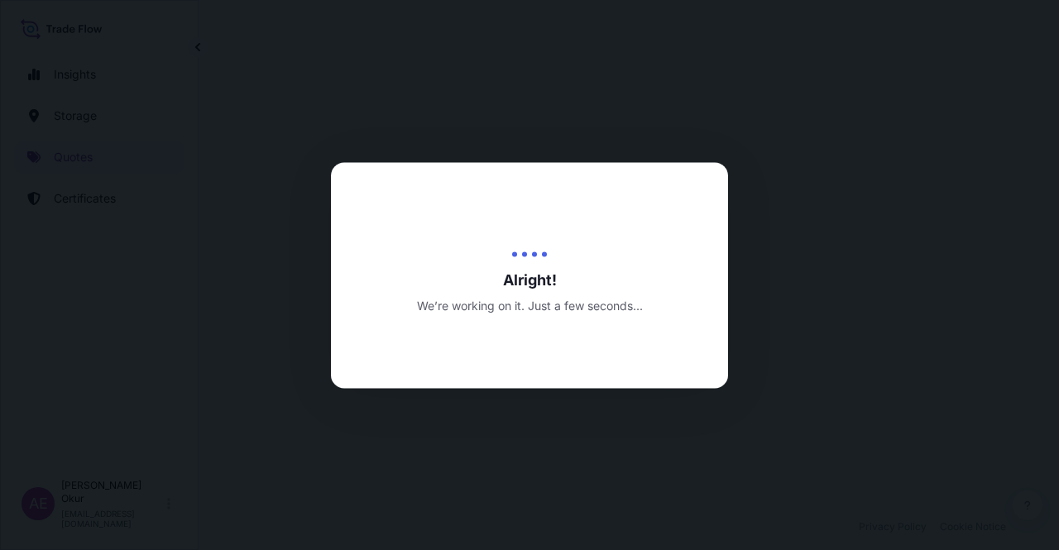
select select "Ocean Vessel"
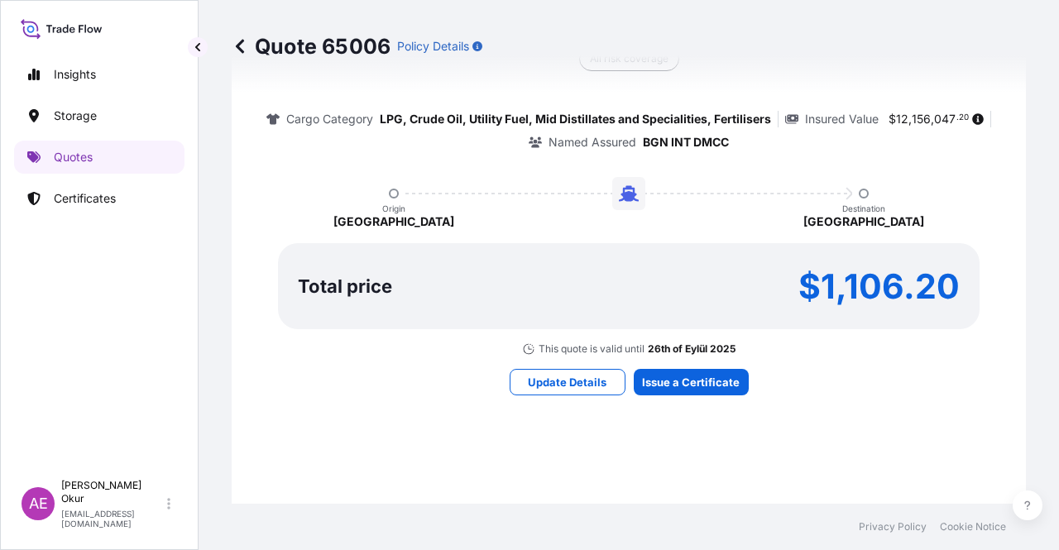
click at [682, 362] on div "Here's your insurance offer Primary Assured BGN Int Holding All risk coverage C…" at bounding box center [629, 184] width 748 height 963
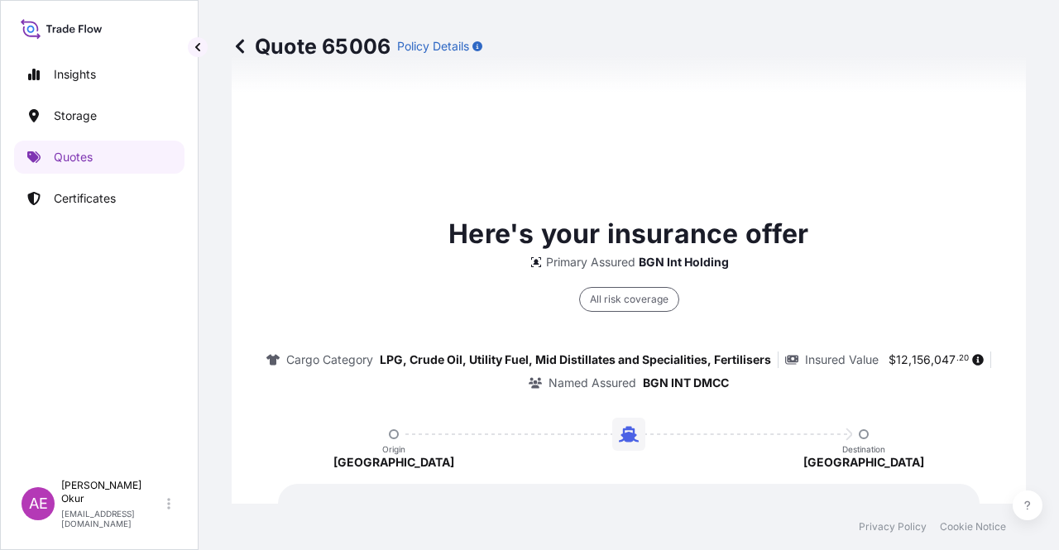
type input "[DATE]"
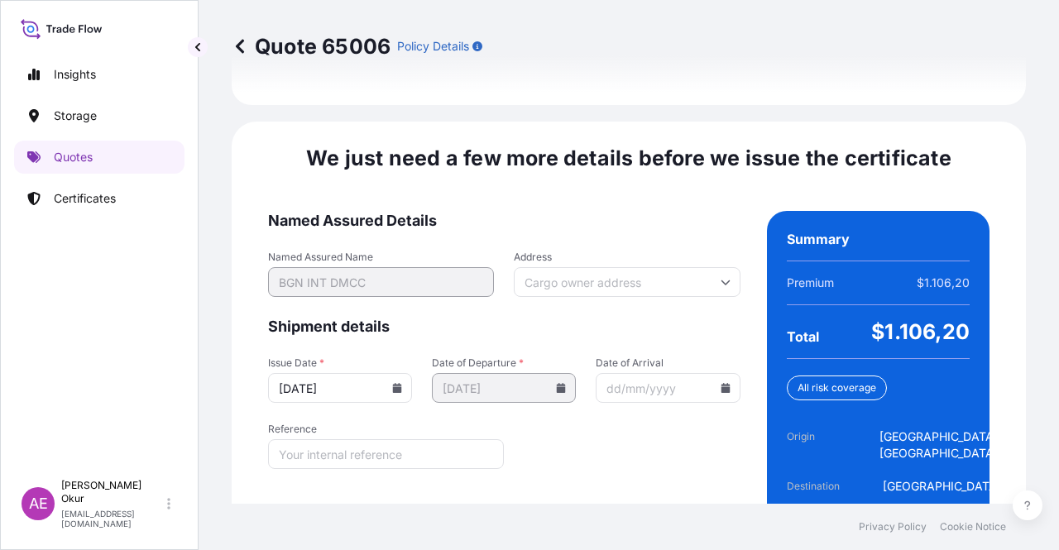
scroll to position [2089, 0]
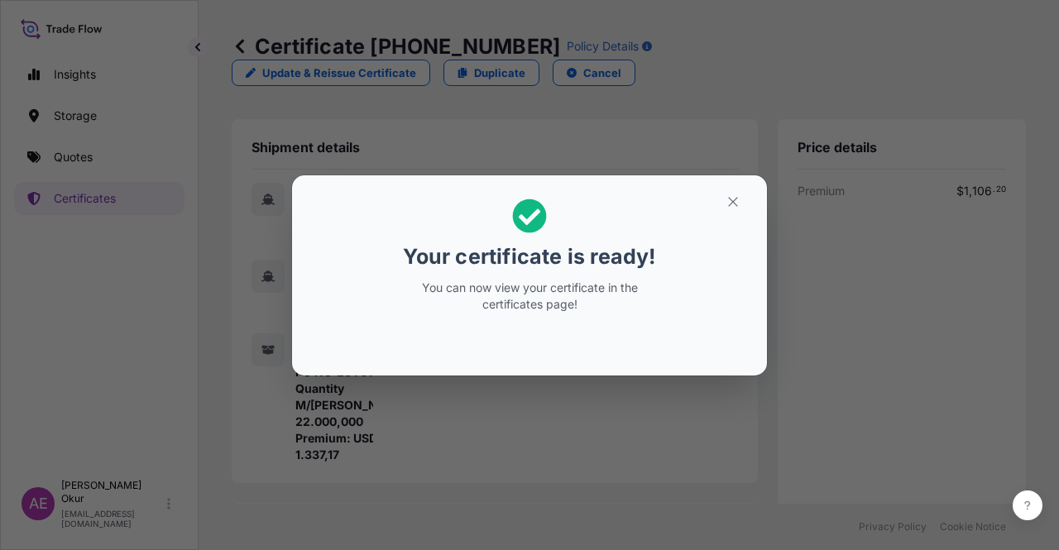
click at [744, 189] on button "button" at bounding box center [733, 202] width 41 height 26
click at [747, 199] on button "button" at bounding box center [733, 202] width 41 height 26
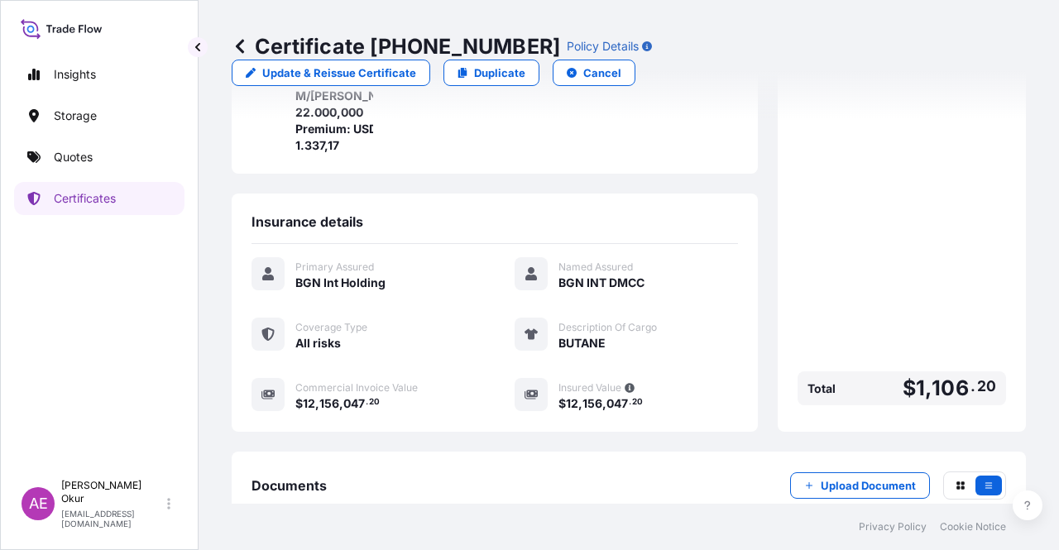
scroll to position [430, 0]
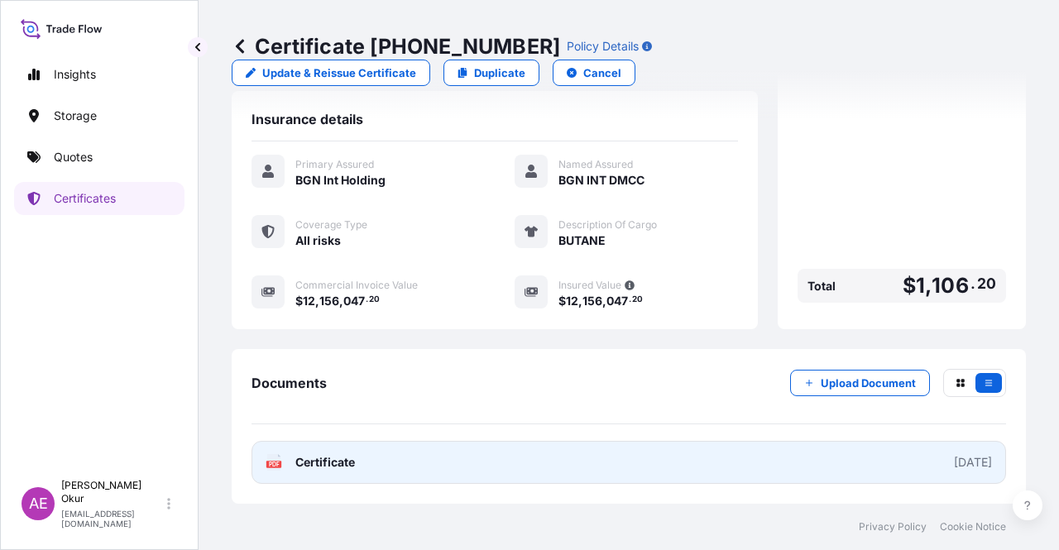
click at [334, 457] on span "Certificate" at bounding box center [325, 462] width 60 height 17
